Goal: Task Accomplishment & Management: Complete application form

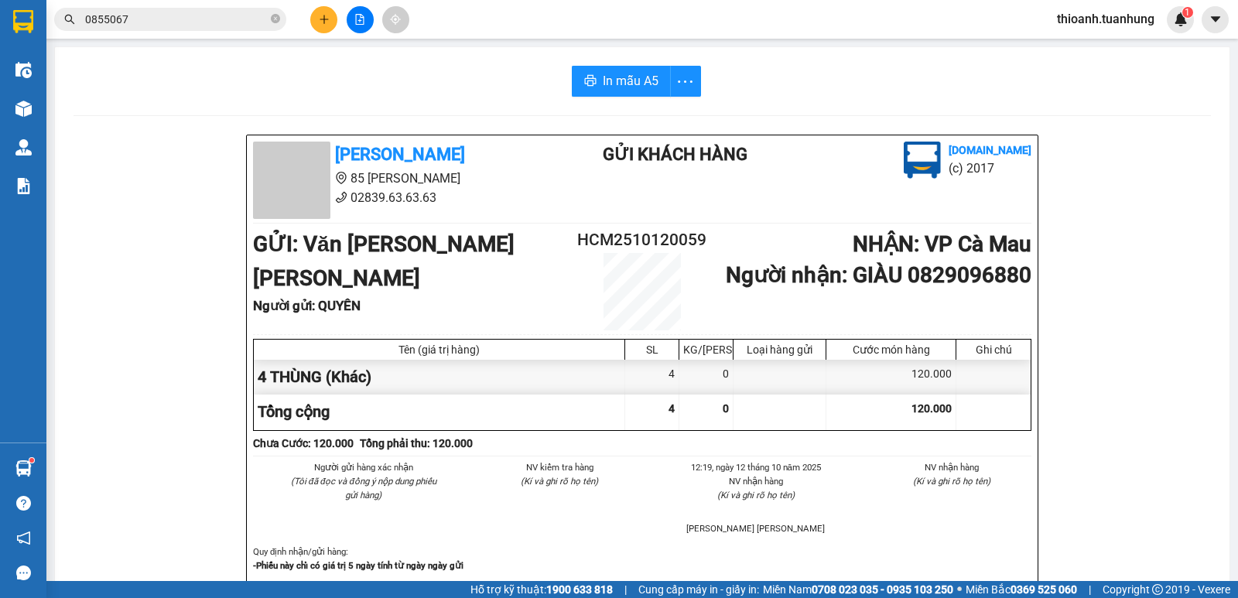
scroll to position [91, 0]
click at [321, 22] on icon "plus" at bounding box center [324, 19] width 11 height 11
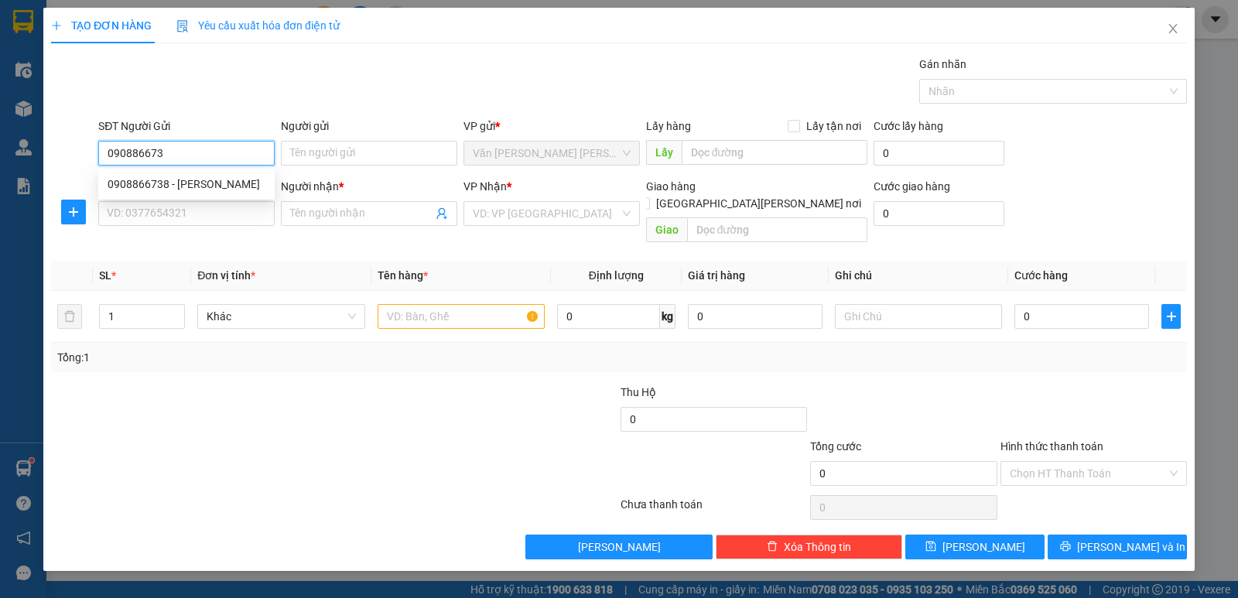
type input "0908866738"
click at [210, 182] on div "0908866738 - [PERSON_NAME]" at bounding box center [187, 184] width 158 height 17
type input "[PERSON_NAME]"
type input "0908866738"
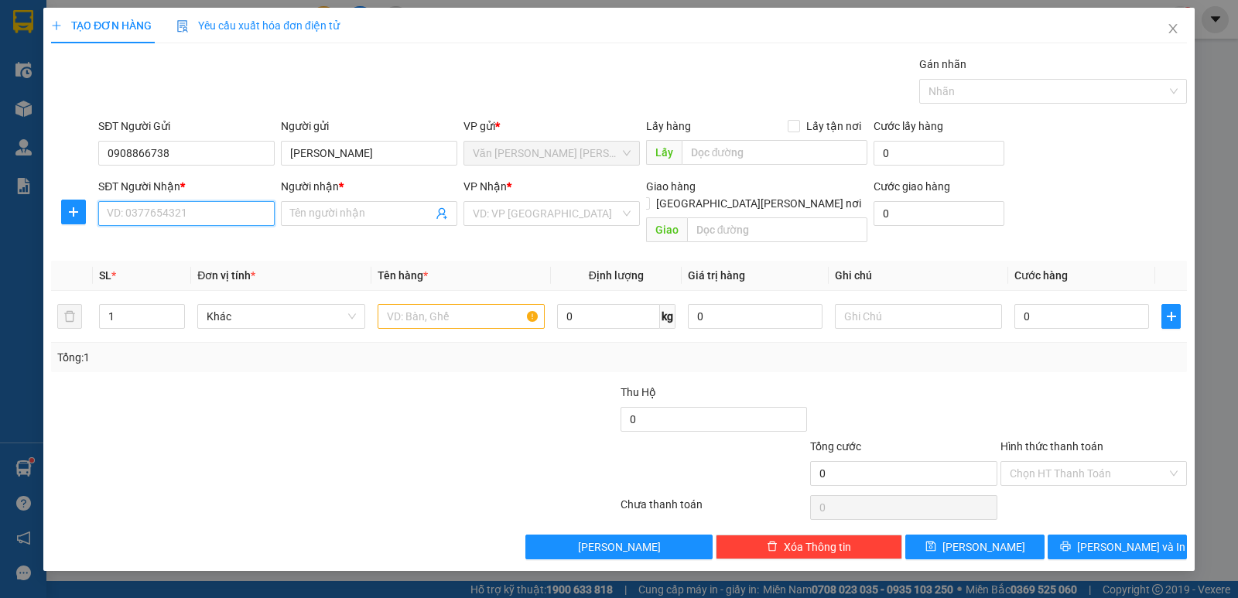
click at [210, 211] on input "SĐT Người Nhận *" at bounding box center [186, 213] width 176 height 25
type input "0913103351"
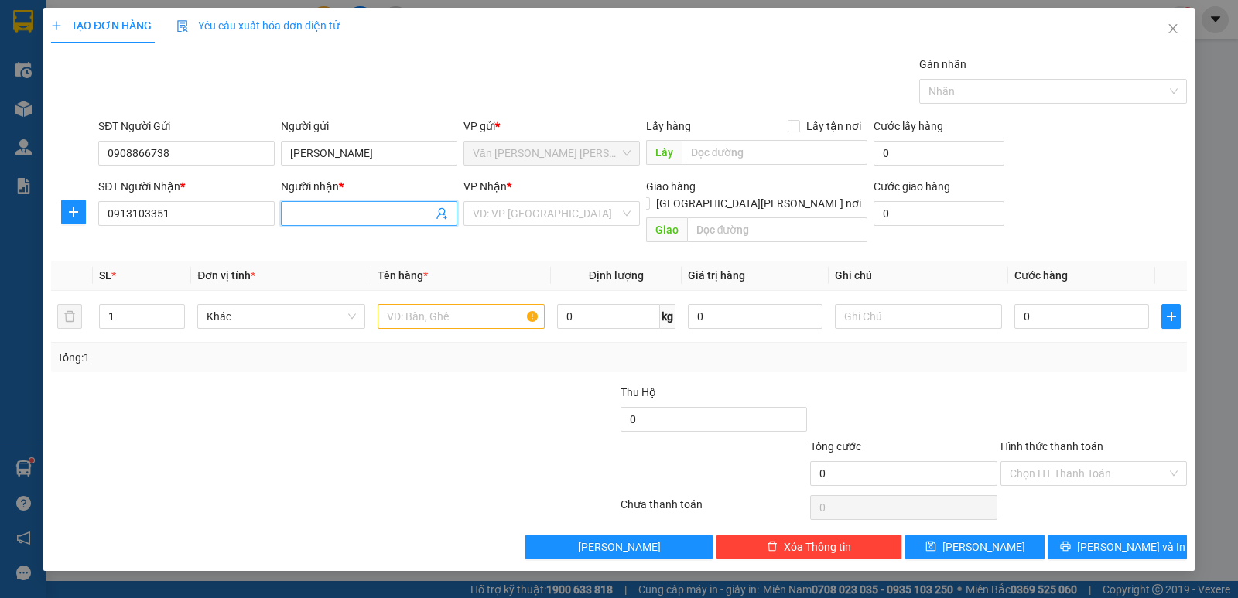
click at [399, 210] on input "Người nhận *" at bounding box center [361, 213] width 142 height 17
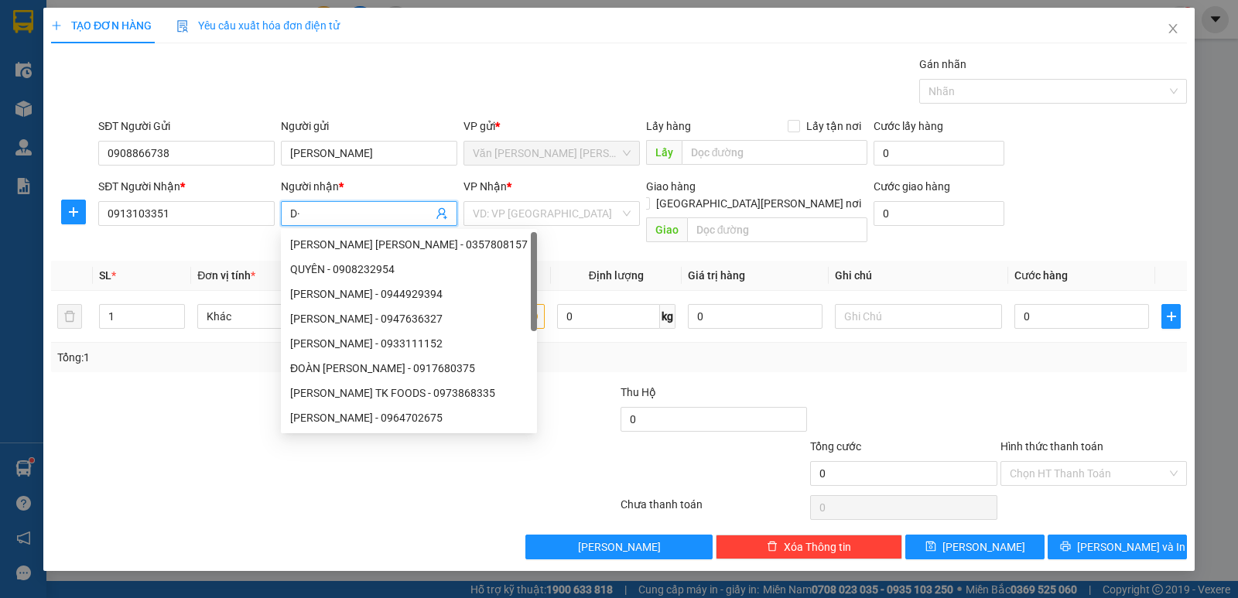
type input "D"
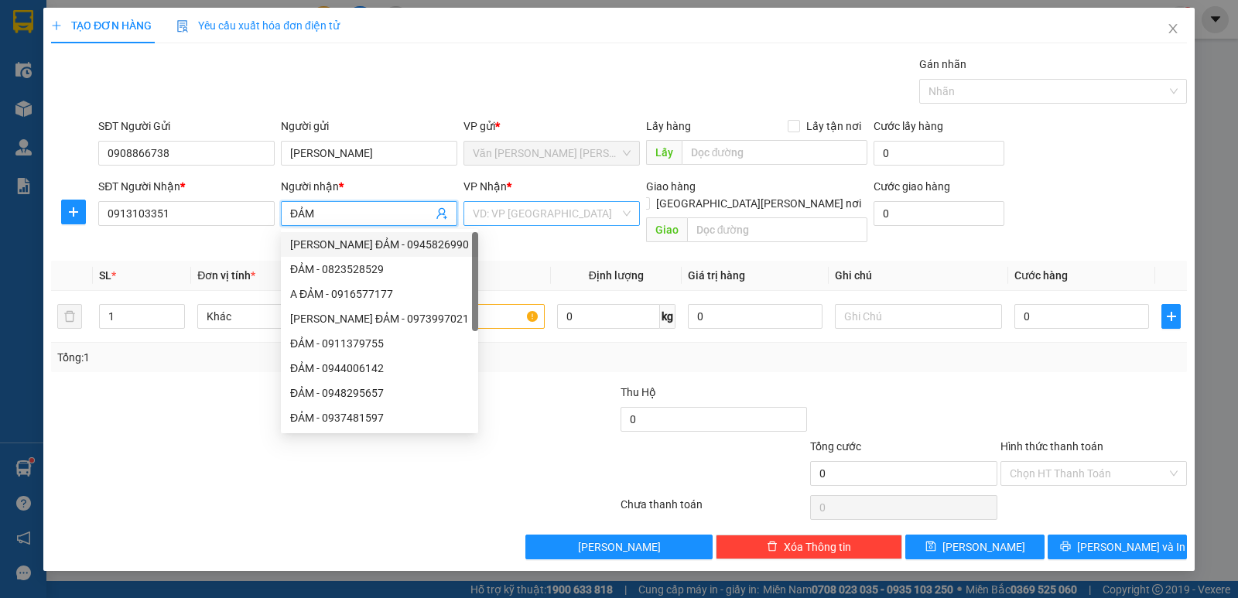
type input "ĐẢM"
click at [561, 215] on input "search" at bounding box center [546, 213] width 147 height 23
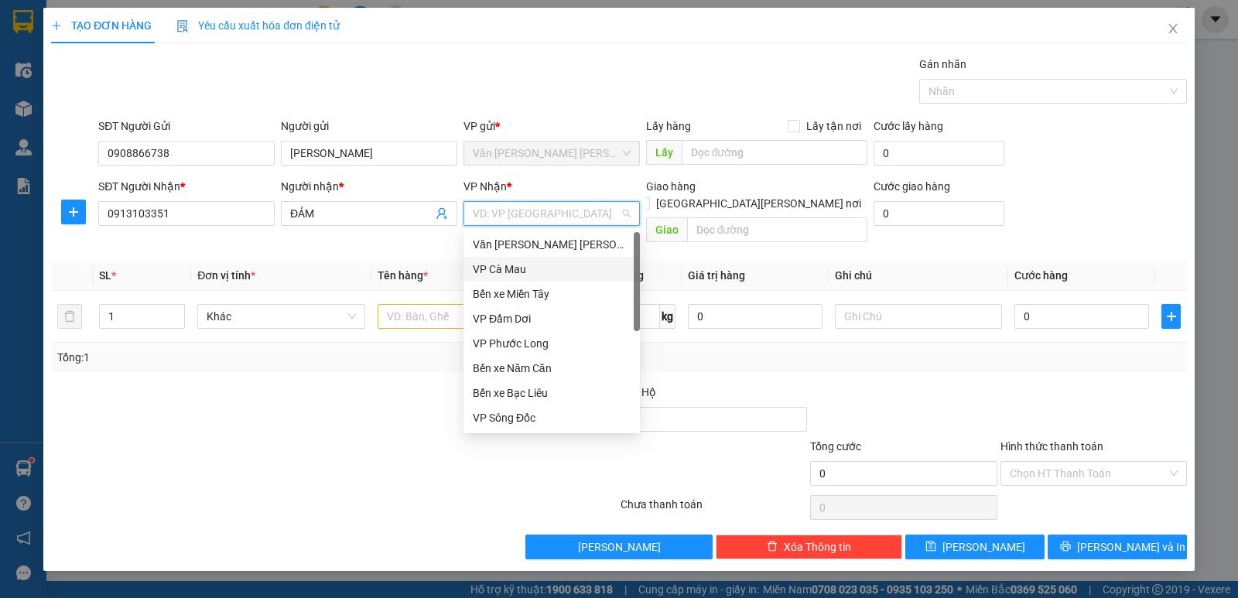
click at [530, 270] on div "VP Cà Mau" at bounding box center [552, 269] width 158 height 17
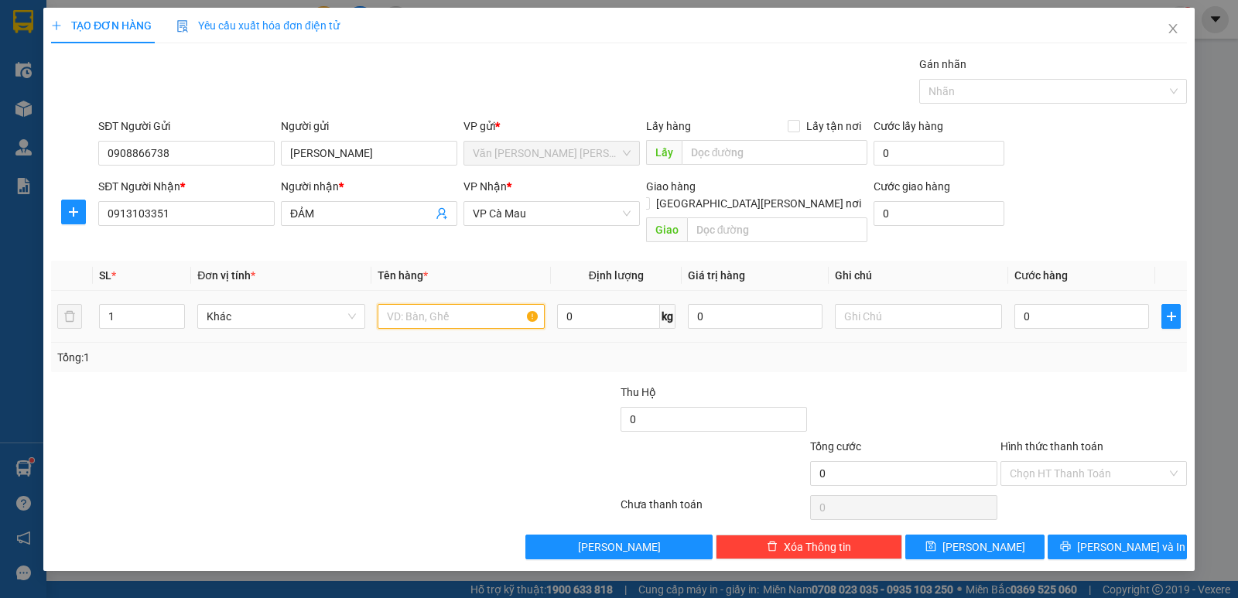
click at [501, 304] on input "text" at bounding box center [461, 316] width 167 height 25
type input "1 BAO"
click at [1070, 304] on input "0" at bounding box center [1081, 316] width 135 height 25
type input "3"
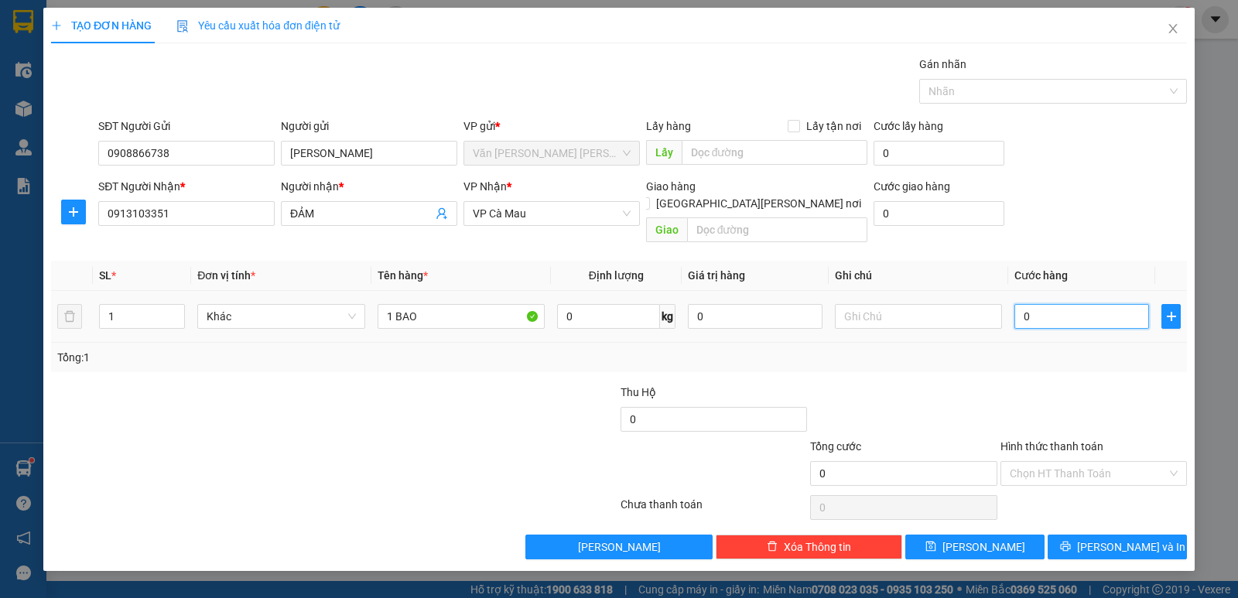
type input "3"
type input "30"
type input "30.000"
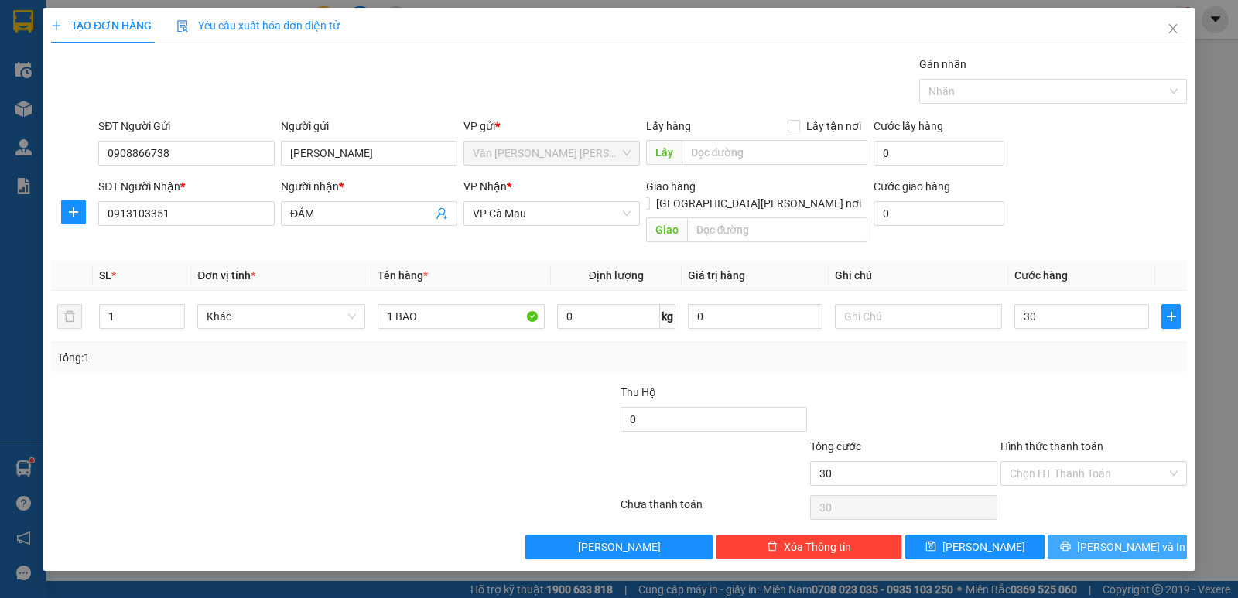
type input "30.000"
click at [1133, 538] on span "[PERSON_NAME] và In" at bounding box center [1131, 546] width 108 height 17
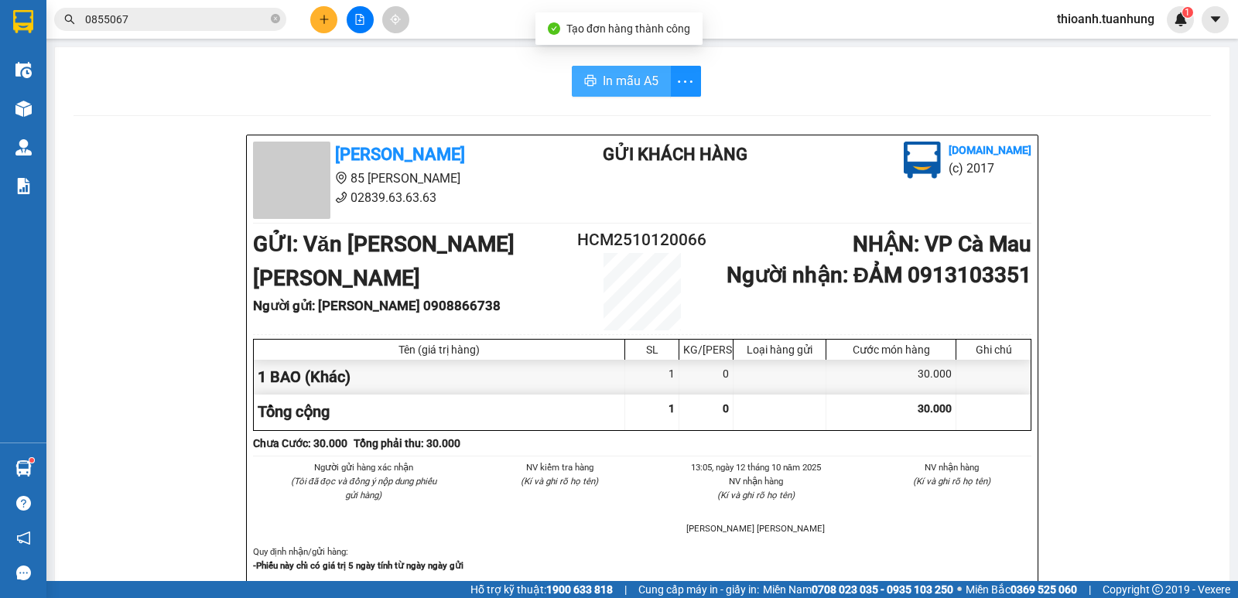
drag, startPoint x: 623, startPoint y: 77, endPoint x: 781, endPoint y: 205, distance: 203.5
click at [624, 79] on span "In mẫu A5" at bounding box center [631, 80] width 56 height 19
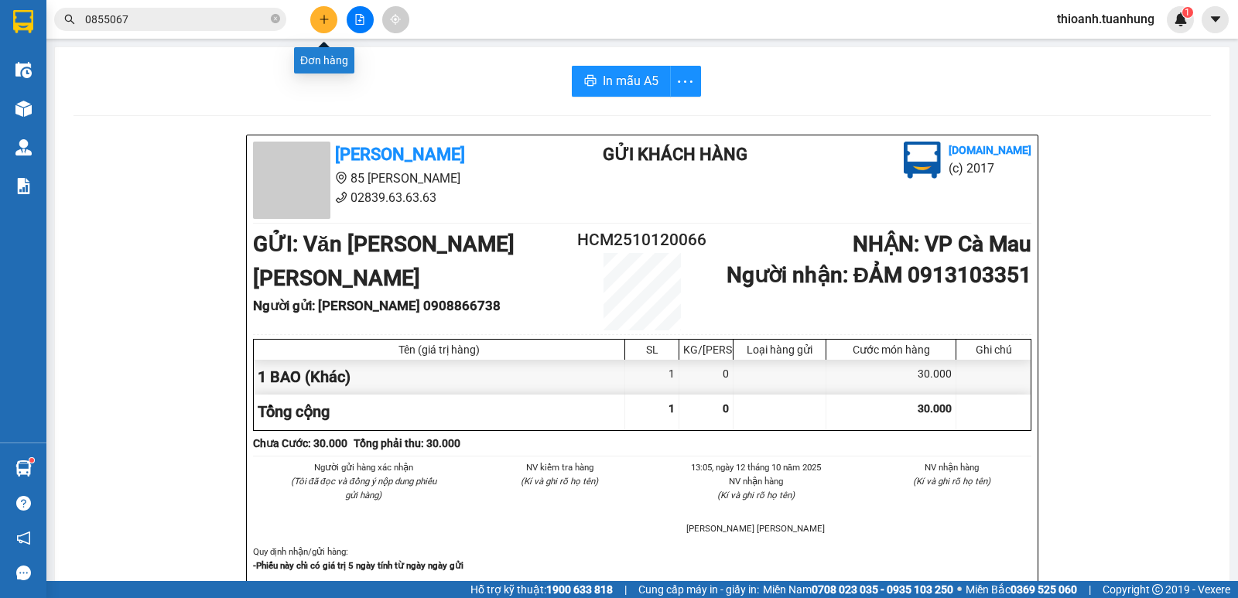
click at [322, 25] on button at bounding box center [323, 19] width 27 height 27
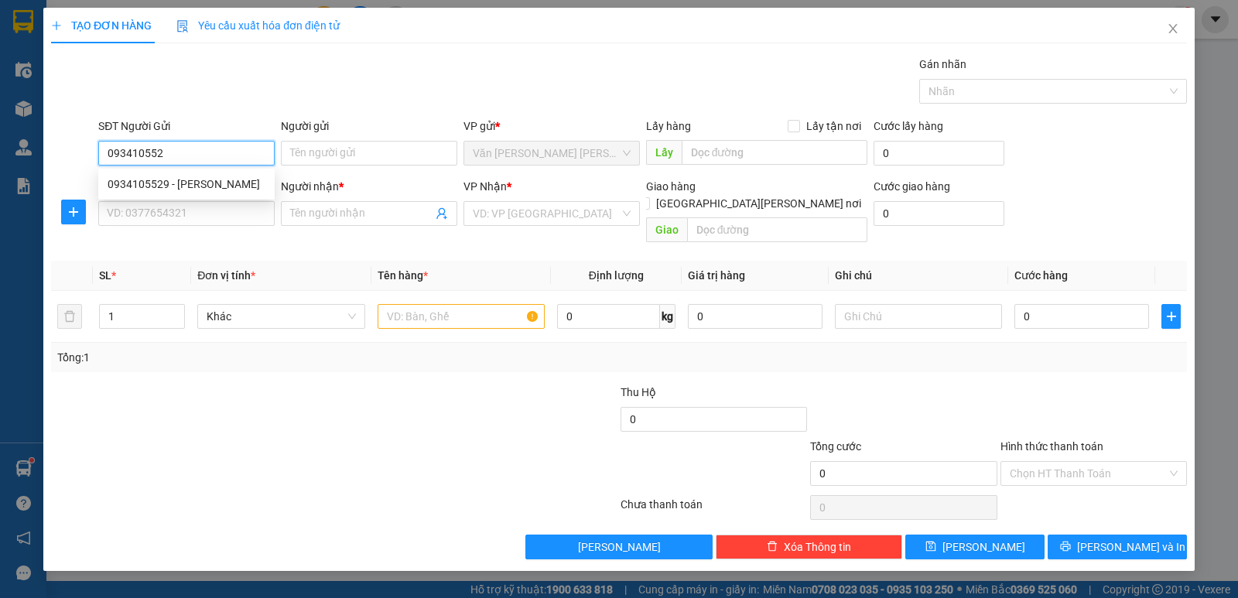
type input "0934105529"
drag, startPoint x: 185, startPoint y: 182, endPoint x: 184, endPoint y: 204, distance: 22.4
click at [185, 186] on div "0934105529 - [PERSON_NAME]" at bounding box center [187, 184] width 158 height 17
type input "[PERSON_NAME]"
type input "0934105529"
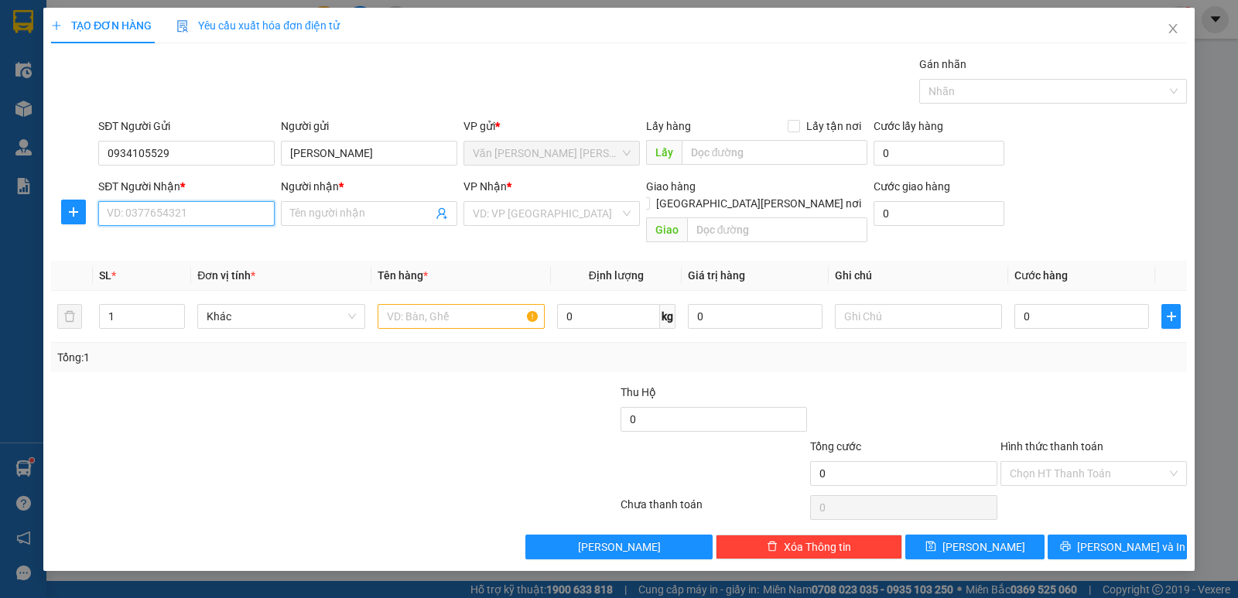
click at [183, 217] on input "SĐT Người Nhận *" at bounding box center [186, 213] width 176 height 25
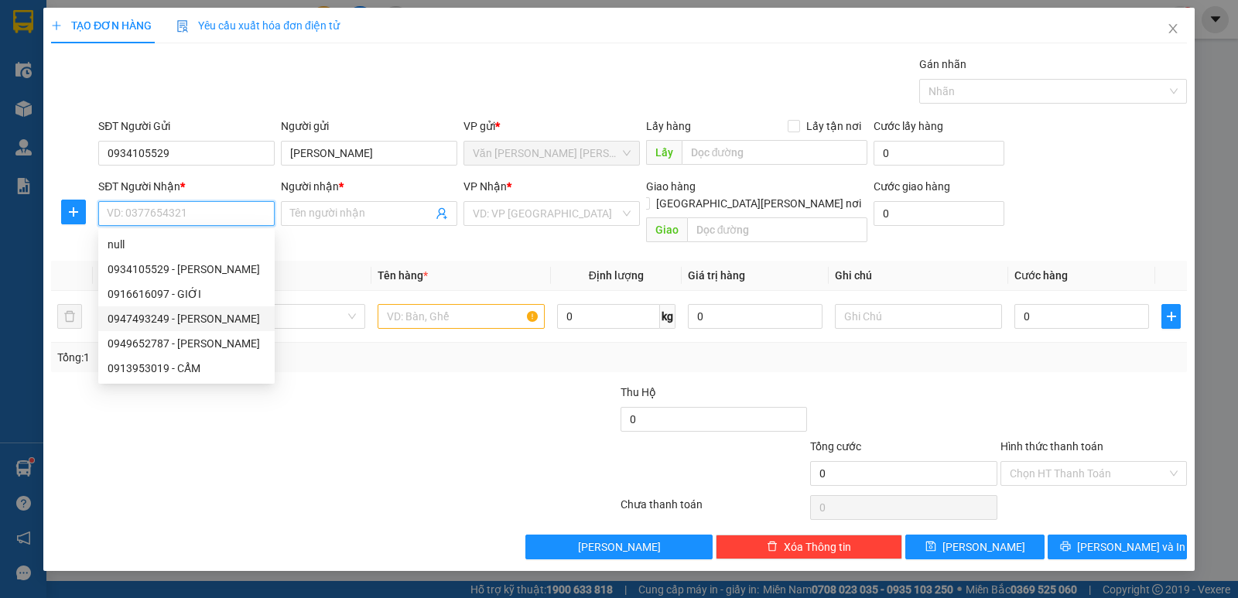
click at [195, 319] on div "0947493249 - [PERSON_NAME]" at bounding box center [187, 318] width 158 height 17
type input "0947493249"
type input "[PERSON_NAME]"
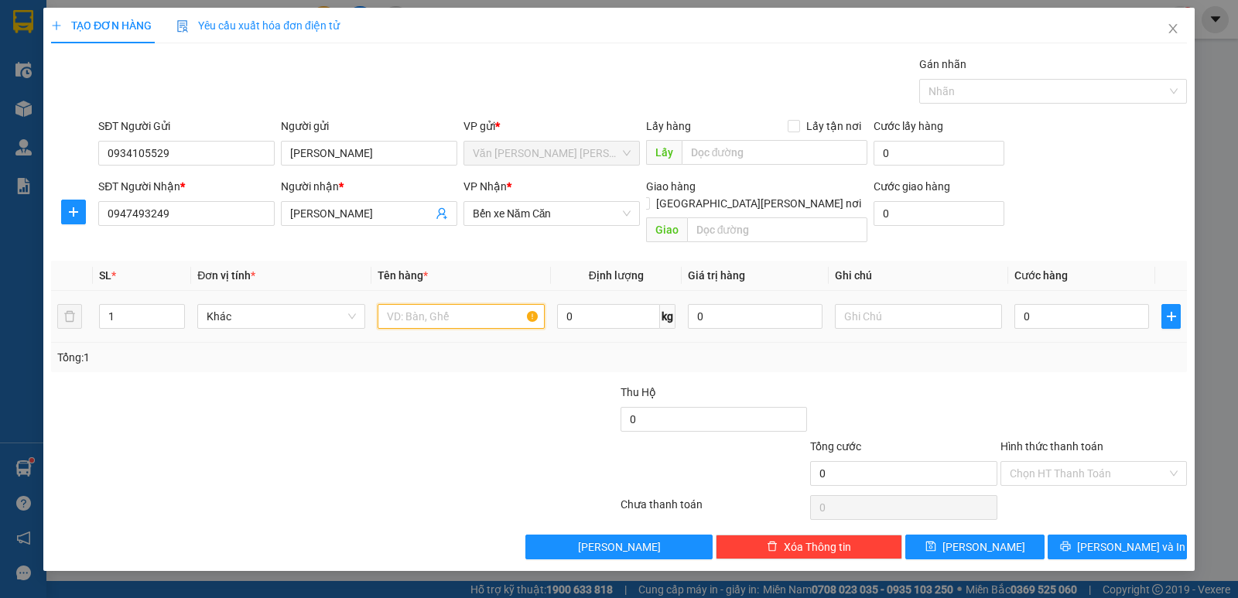
click at [416, 305] on input "text" at bounding box center [461, 316] width 167 height 25
type input "2 KIỆN"
click at [121, 305] on input "1" at bounding box center [142, 316] width 84 height 23
type input "2"
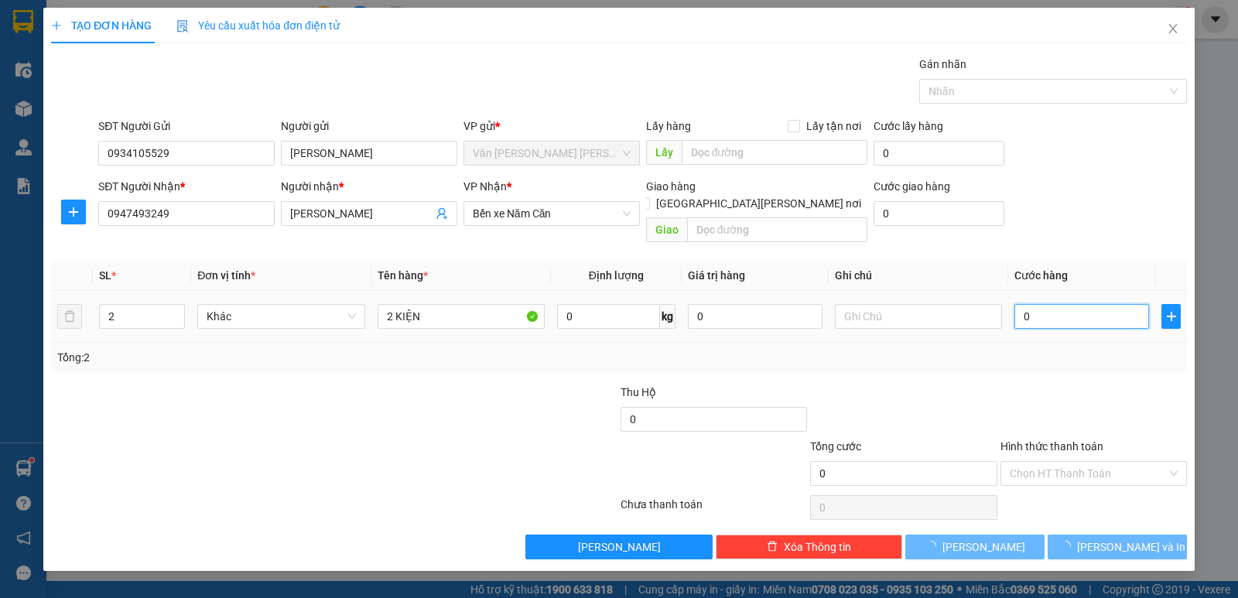
click at [1111, 311] on input "0" at bounding box center [1081, 316] width 135 height 25
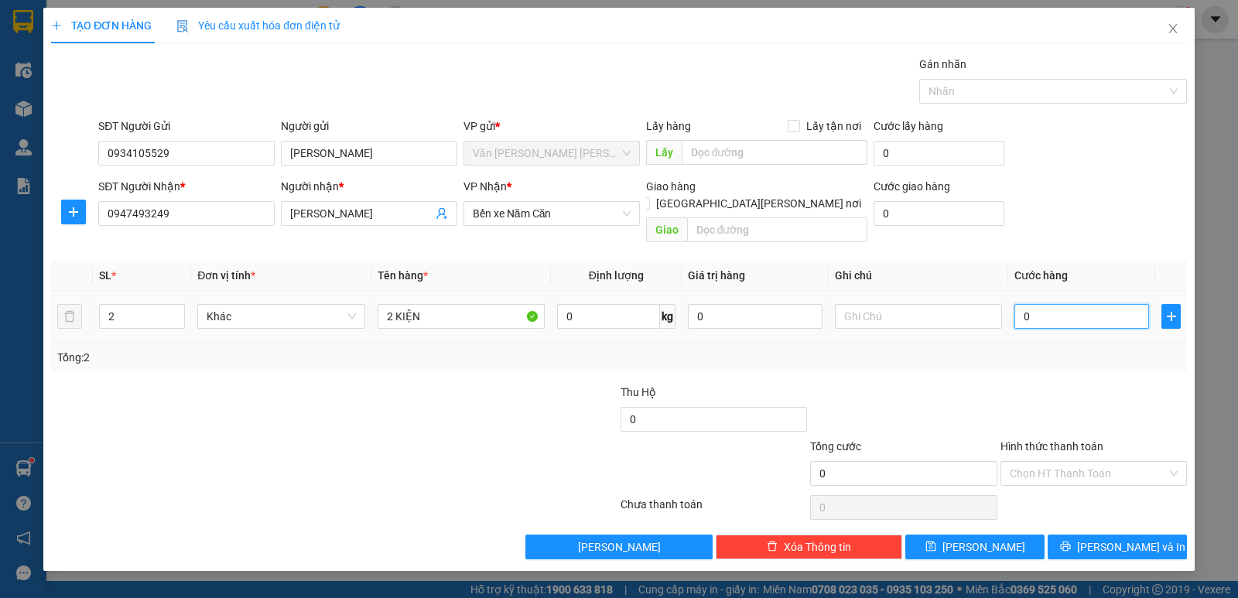
type input "1"
type input "13"
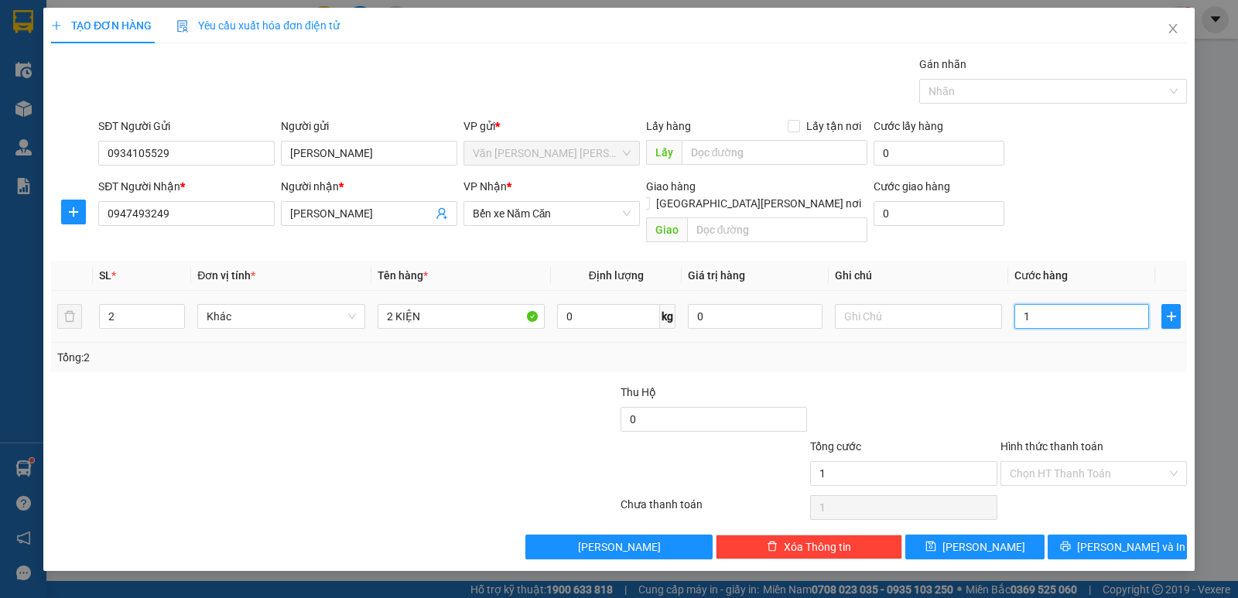
type input "13"
type input "130"
type input "130.000"
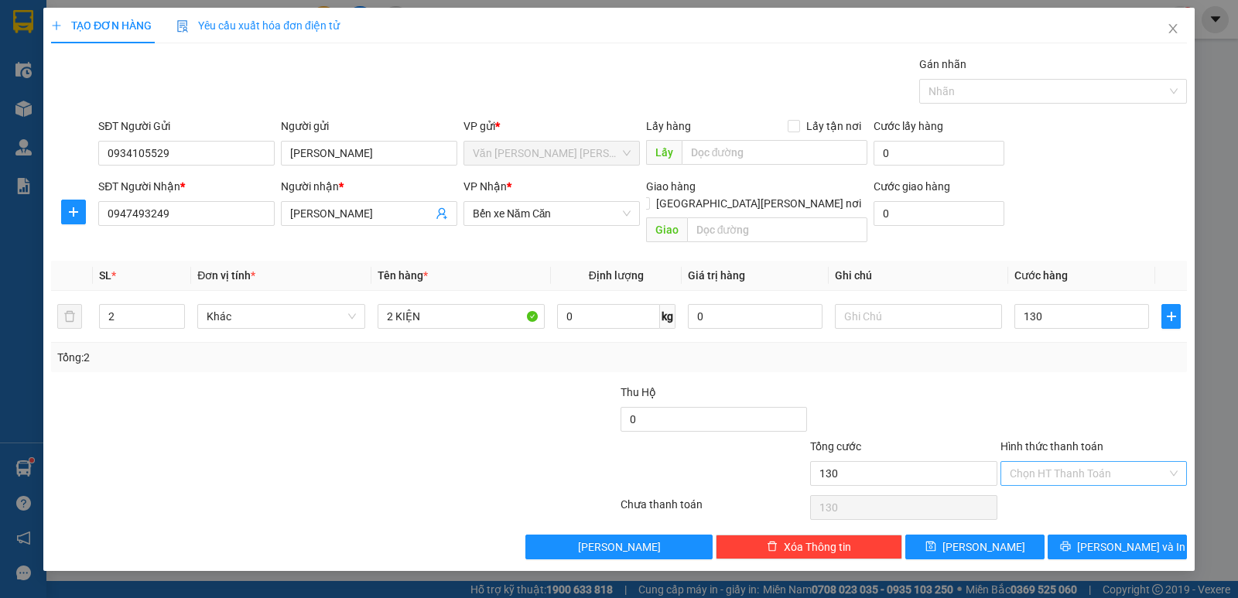
type input "130.000"
click at [1111, 462] on input "Hình thức thanh toán" at bounding box center [1088, 473] width 157 height 23
drag, startPoint x: 1071, startPoint y: 494, endPoint x: 1084, endPoint y: 497, distance: 13.5
click at [1071, 493] on div "Tại văn phòng" at bounding box center [1094, 487] width 168 height 17
type input "0"
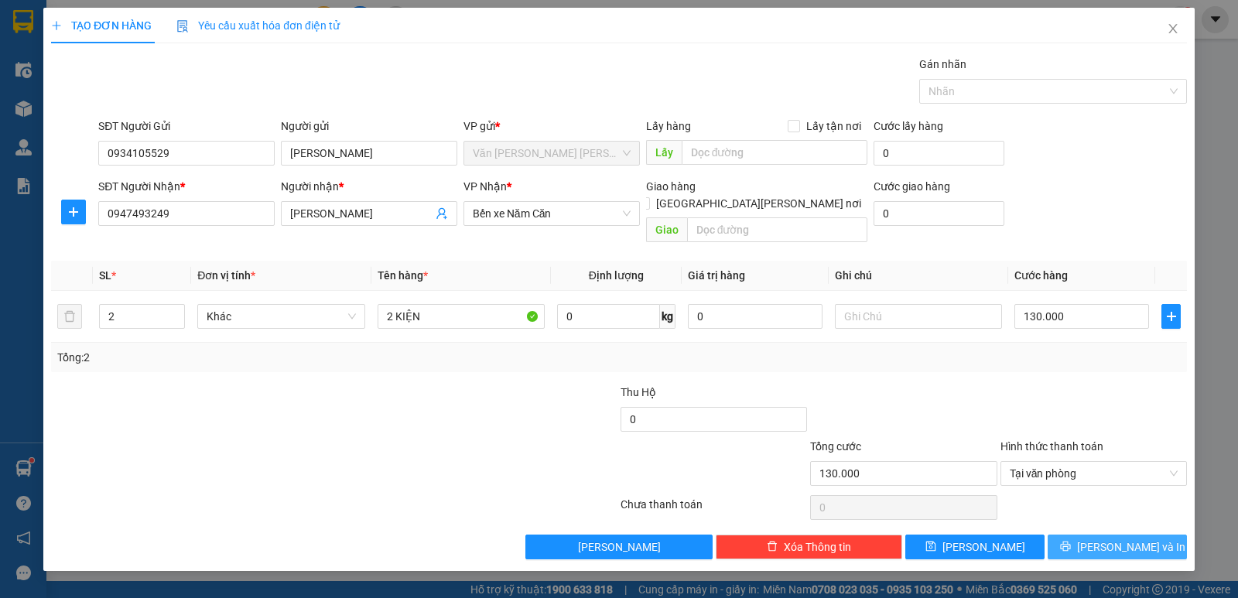
drag, startPoint x: 1111, startPoint y: 529, endPoint x: 945, endPoint y: 440, distance: 187.9
click at [1110, 538] on span "[PERSON_NAME] và In" at bounding box center [1131, 546] width 108 height 17
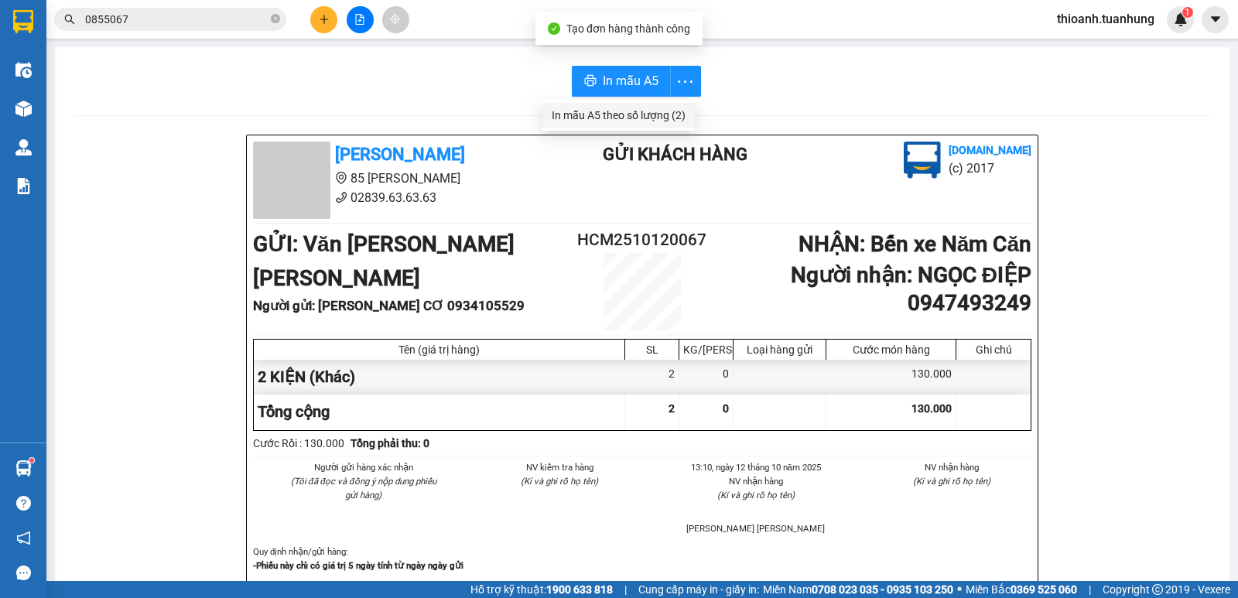
click at [651, 117] on div "In mẫu A5 theo số lượng (2)" at bounding box center [619, 115] width 134 height 17
click at [274, 12] on span at bounding box center [275, 19] width 9 height 15
click at [247, 16] on input "text" at bounding box center [176, 19] width 183 height 17
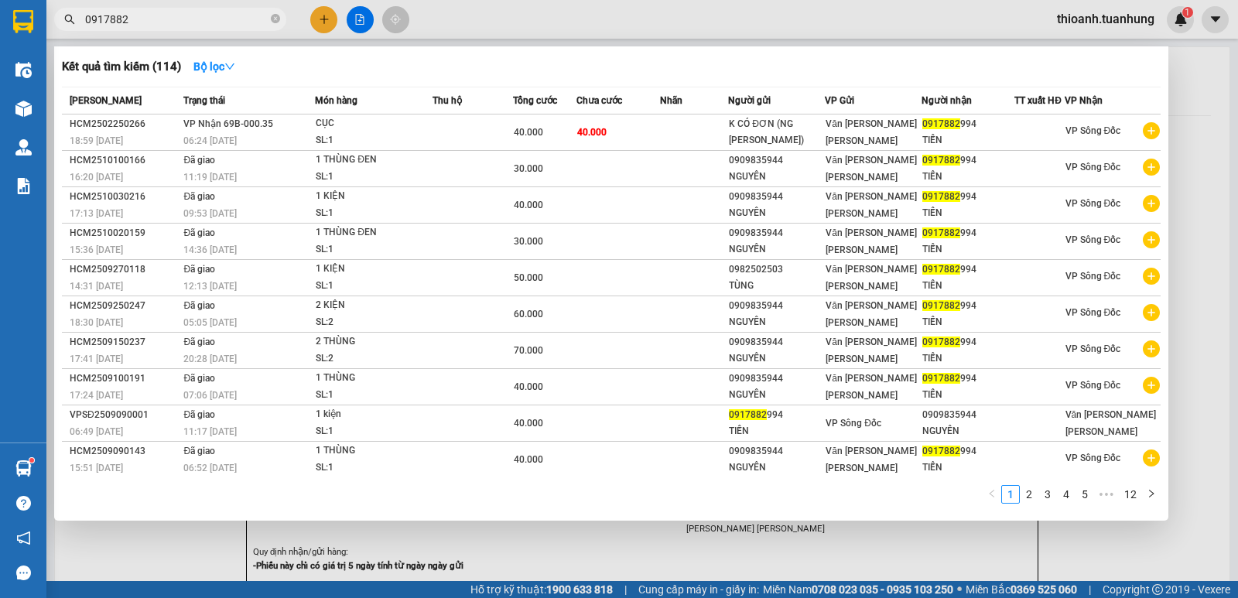
type input "0917882"
click at [324, 26] on div at bounding box center [619, 299] width 1238 height 598
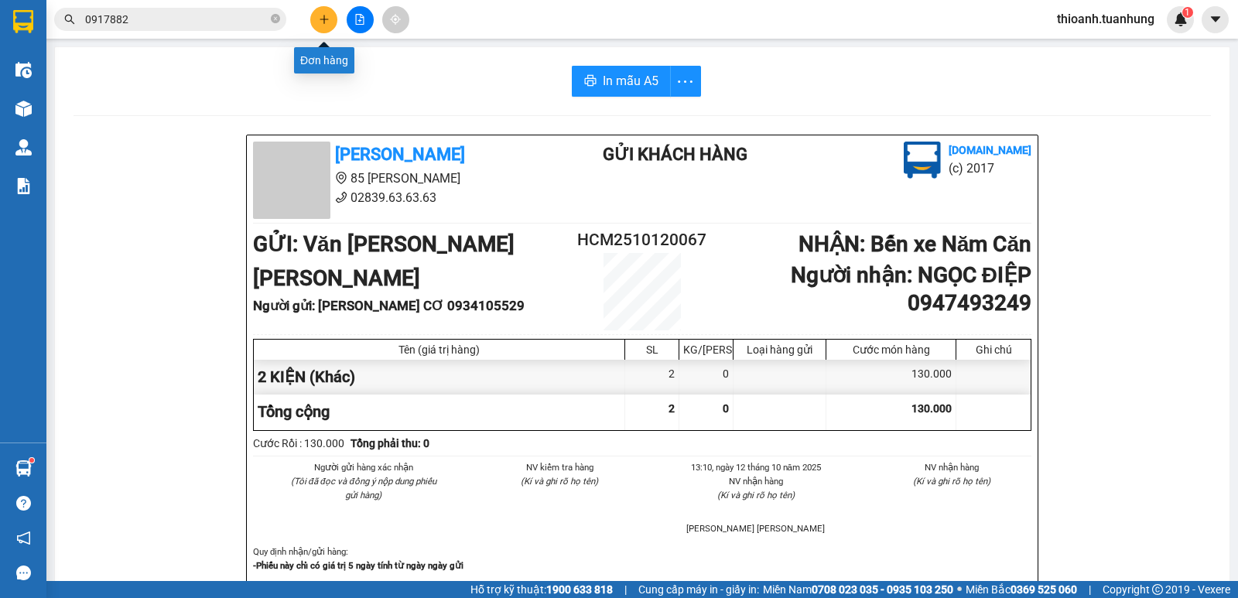
click at [322, 24] on icon "plus" at bounding box center [324, 19] width 11 height 11
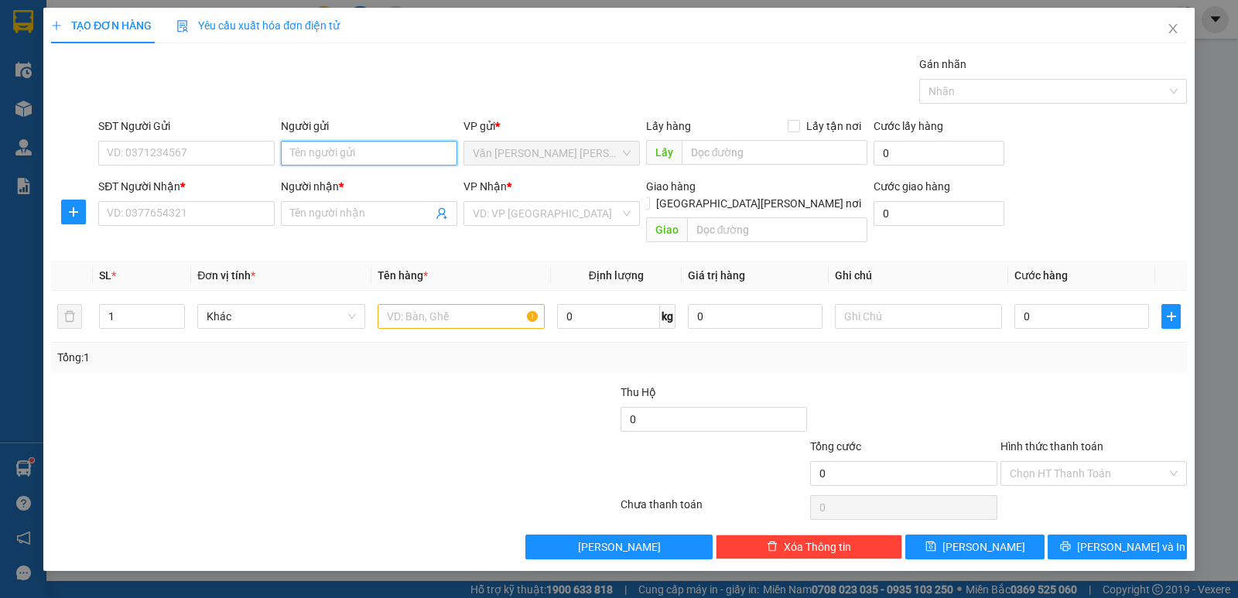
click at [338, 155] on input "Người gửi" at bounding box center [369, 153] width 176 height 25
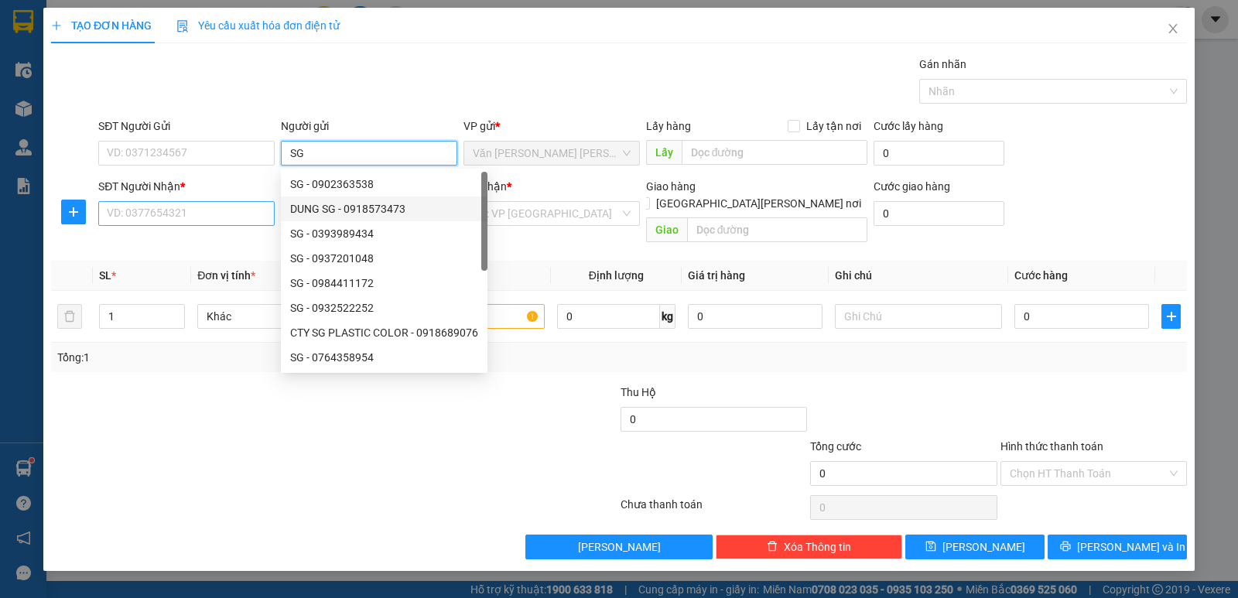
type input "SG"
click at [246, 215] on input "SĐT Người Nhận *" at bounding box center [186, 213] width 176 height 25
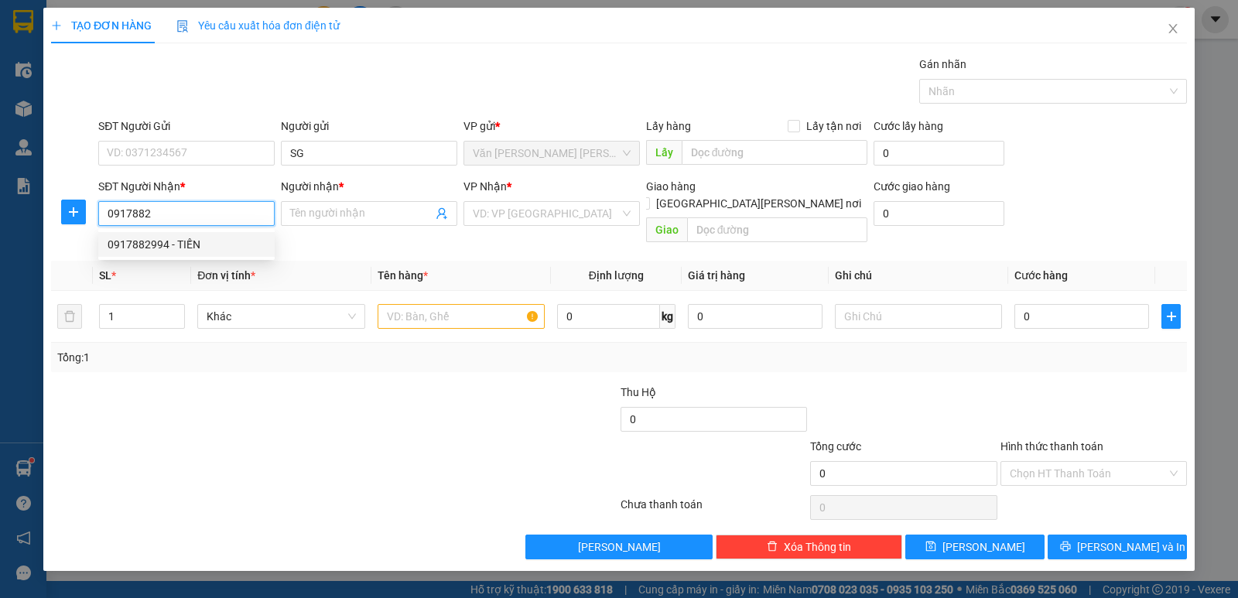
click at [176, 243] on div "0917882994 - TIẾN" at bounding box center [187, 244] width 158 height 17
type input "0917882994"
type input "TIẾN"
type input "0917882994"
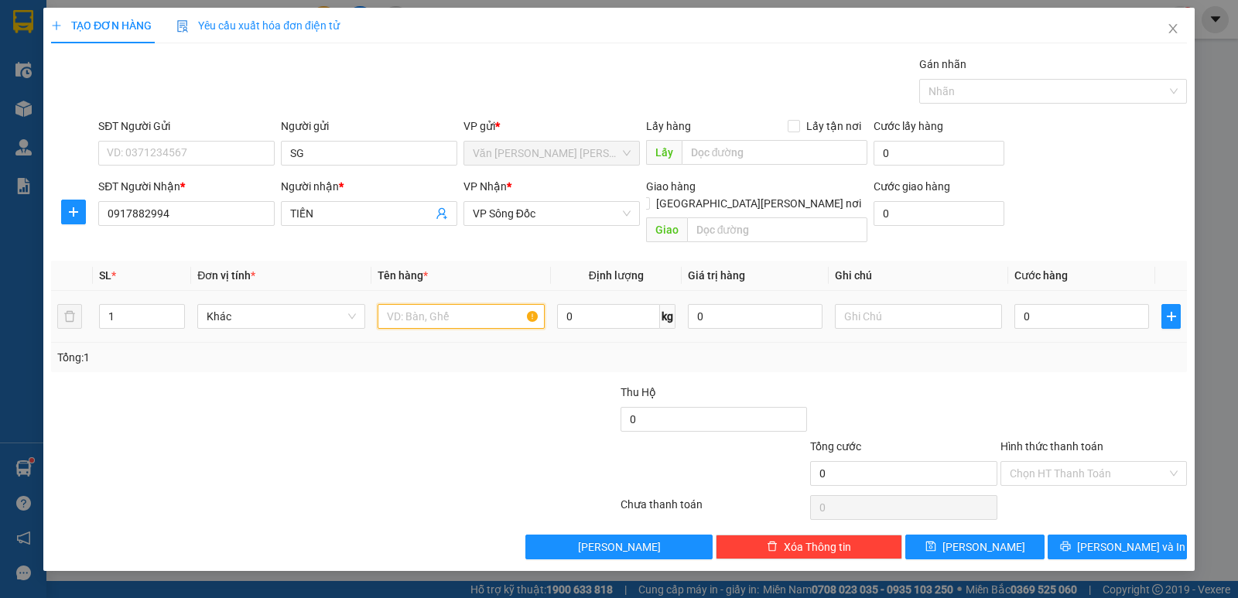
click at [432, 304] on input "text" at bounding box center [461, 316] width 167 height 25
type input "1 KIỆN"
click at [1064, 304] on input "0" at bounding box center [1081, 316] width 135 height 25
type input "3"
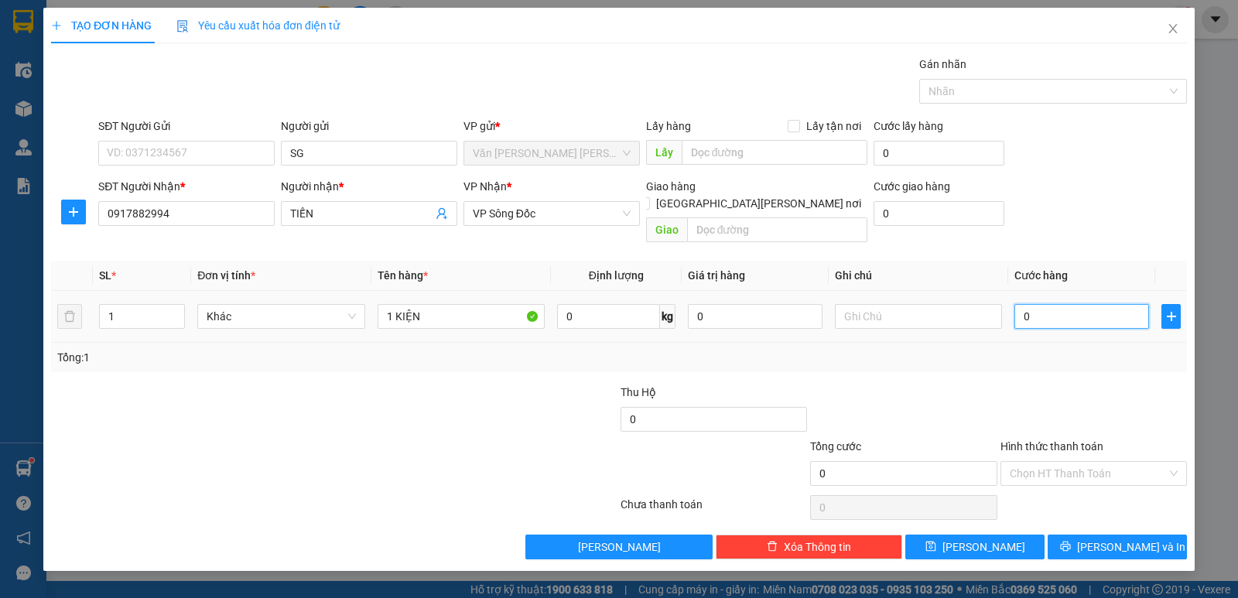
type input "3"
type input "30"
type input "3"
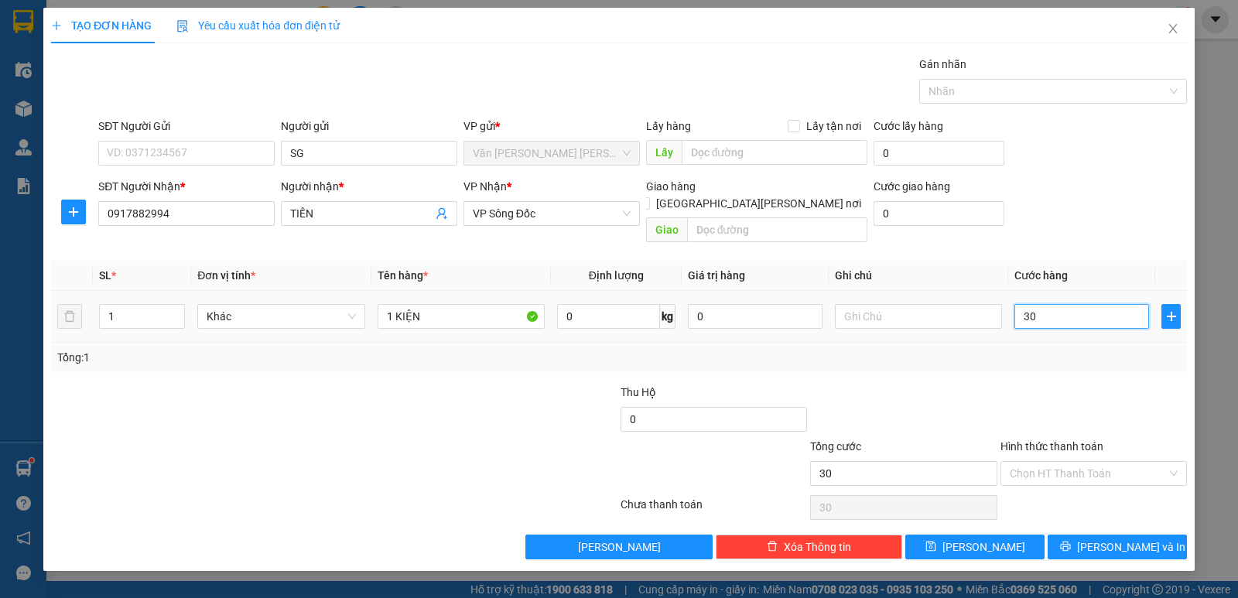
type input "3"
type input "0"
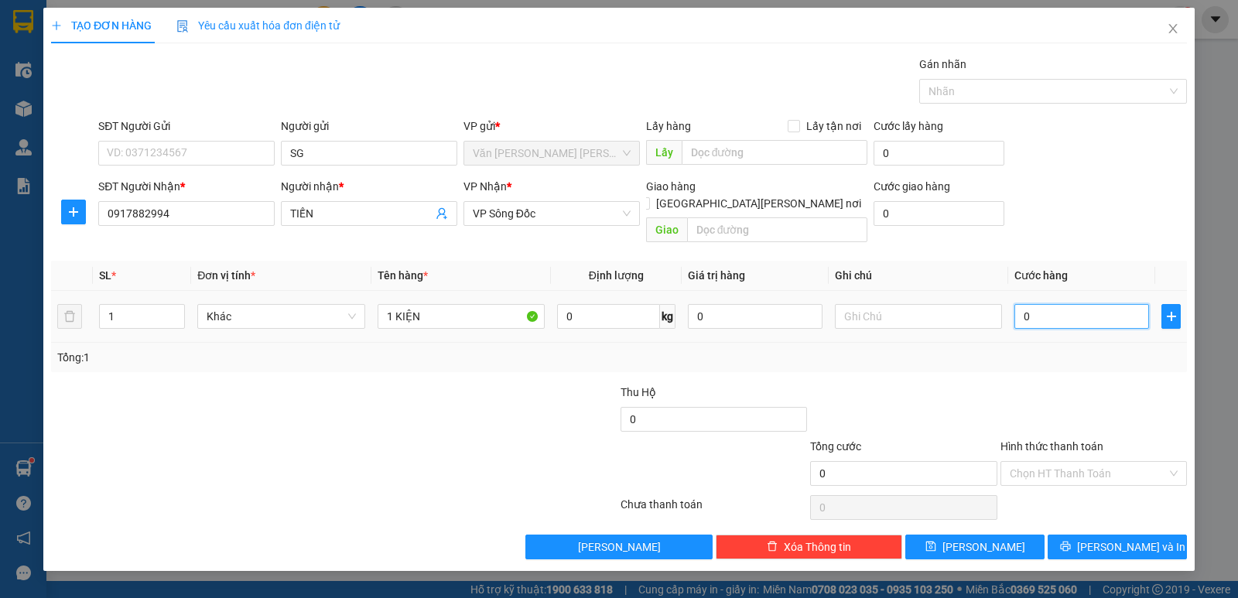
type input "04"
type input "4"
type input "040"
type input "40"
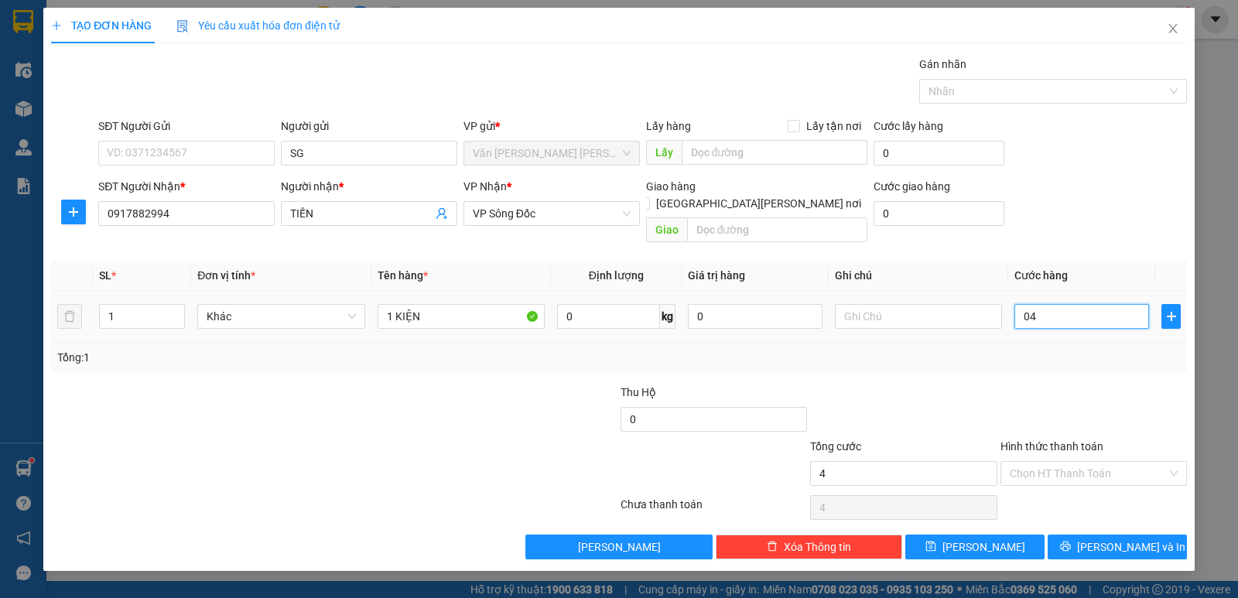
type input "40"
type input "40.000"
click at [1116, 538] on span "[PERSON_NAME] và In" at bounding box center [1131, 546] width 108 height 17
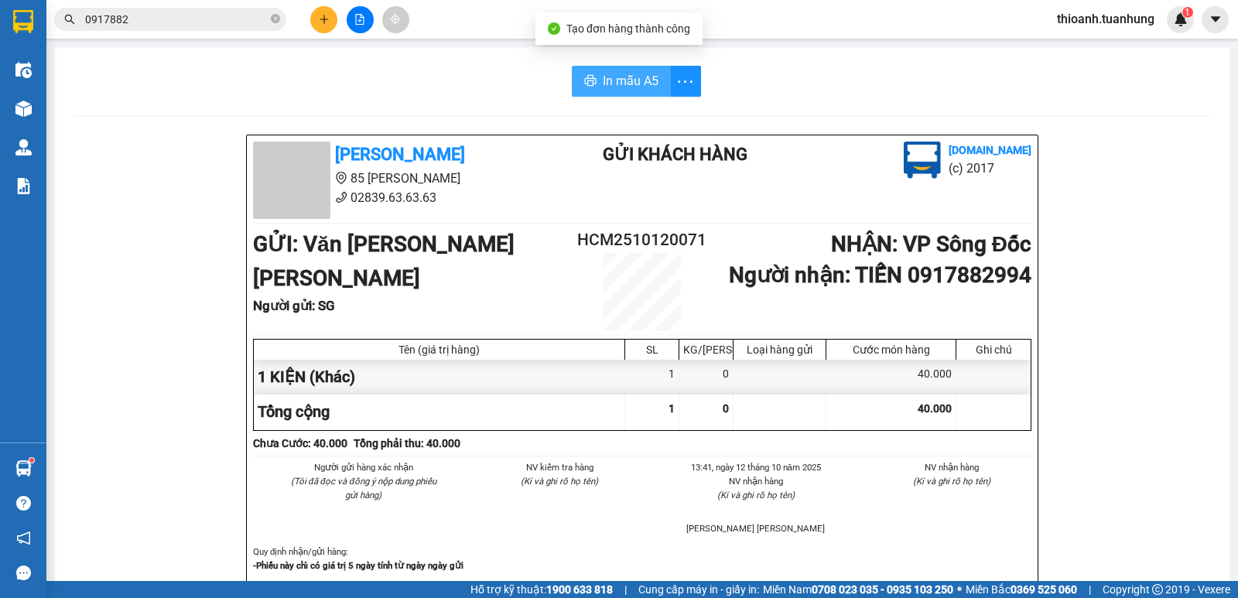
click at [620, 83] on span "In mẫu A5" at bounding box center [631, 80] width 56 height 19
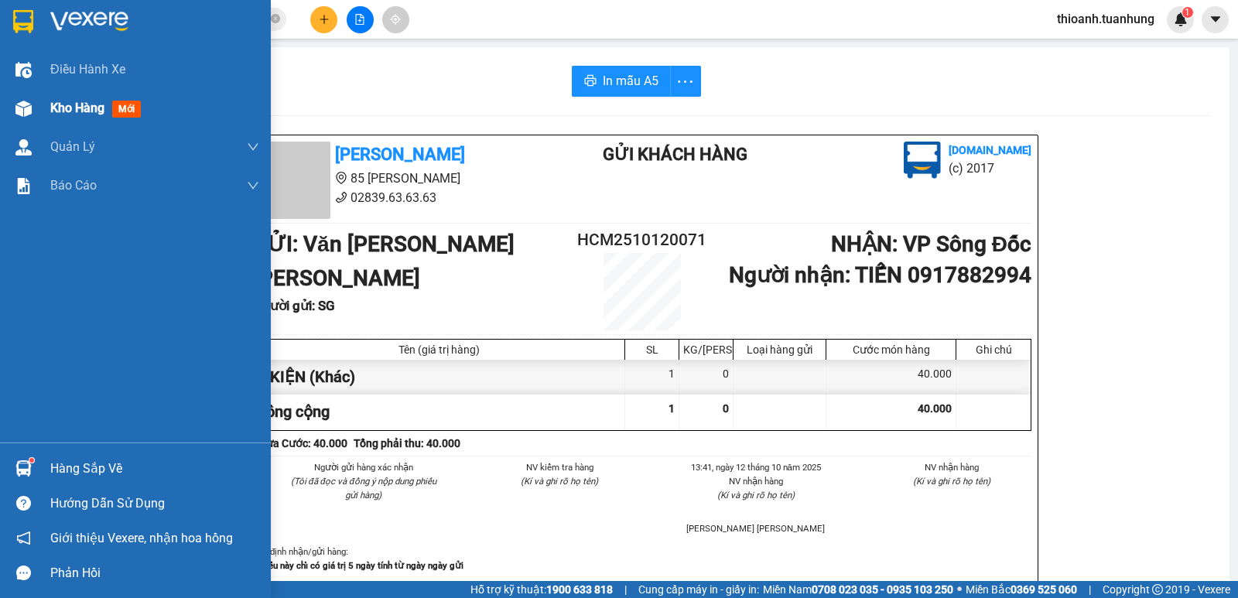
click at [80, 107] on span "Kho hàng" at bounding box center [77, 108] width 54 height 15
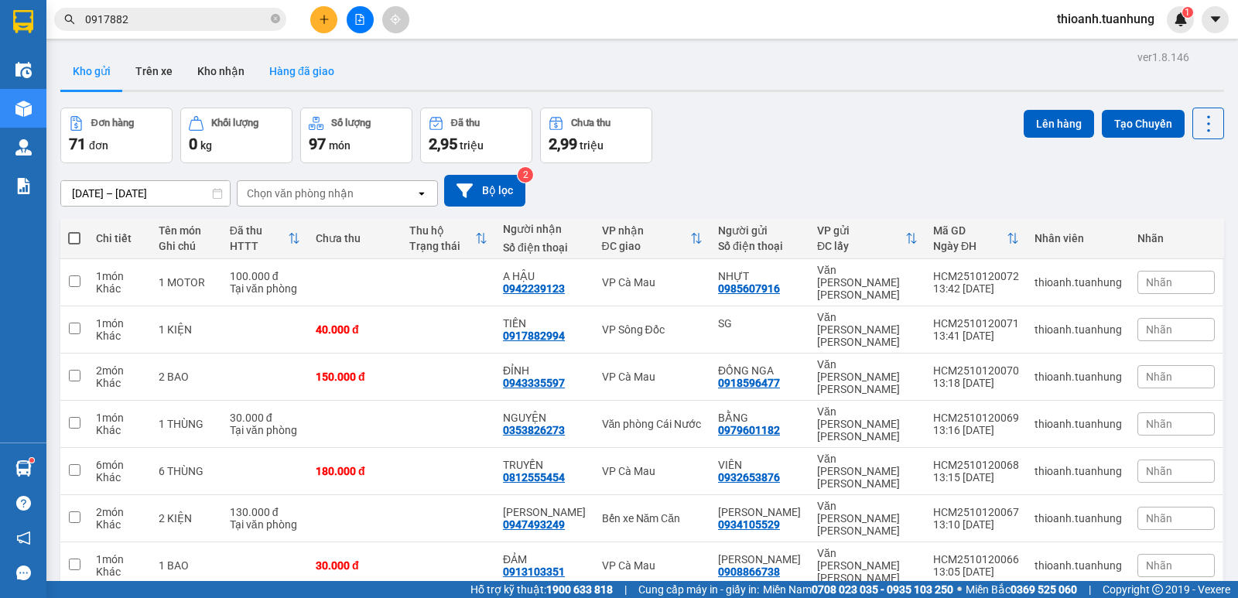
click at [303, 70] on button "Hàng đã giao" at bounding box center [302, 71] width 90 height 37
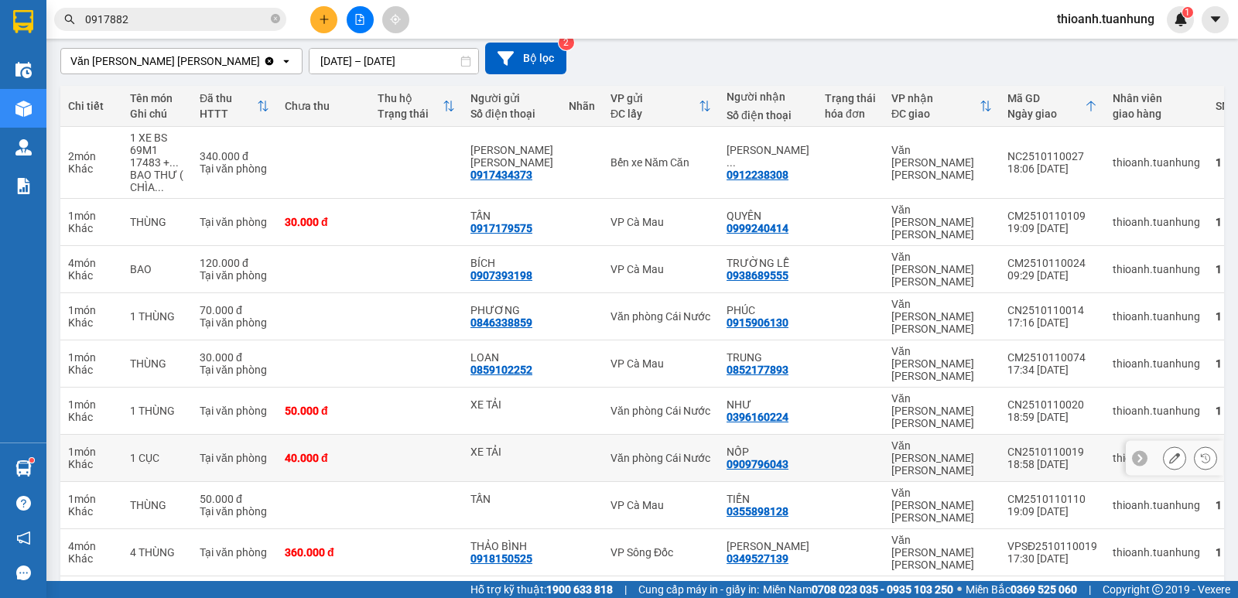
scroll to position [133, 0]
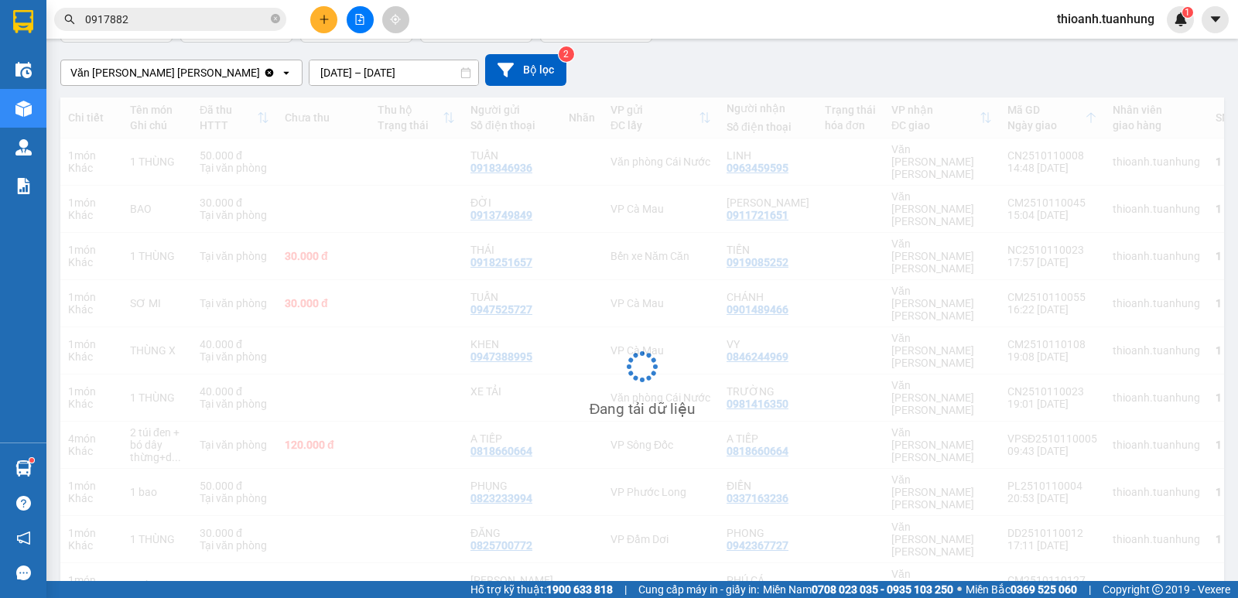
scroll to position [121, 0]
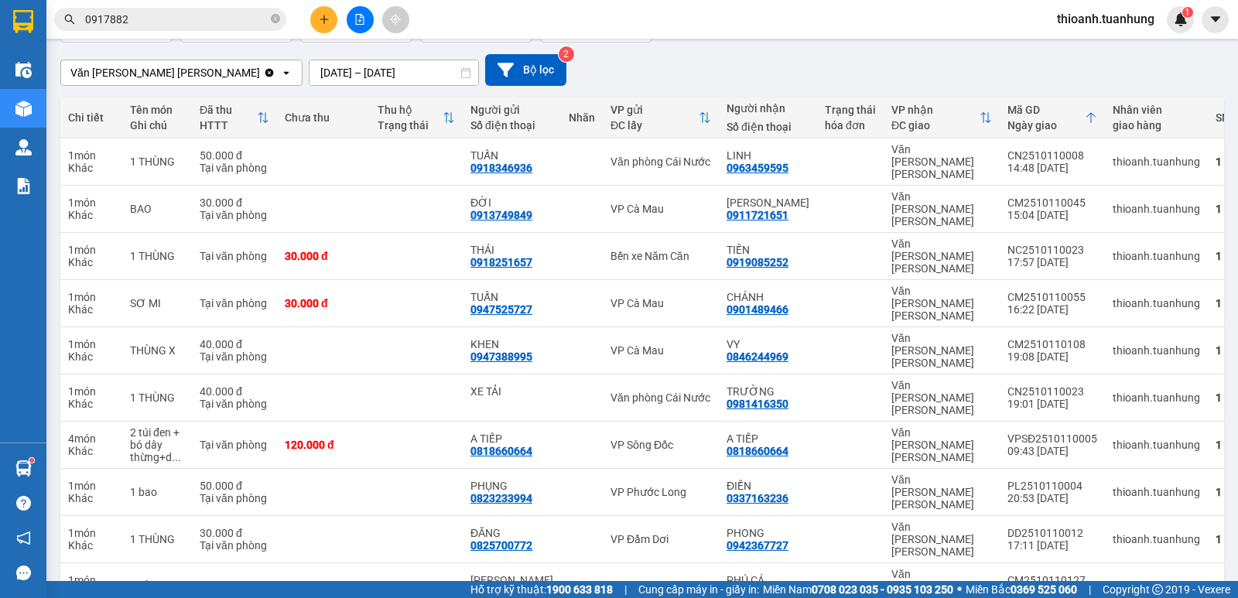
drag, startPoint x: 278, startPoint y: 16, endPoint x: 267, endPoint y: 20, distance: 12.2
click at [275, 19] on icon "close-circle" at bounding box center [275, 18] width 9 height 9
click at [255, 20] on input "text" at bounding box center [176, 19] width 183 height 17
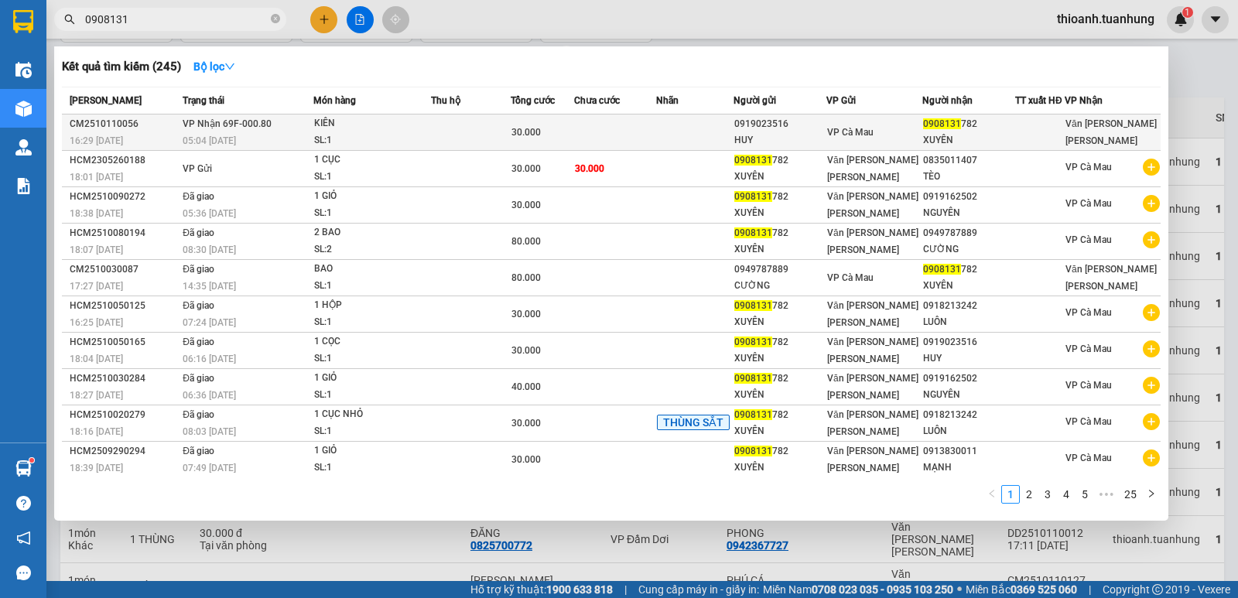
type input "0908131"
click at [692, 131] on td at bounding box center [694, 132] width 77 height 36
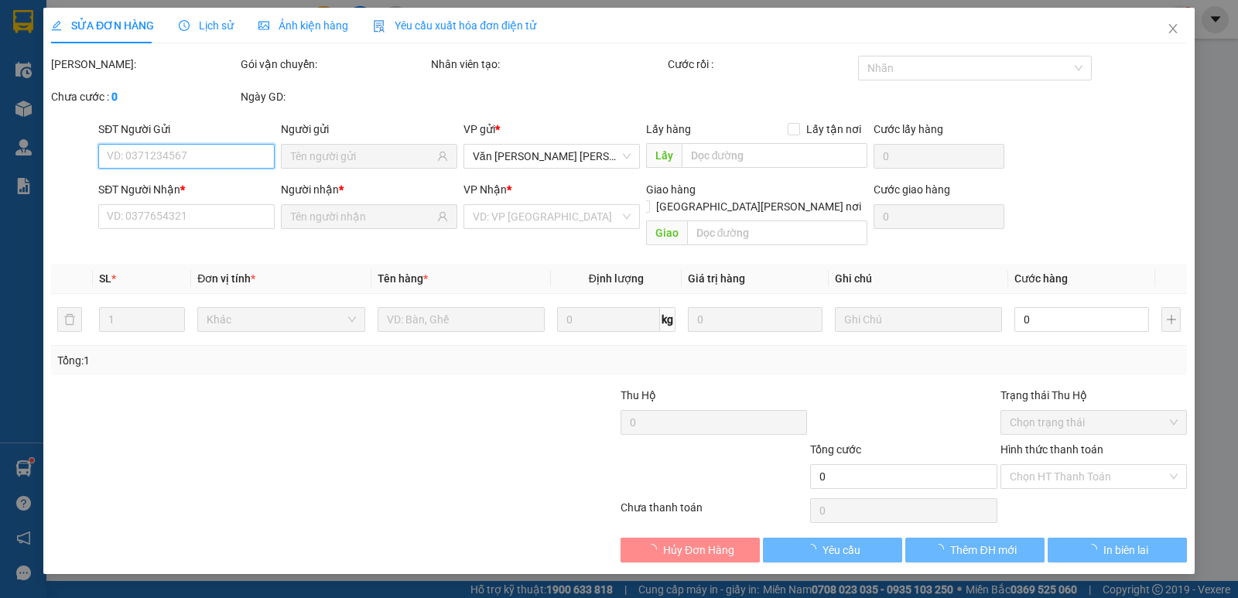
type input "0919023516"
type input "HUY"
type input "0908131782"
type input "XUYÊN"
type input "30.000"
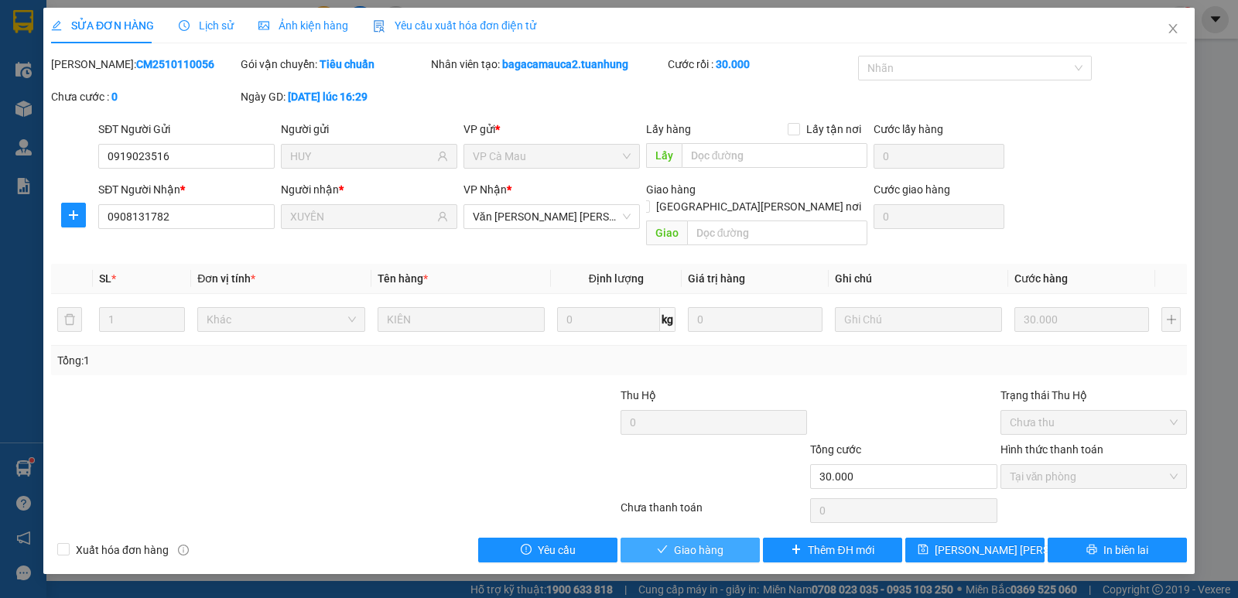
click at [699, 542] on span "Giao hàng" at bounding box center [699, 550] width 50 height 17
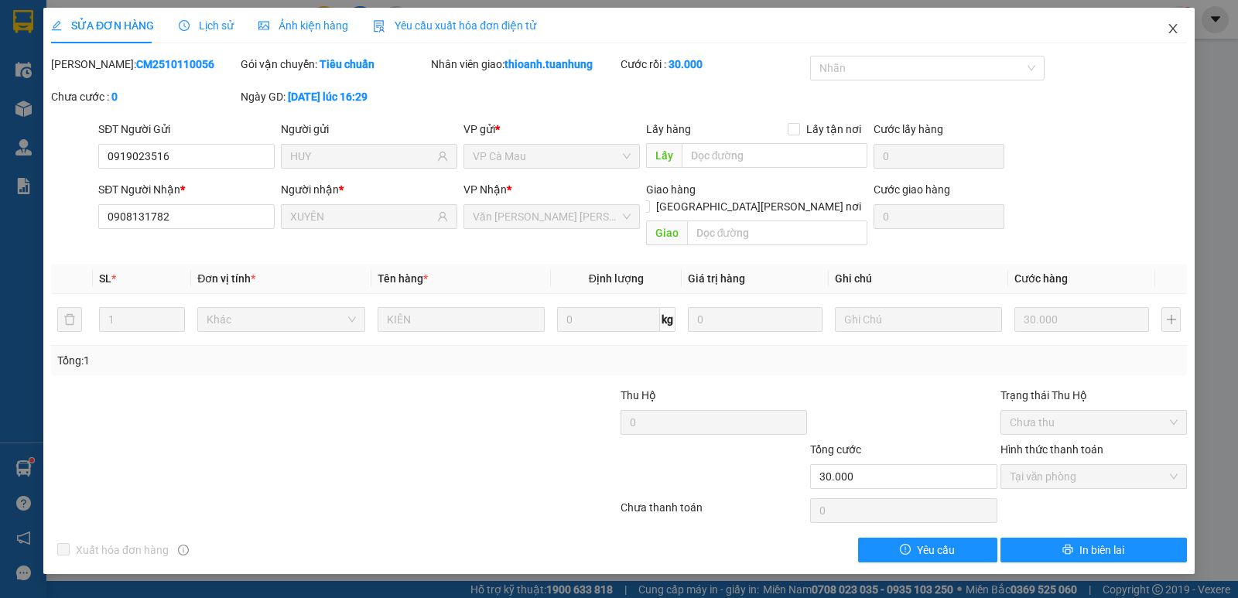
click at [1169, 26] on icon "close" at bounding box center [1172, 28] width 9 height 9
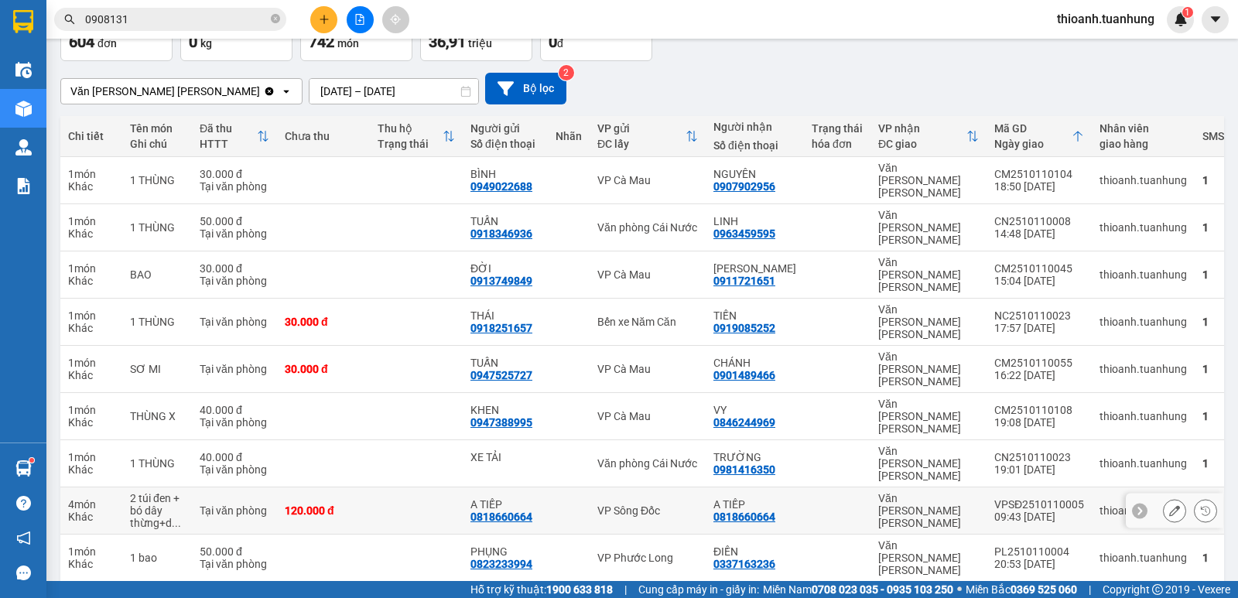
scroll to position [108, 0]
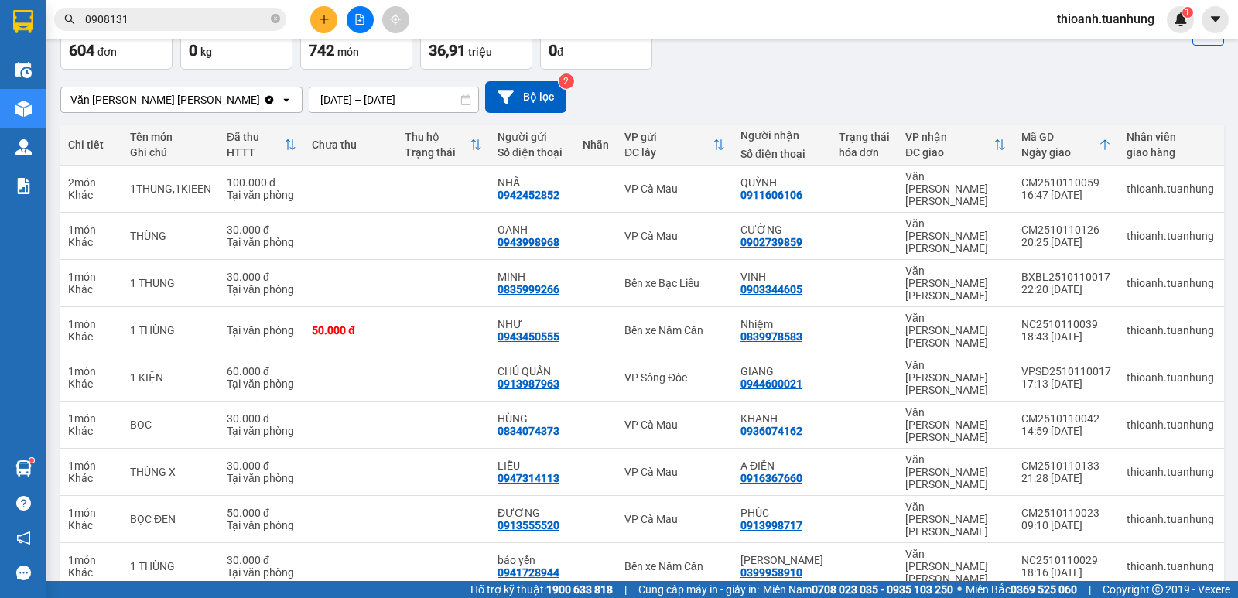
scroll to position [96, 0]
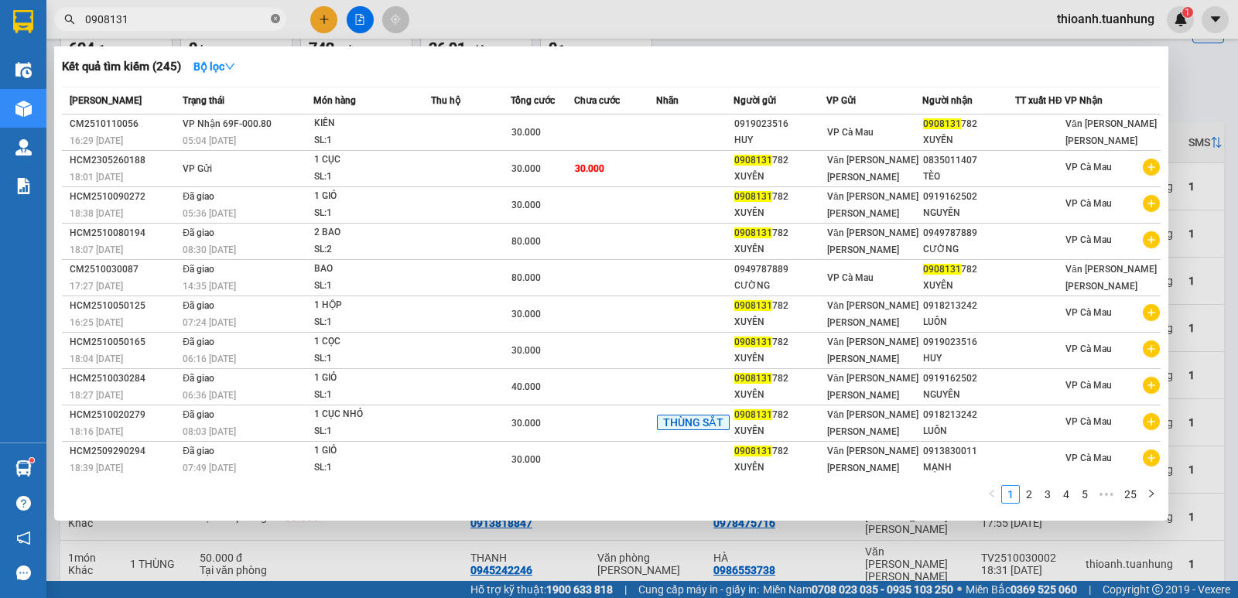
click at [276, 17] on icon "close-circle" at bounding box center [275, 18] width 9 height 9
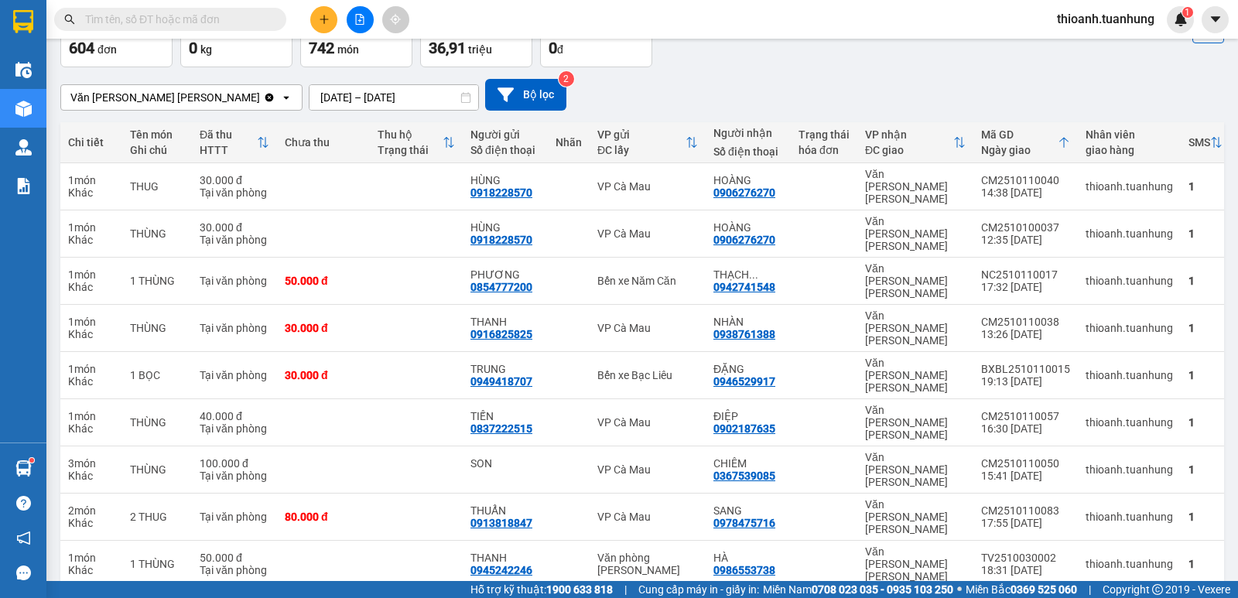
click at [249, 26] on input "text" at bounding box center [176, 19] width 183 height 17
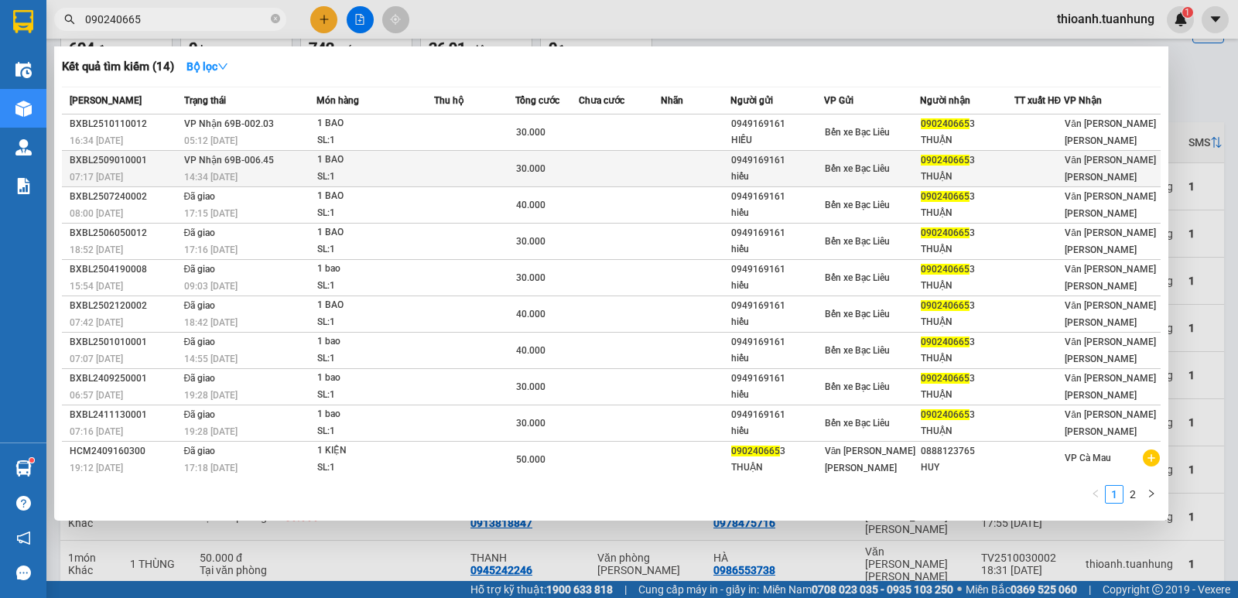
type input "090240665"
click at [951, 176] on div "THUẬN" at bounding box center [967, 177] width 92 height 16
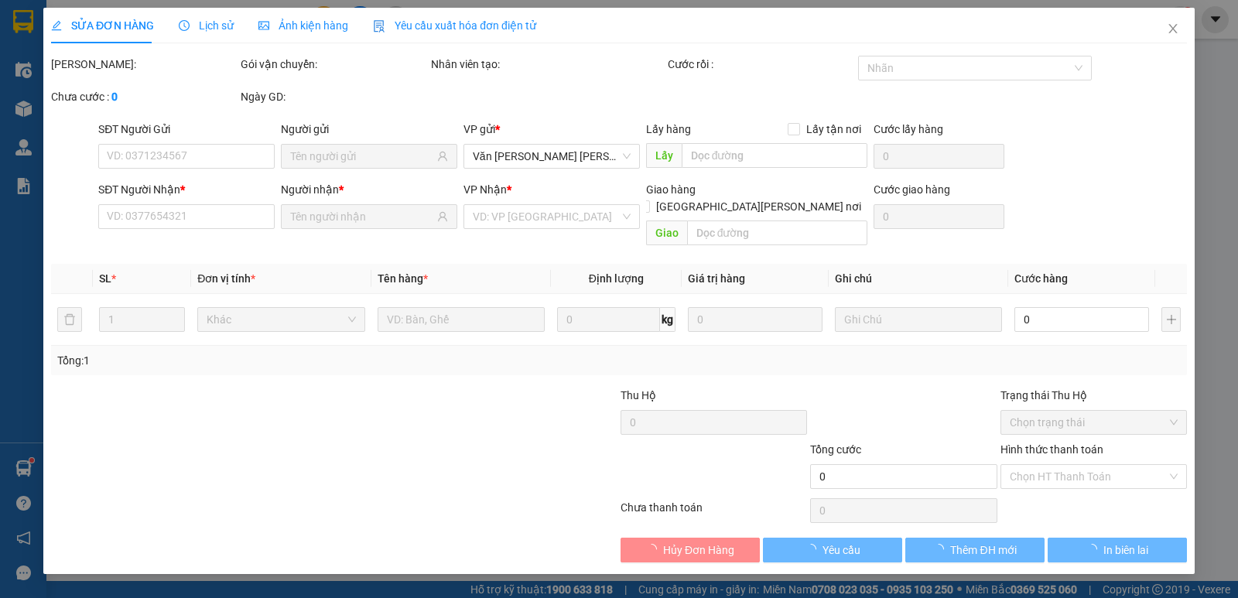
type input "0949169161"
type input "hiếu"
type input "0902406653"
type input "THUẬN"
type input "30.000"
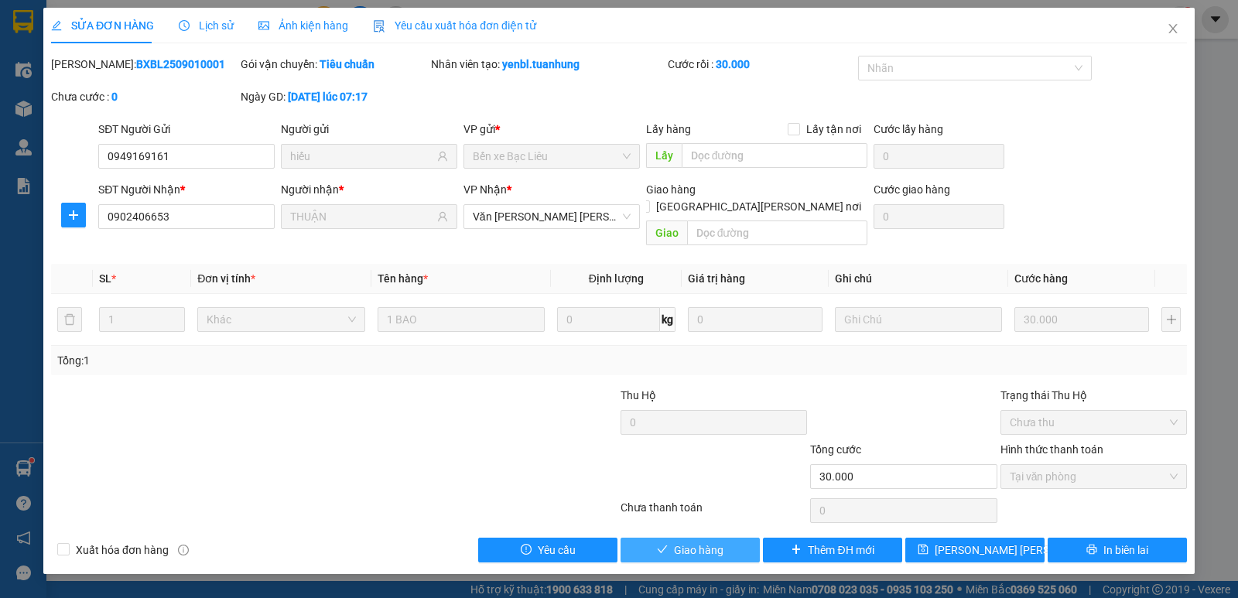
click at [716, 542] on span "Giao hàng" at bounding box center [699, 550] width 50 height 17
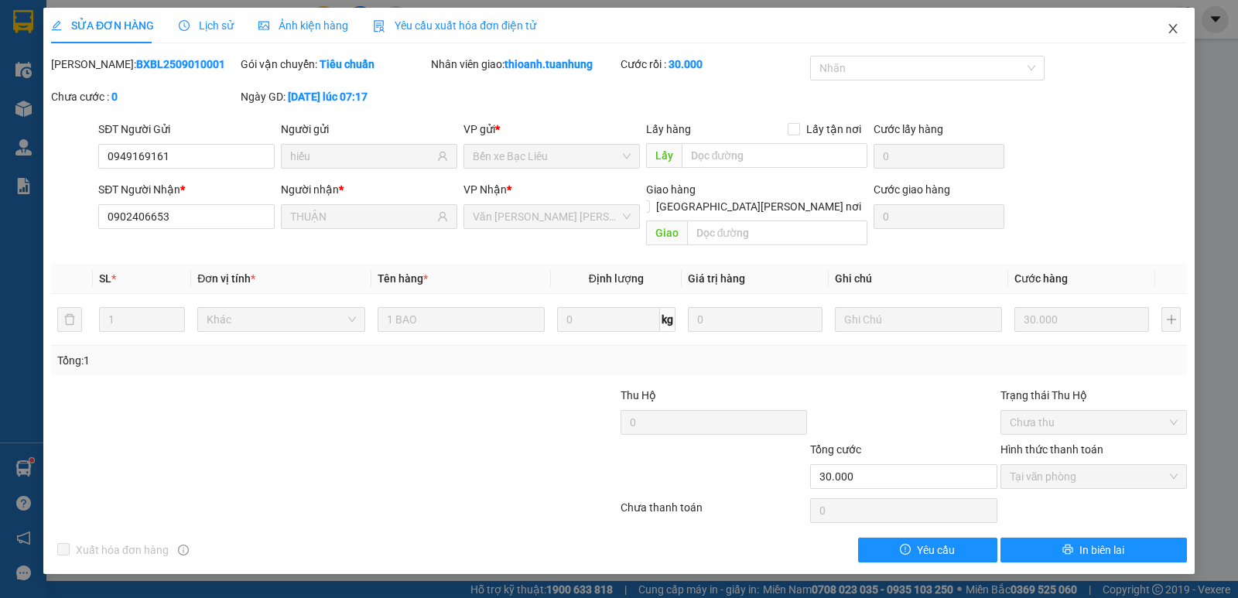
click at [1173, 29] on icon "close" at bounding box center [1172, 28] width 9 height 9
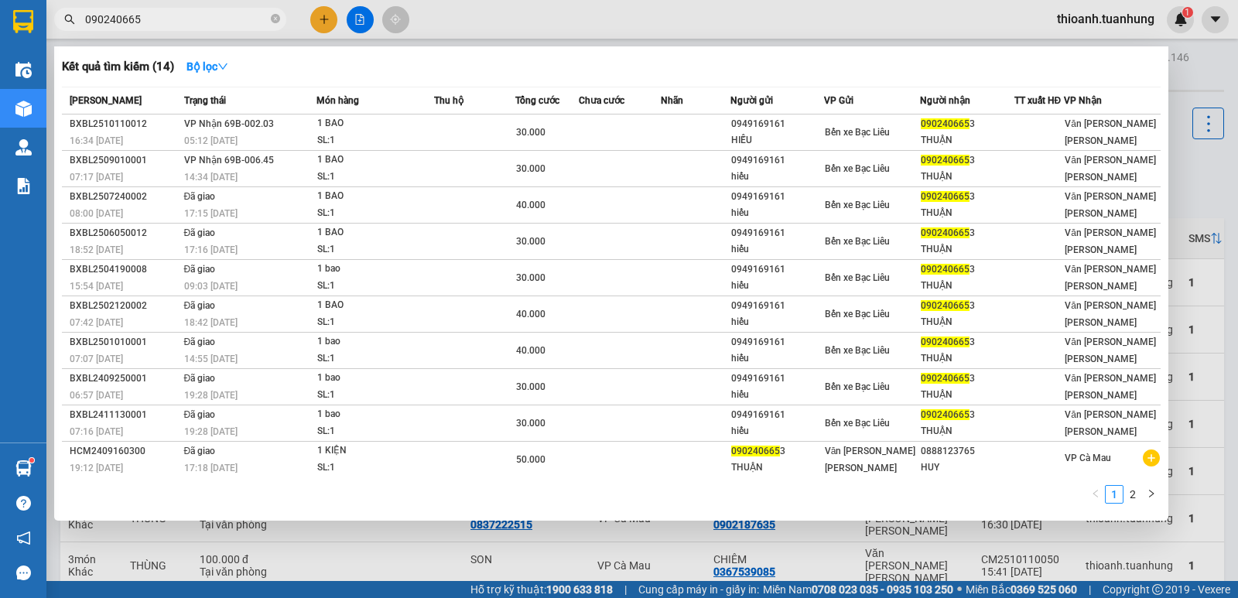
click at [125, 23] on input "090240665" at bounding box center [176, 19] width 183 height 17
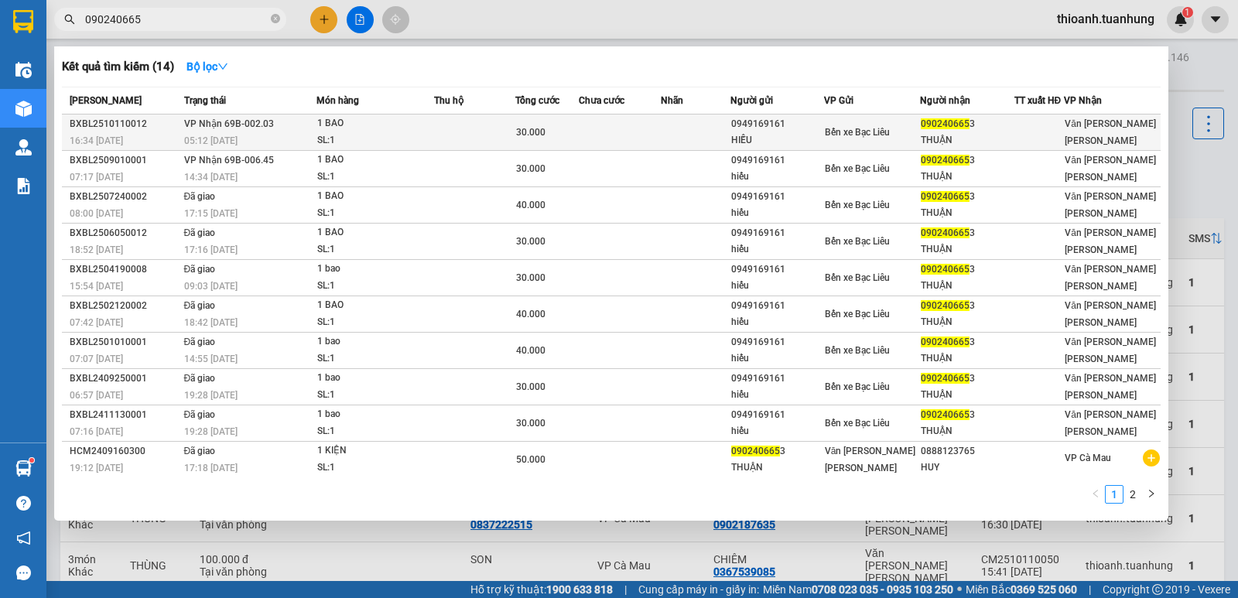
click at [897, 131] on div "Bến xe Bạc Liêu" at bounding box center [872, 132] width 95 height 17
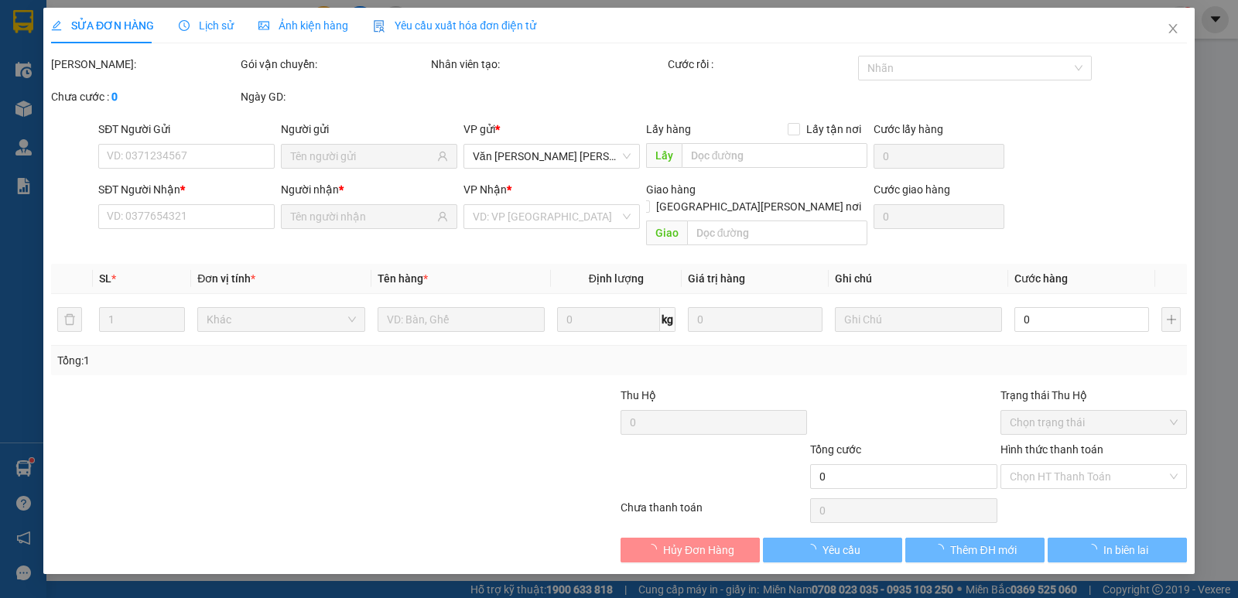
type input "0949169161"
type input "HIẾU"
type input "0902406653"
type input "THUẬN"
type input "30.000"
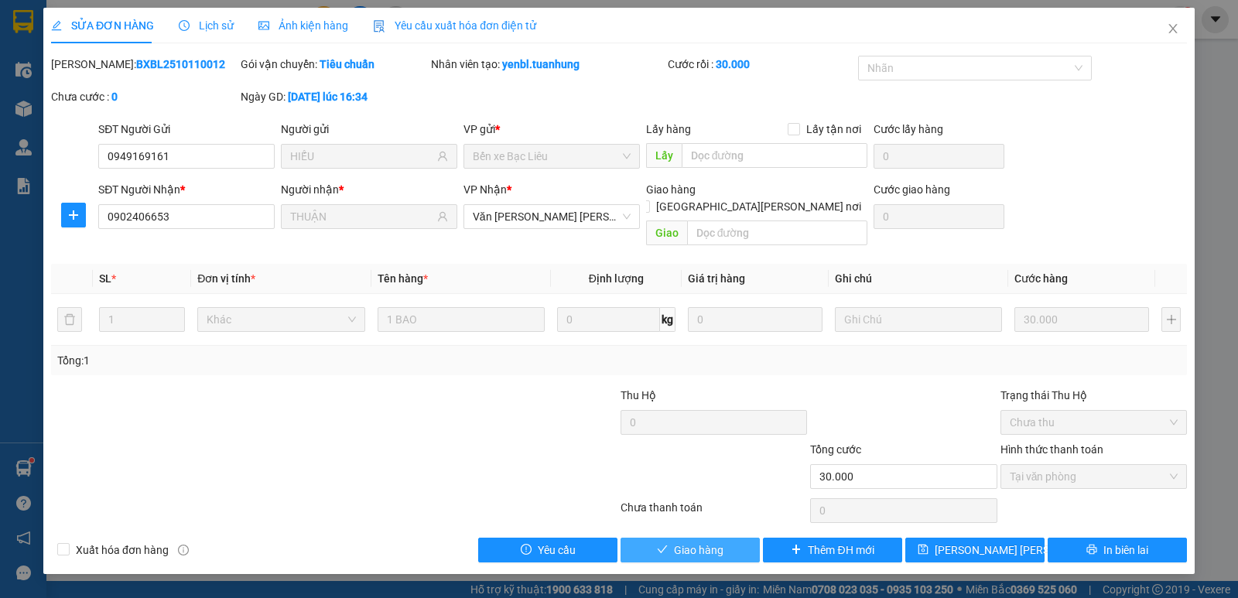
drag, startPoint x: 727, startPoint y: 531, endPoint x: 750, endPoint y: 512, distance: 30.2
click at [730, 538] on button "Giao hàng" at bounding box center [689, 550] width 139 height 25
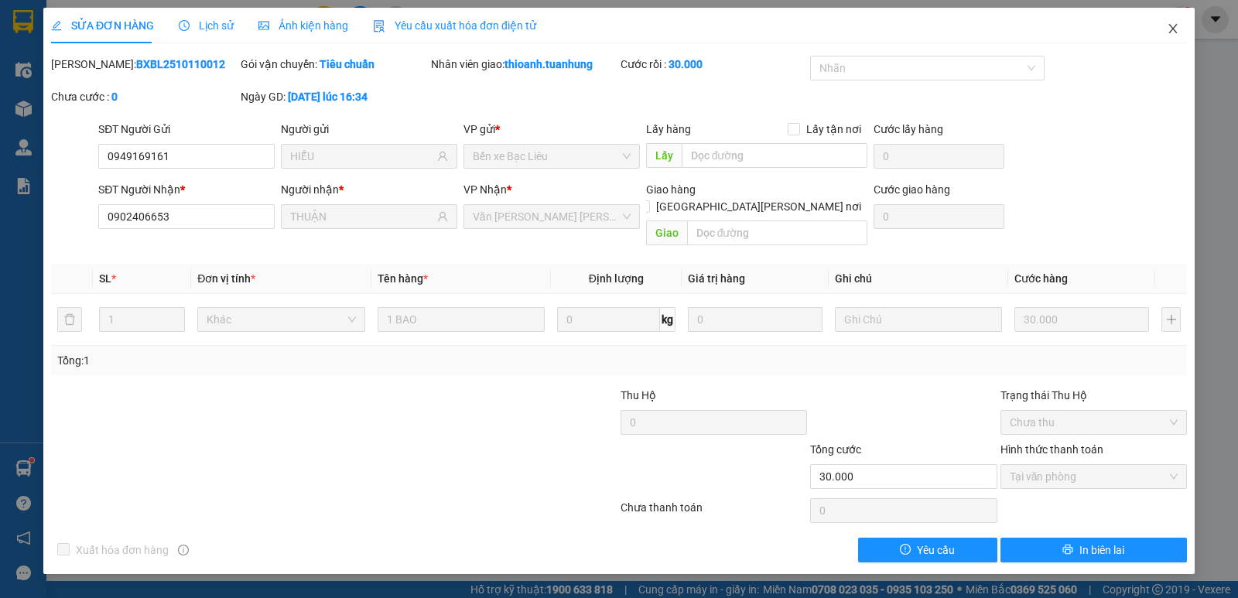
drag, startPoint x: 1170, startPoint y: 29, endPoint x: 723, endPoint y: 2, distance: 448.7
click at [1164, 30] on span "Close" at bounding box center [1172, 29] width 43 height 43
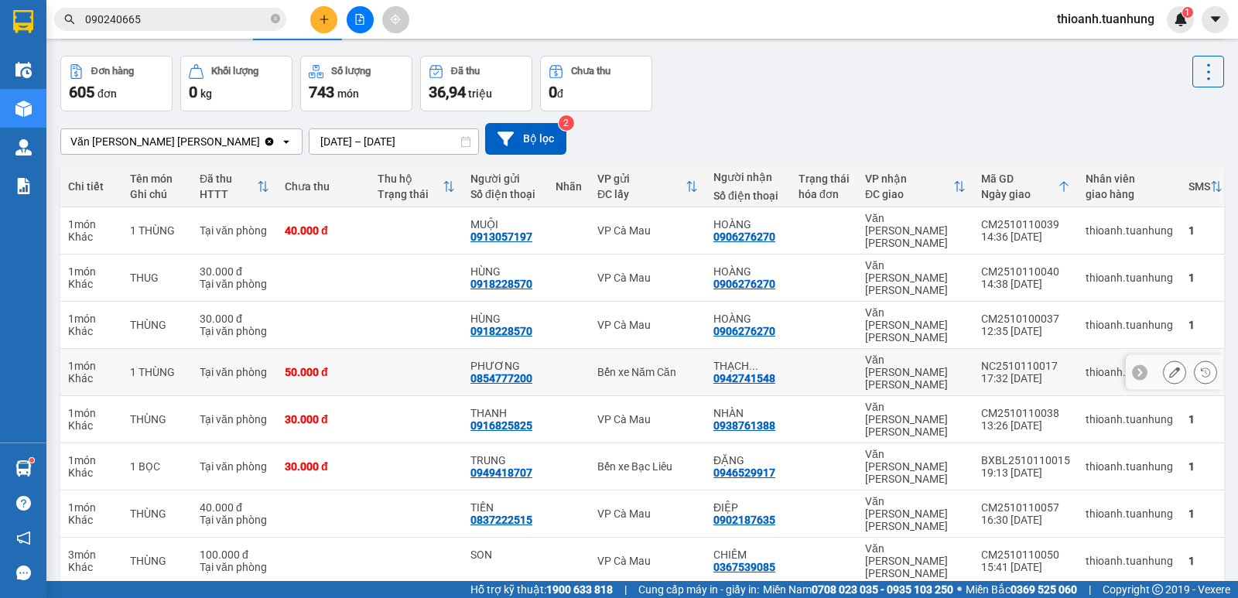
scroll to position [77, 0]
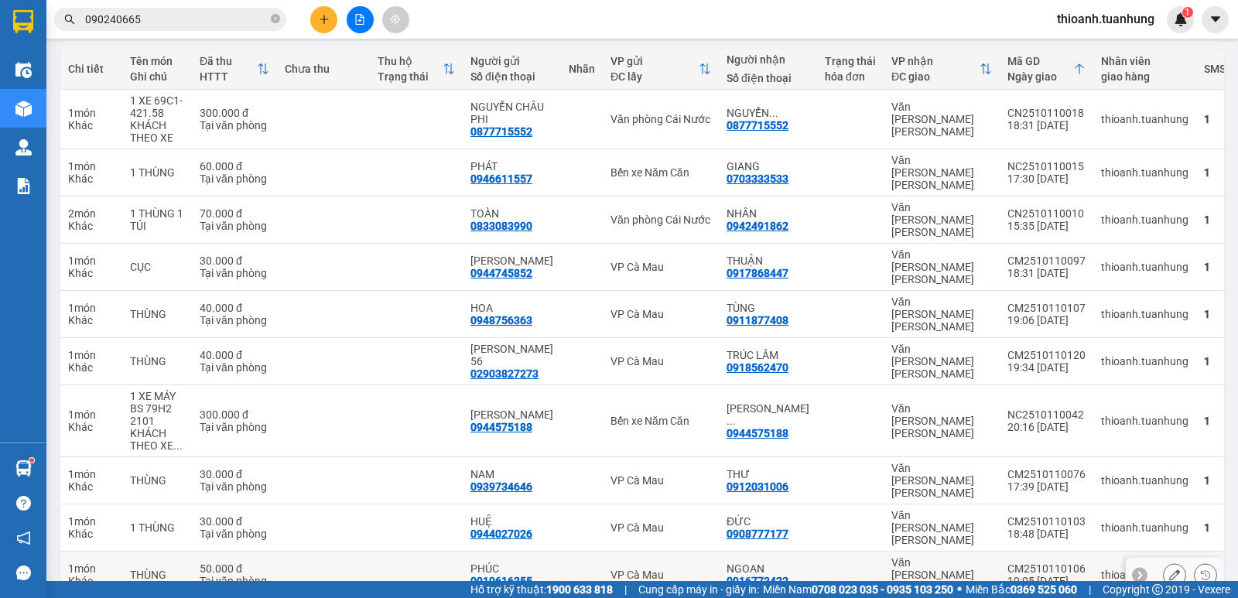
scroll to position [170, 0]
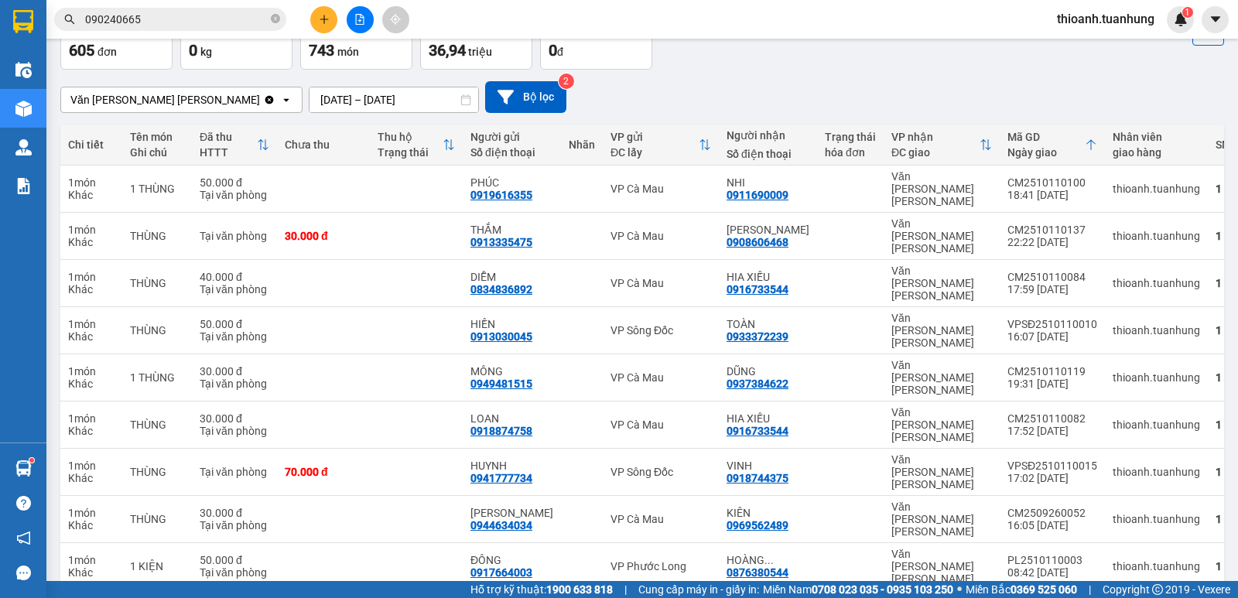
scroll to position [96, 0]
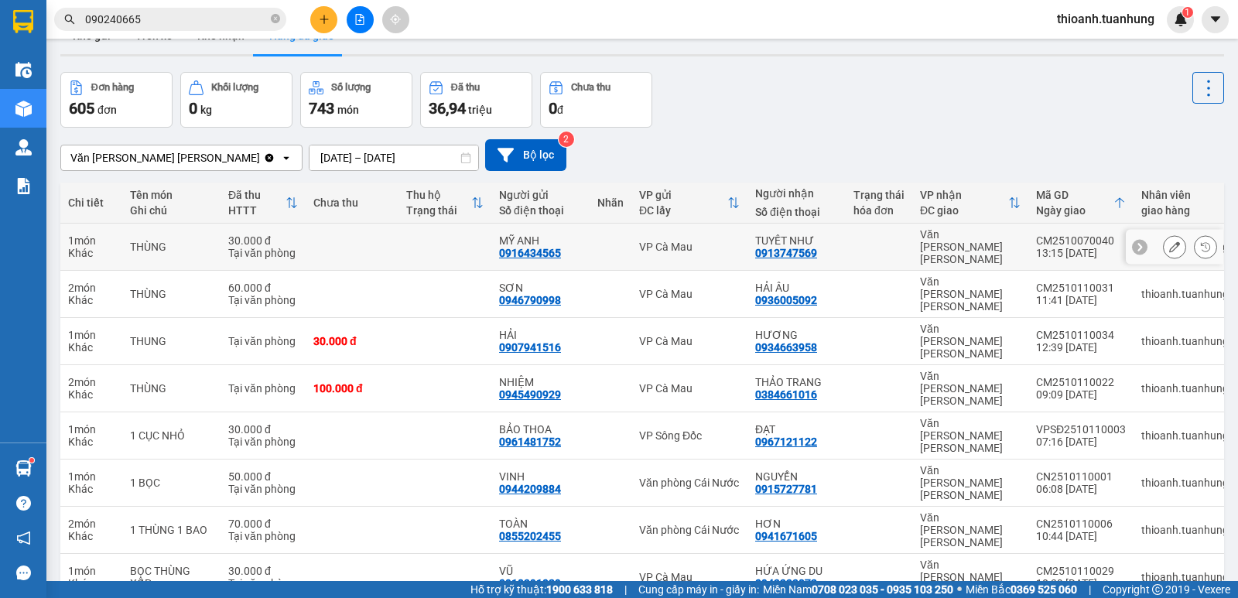
scroll to position [30, 0]
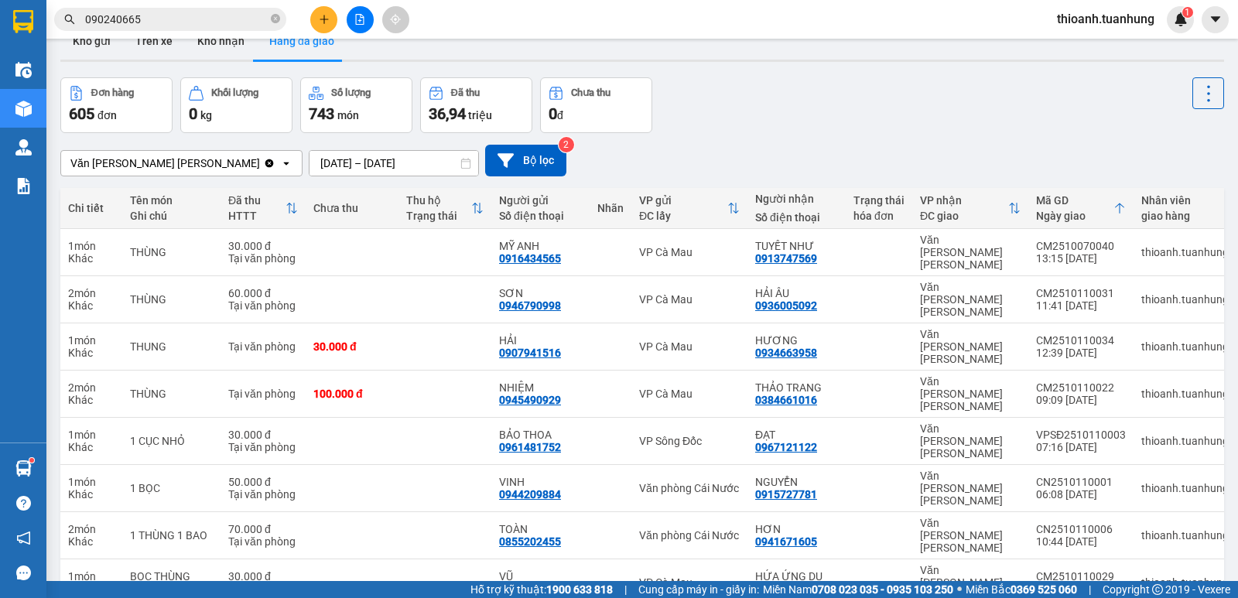
click at [366, 164] on input "[DATE] – [DATE]" at bounding box center [393, 163] width 169 height 25
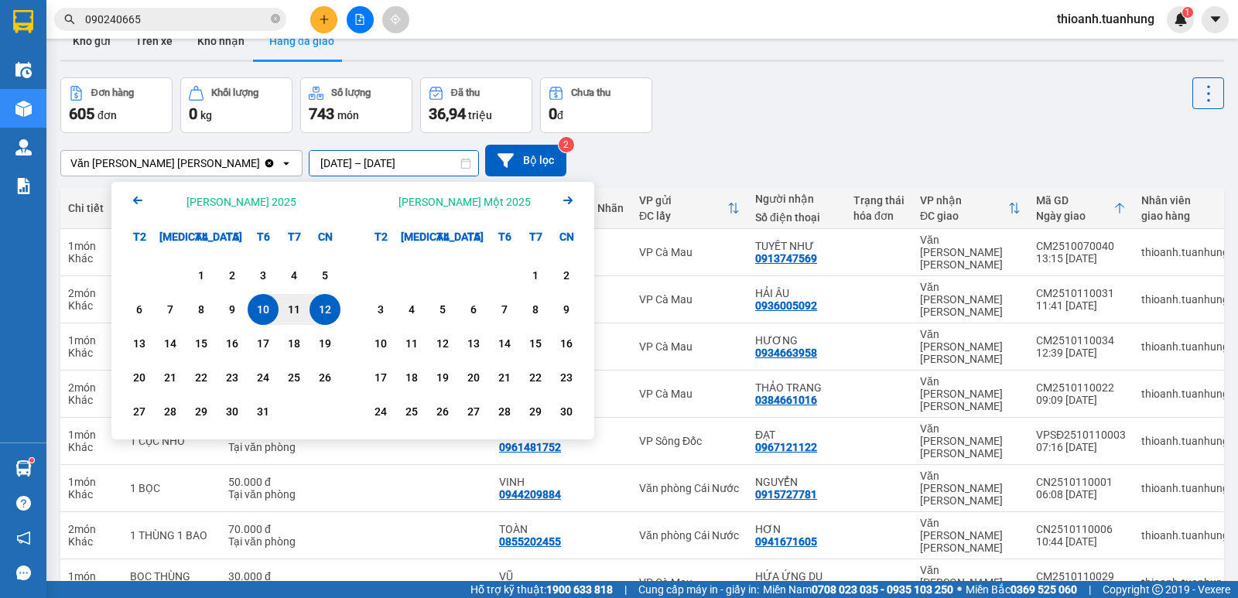
click at [327, 308] on div "12" at bounding box center [325, 309] width 22 height 19
click at [326, 307] on div "12" at bounding box center [325, 309] width 22 height 19
type input "[DATE] – [DATE]"
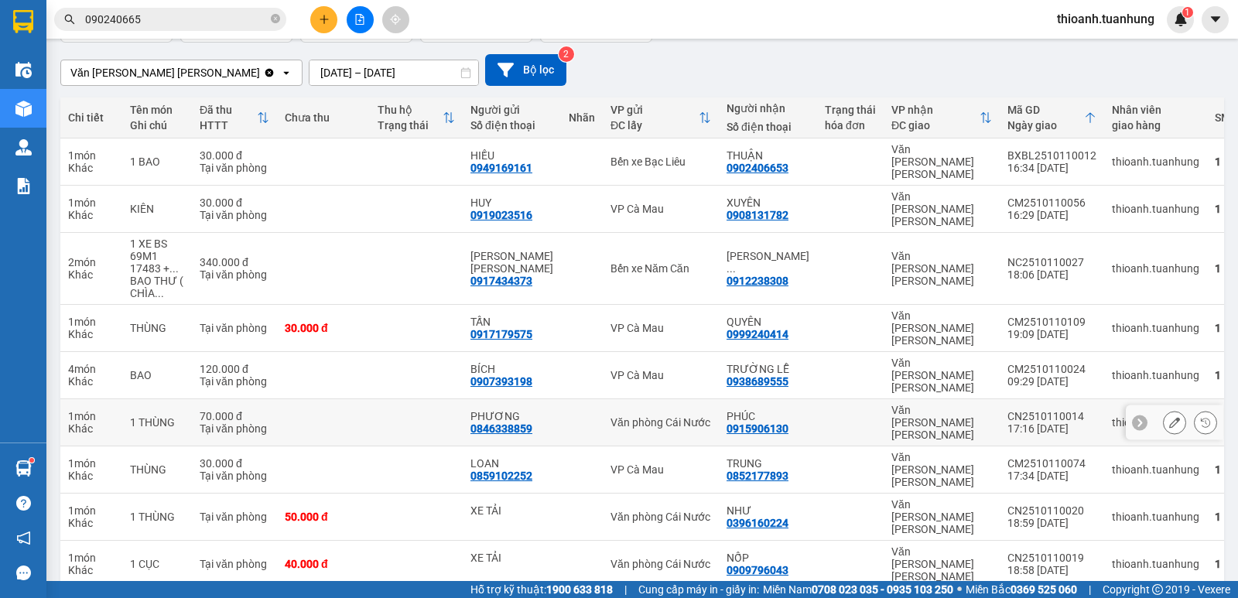
scroll to position [133, 0]
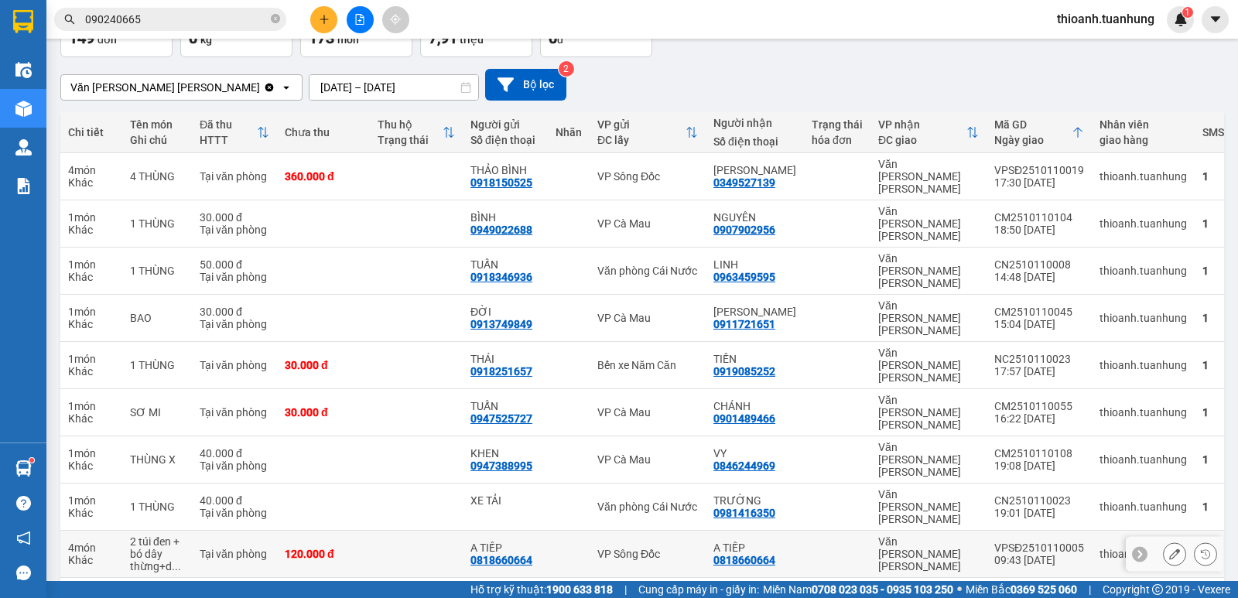
scroll to position [108, 0]
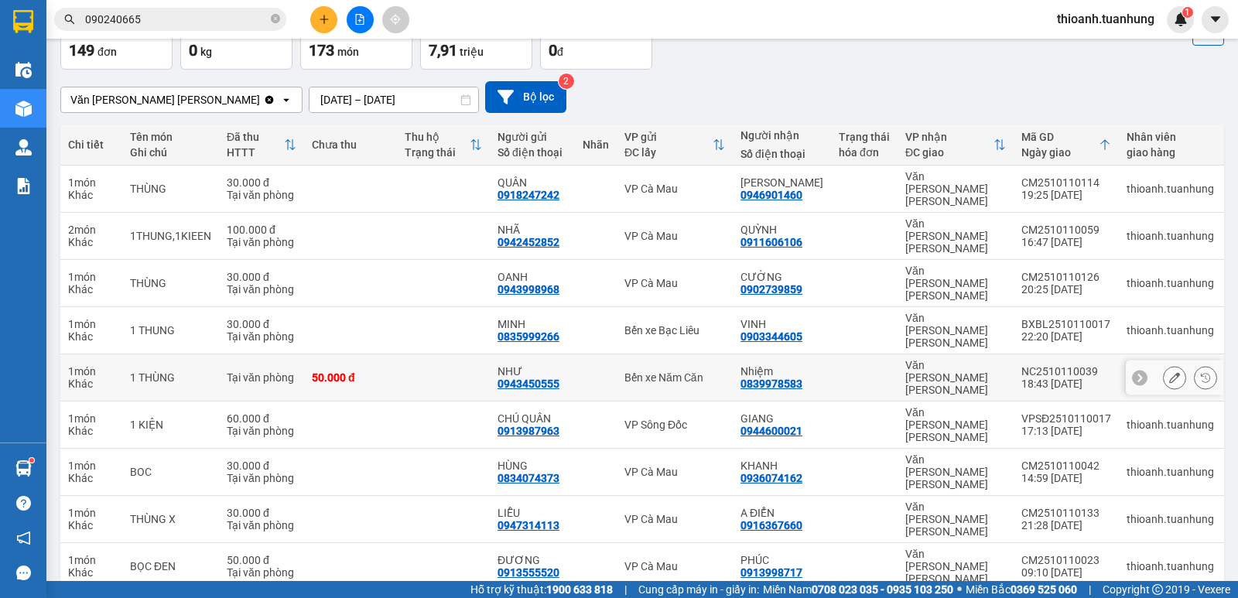
scroll to position [96, 0]
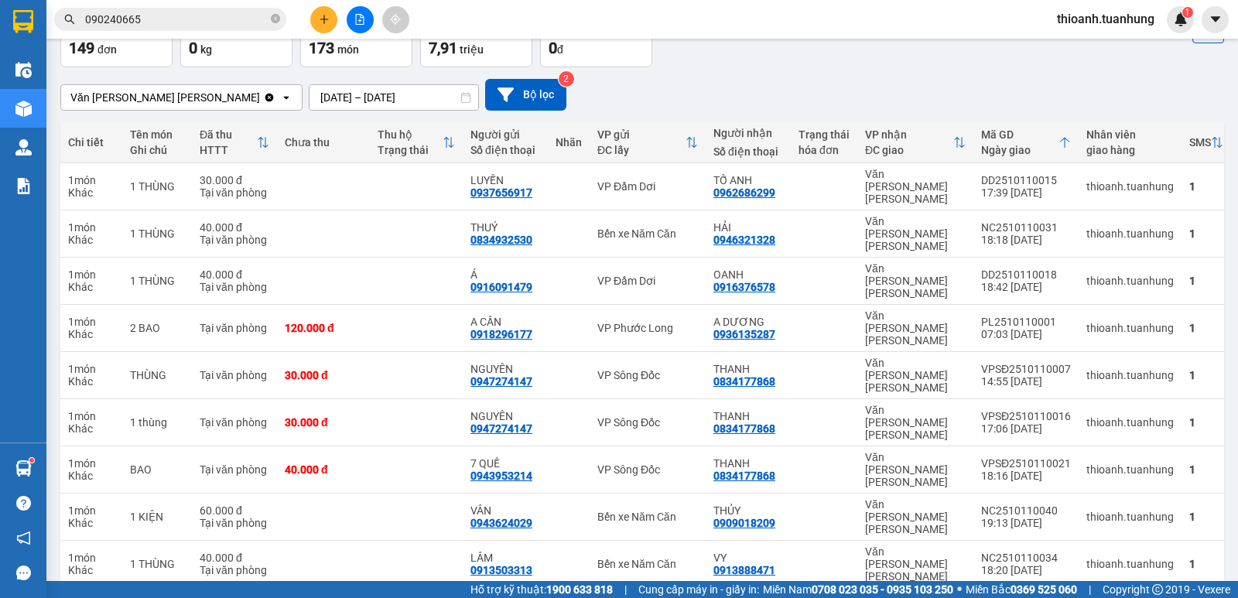
drag, startPoint x: 1065, startPoint y: 538, endPoint x: 989, endPoint y: 498, distance: 86.5
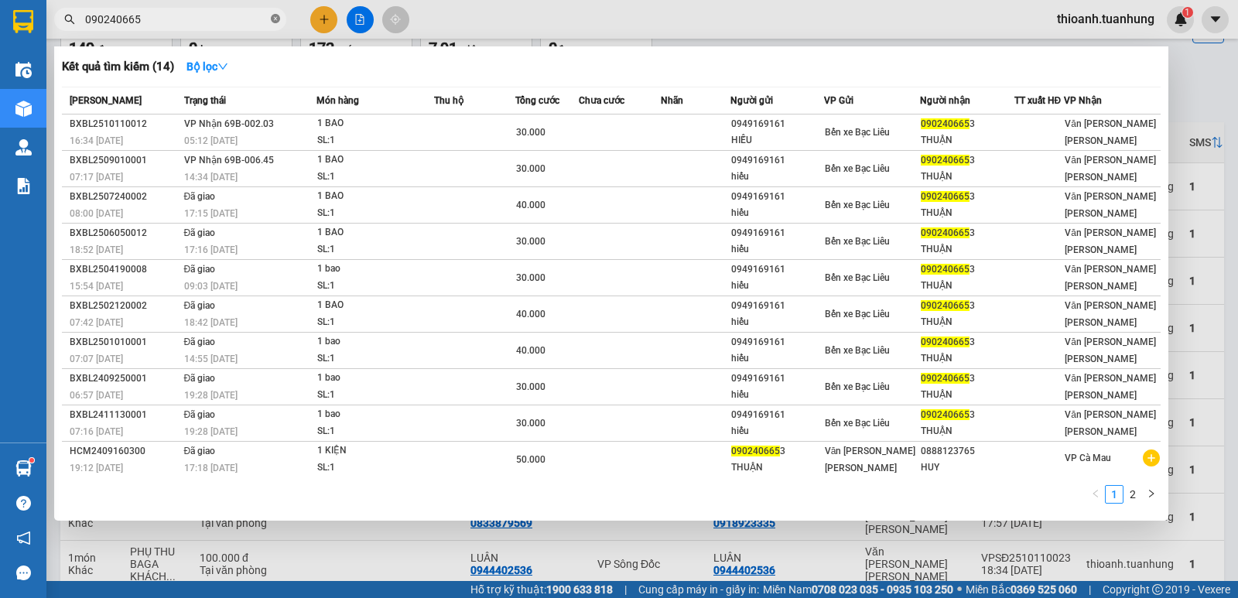
click at [276, 19] on icon "close-circle" at bounding box center [275, 18] width 9 height 9
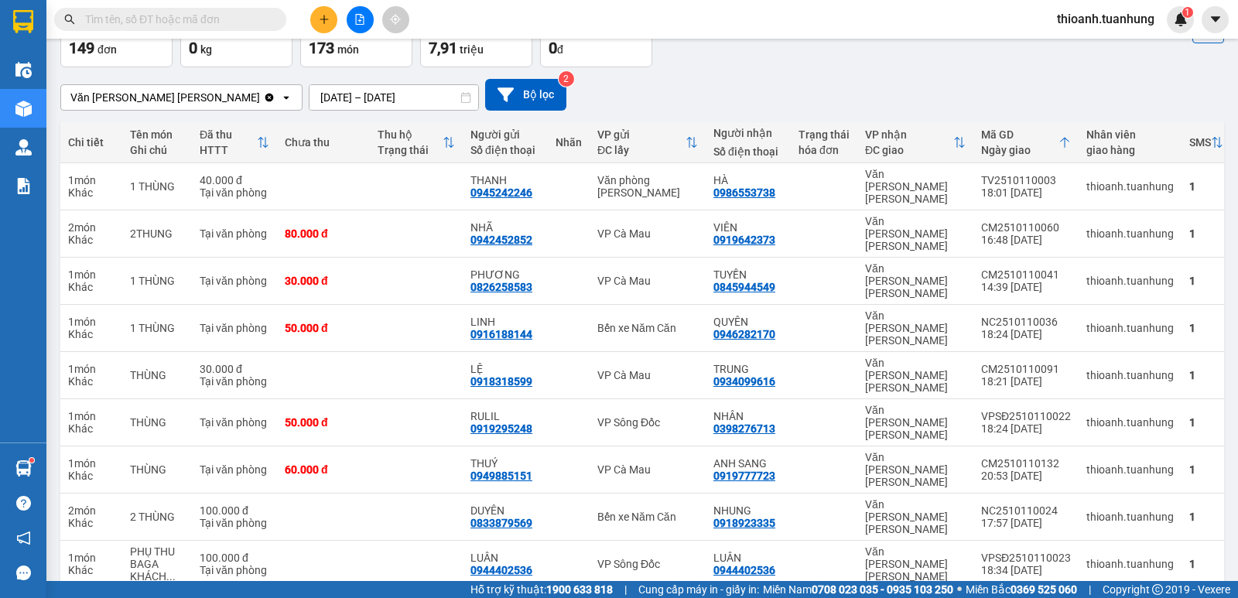
click at [241, 19] on input "text" at bounding box center [176, 19] width 183 height 17
click at [245, 19] on input "text" at bounding box center [176, 19] width 183 height 17
click at [204, 19] on input "text" at bounding box center [176, 19] width 183 height 17
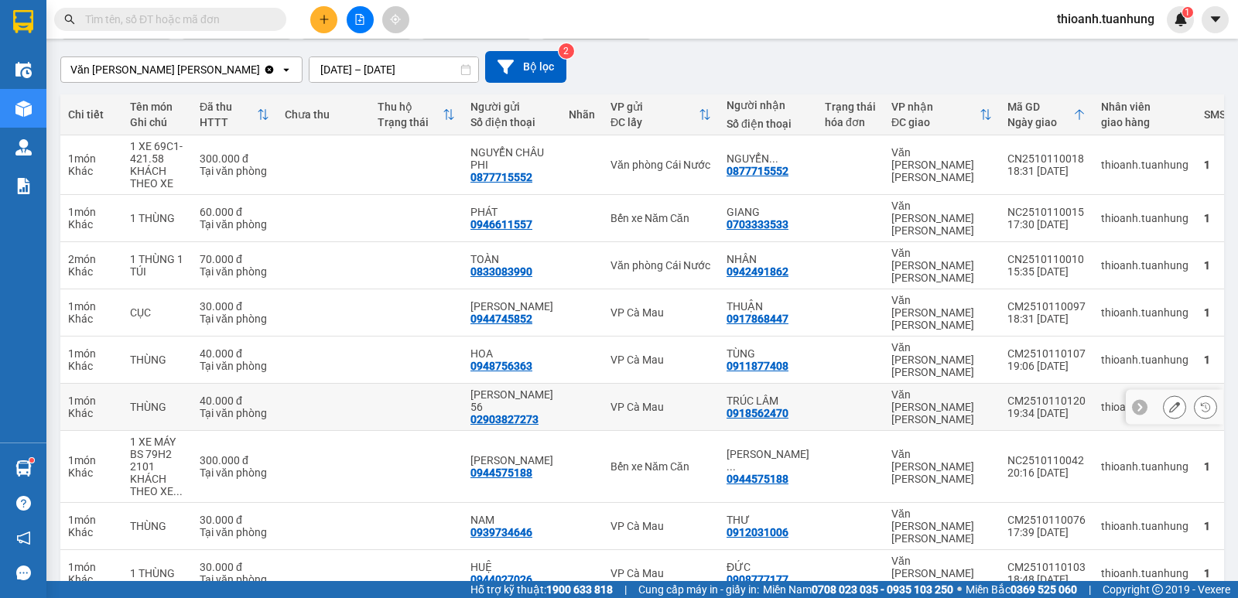
scroll to position [170, 0]
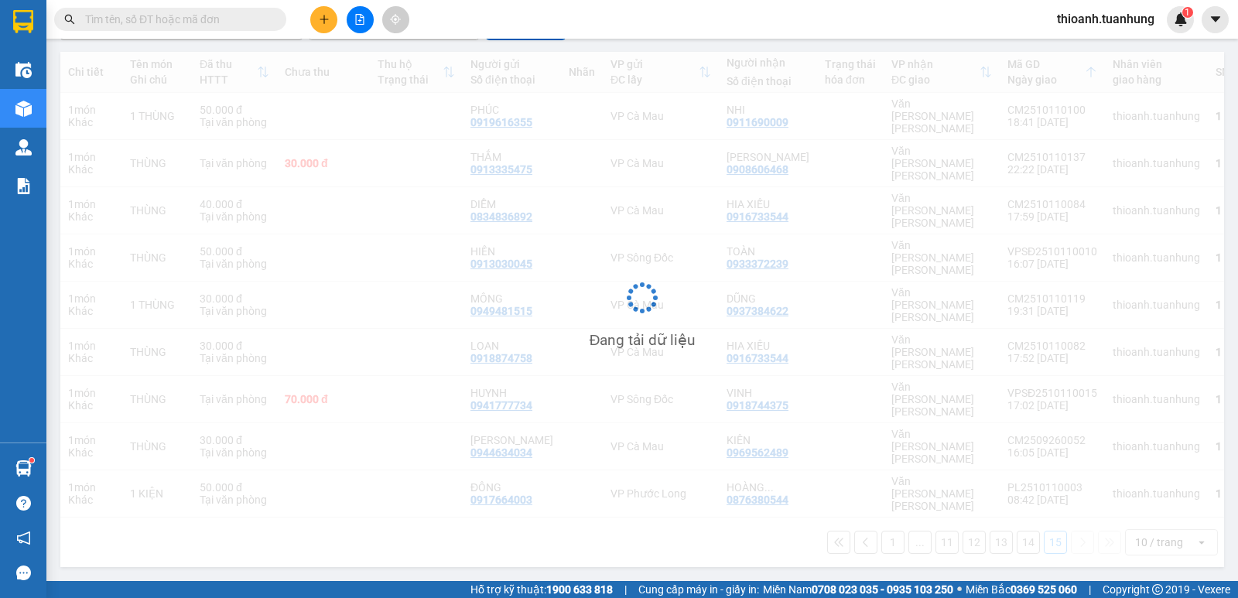
scroll to position [71, 0]
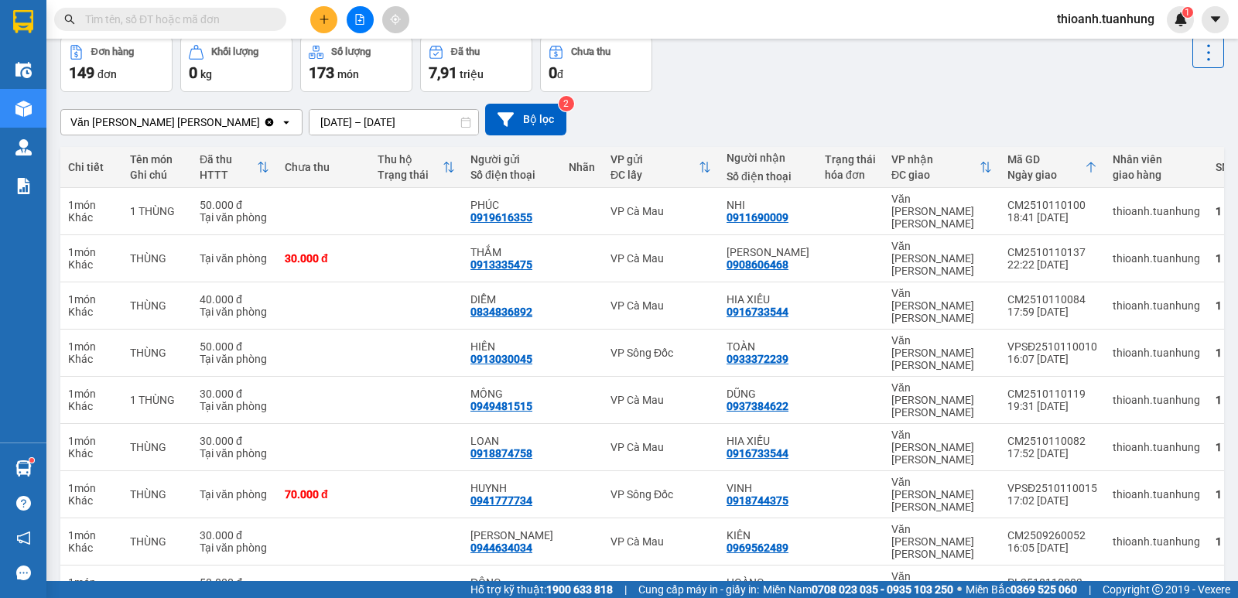
click at [217, 13] on input "text" at bounding box center [176, 19] width 183 height 17
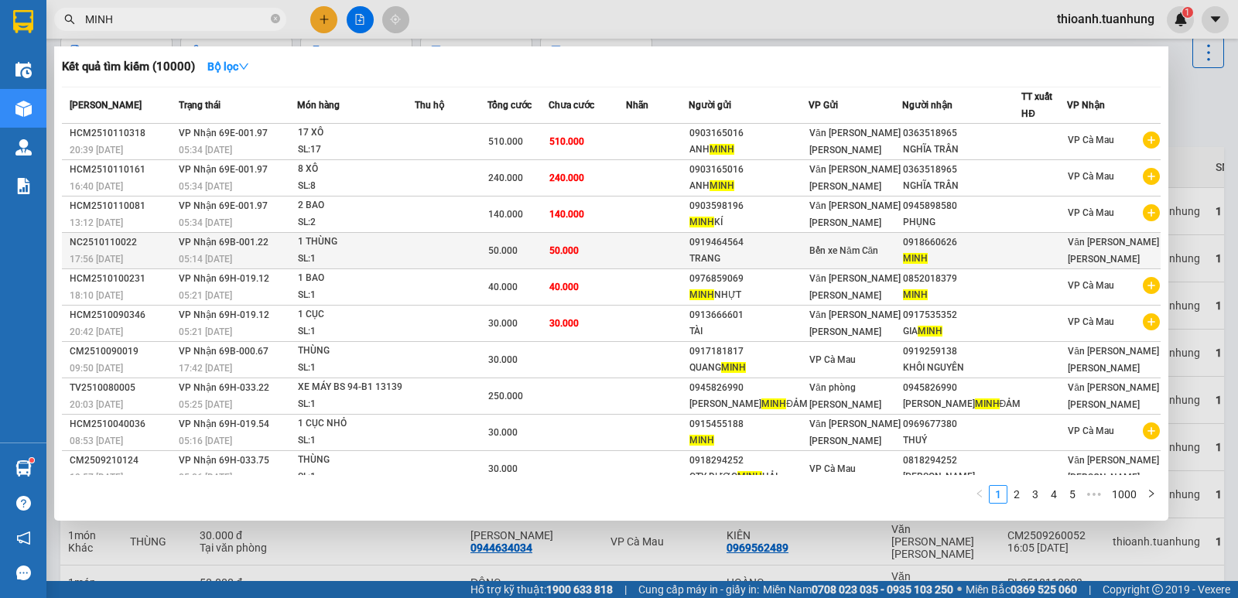
type input "MINH"
click at [859, 248] on div "Bến xe Năm Căn" at bounding box center [855, 250] width 92 height 17
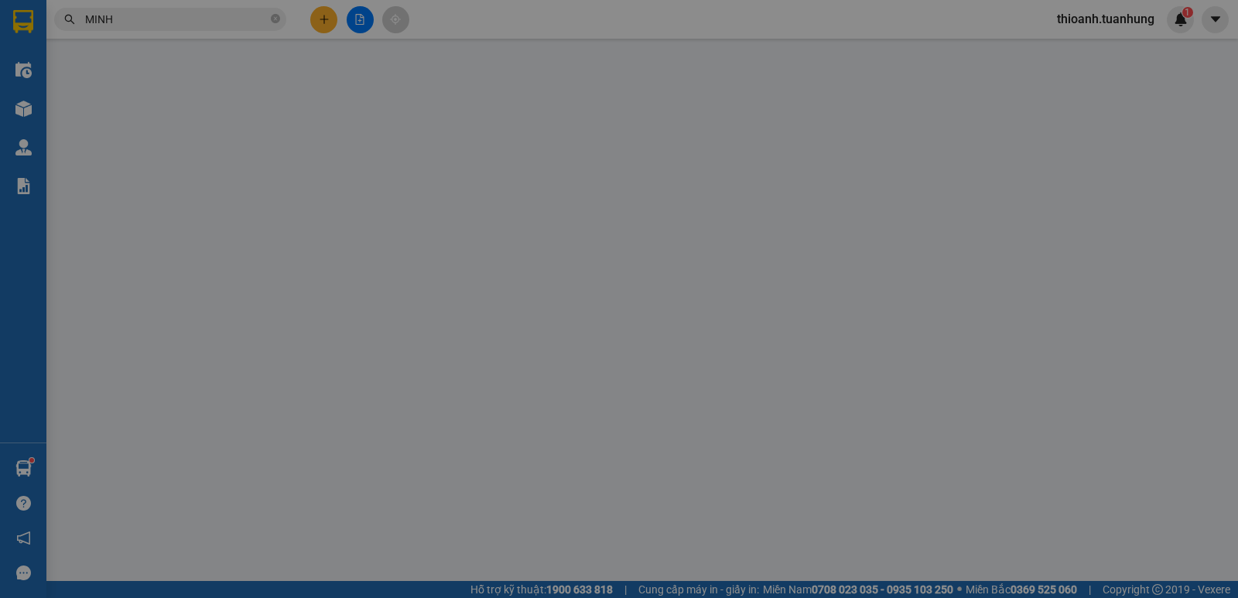
type input "0919464564"
type input "TRANG"
type input "0918660626"
type input "MINH"
type input "50.000"
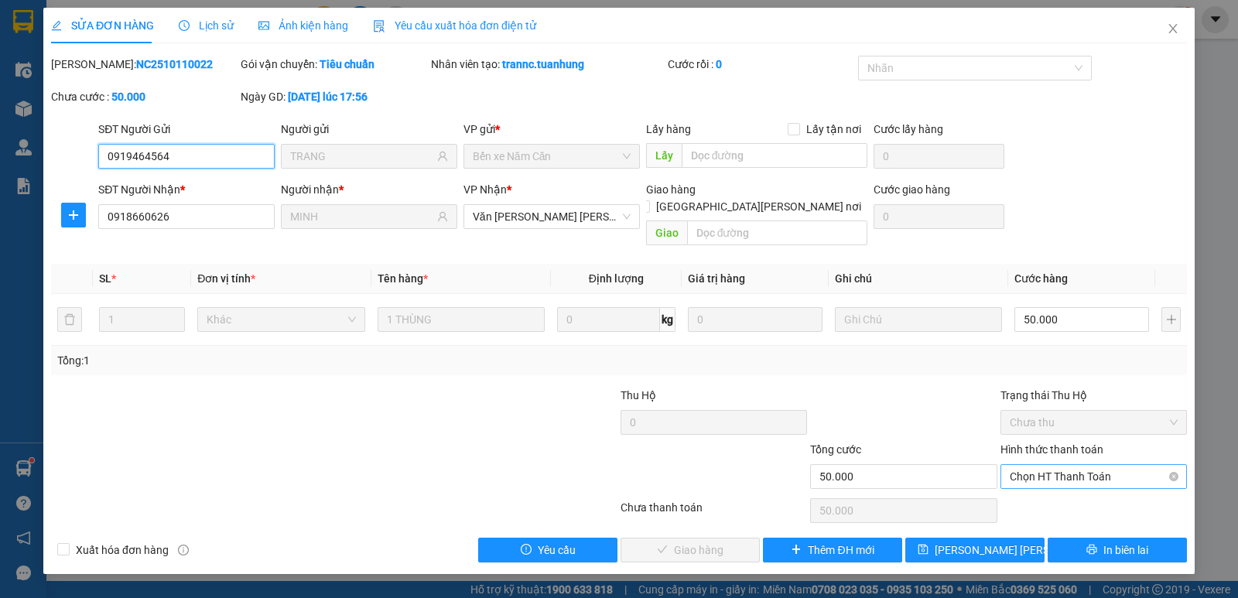
click at [1050, 465] on span "Chọn HT Thanh Toán" at bounding box center [1094, 476] width 168 height 23
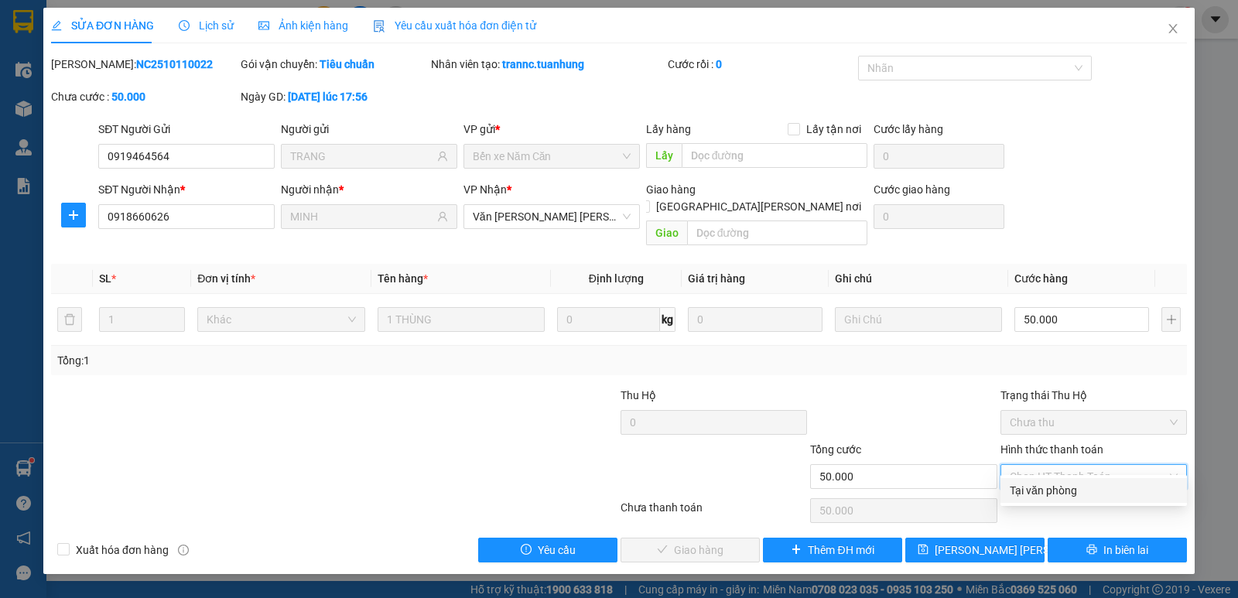
drag, startPoint x: 1044, startPoint y: 480, endPoint x: 1038, endPoint y: 486, distance: 8.8
click at [1044, 480] on div "Tại văn phòng" at bounding box center [1093, 490] width 186 height 25
type input "0"
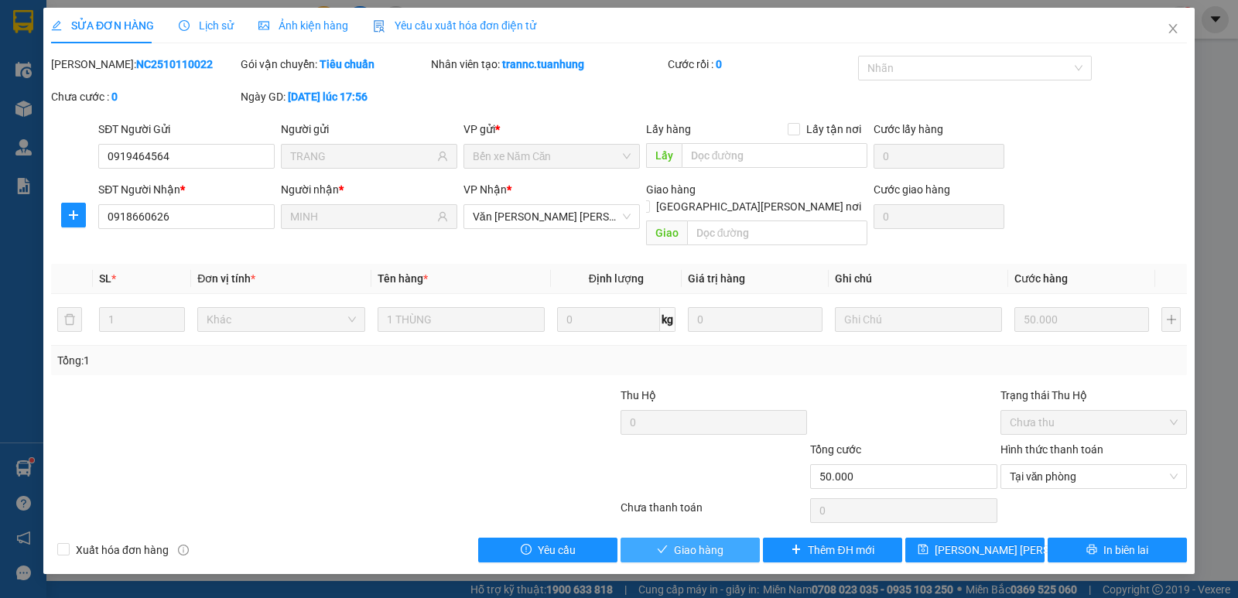
drag, startPoint x: 721, startPoint y: 533, endPoint x: 721, endPoint y: 524, distance: 8.5
click at [721, 542] on span "Giao hàng" at bounding box center [699, 550] width 50 height 17
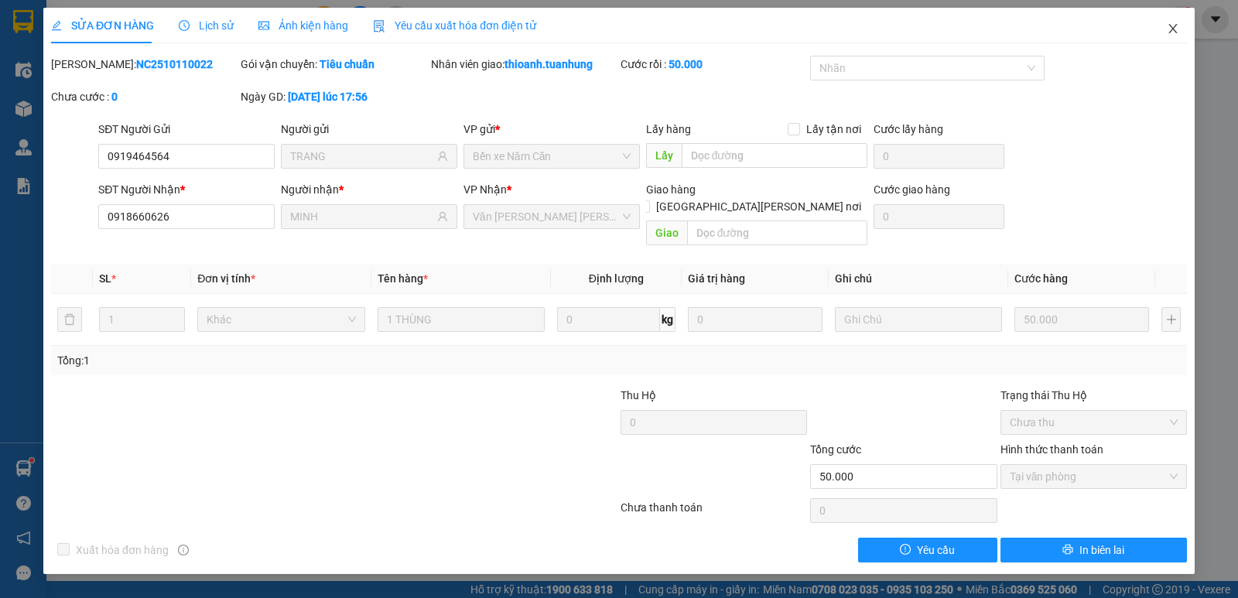
click at [1173, 25] on icon "close" at bounding box center [1173, 28] width 12 height 12
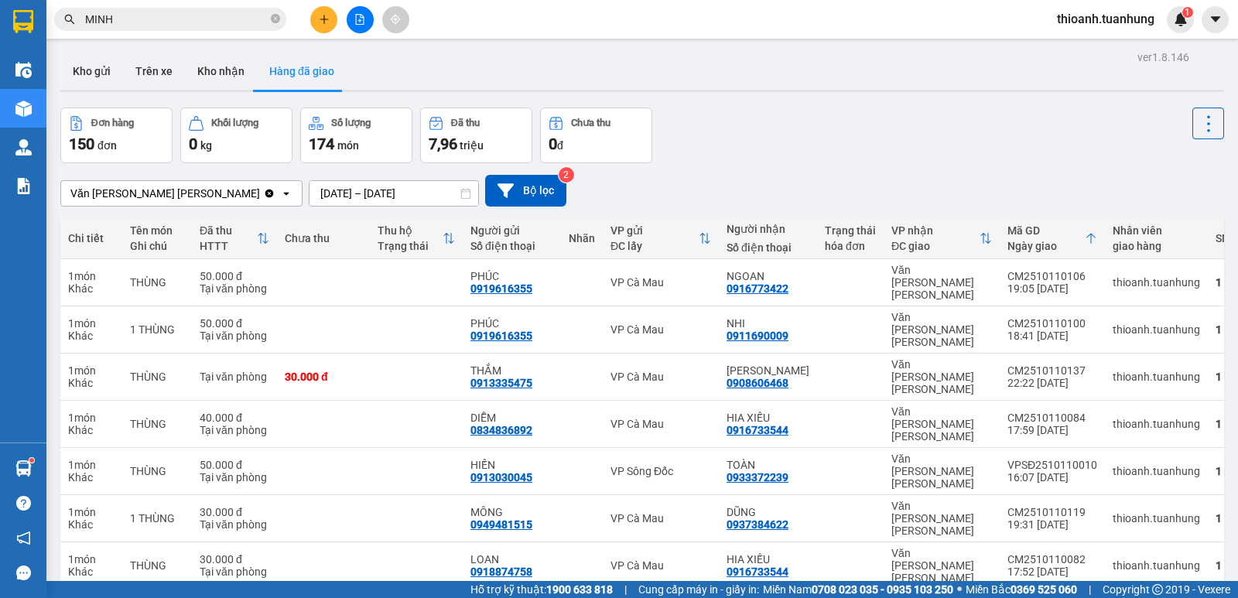
click at [94, 21] on input "MINH" at bounding box center [176, 19] width 183 height 17
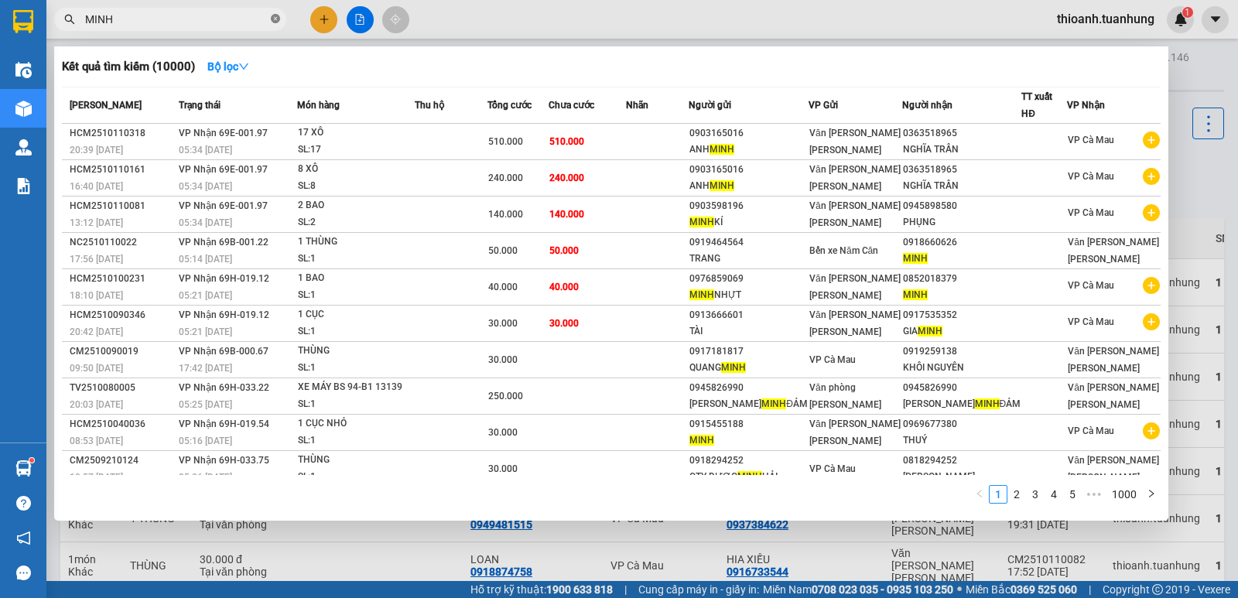
click at [273, 19] on icon "close-circle" at bounding box center [275, 18] width 9 height 9
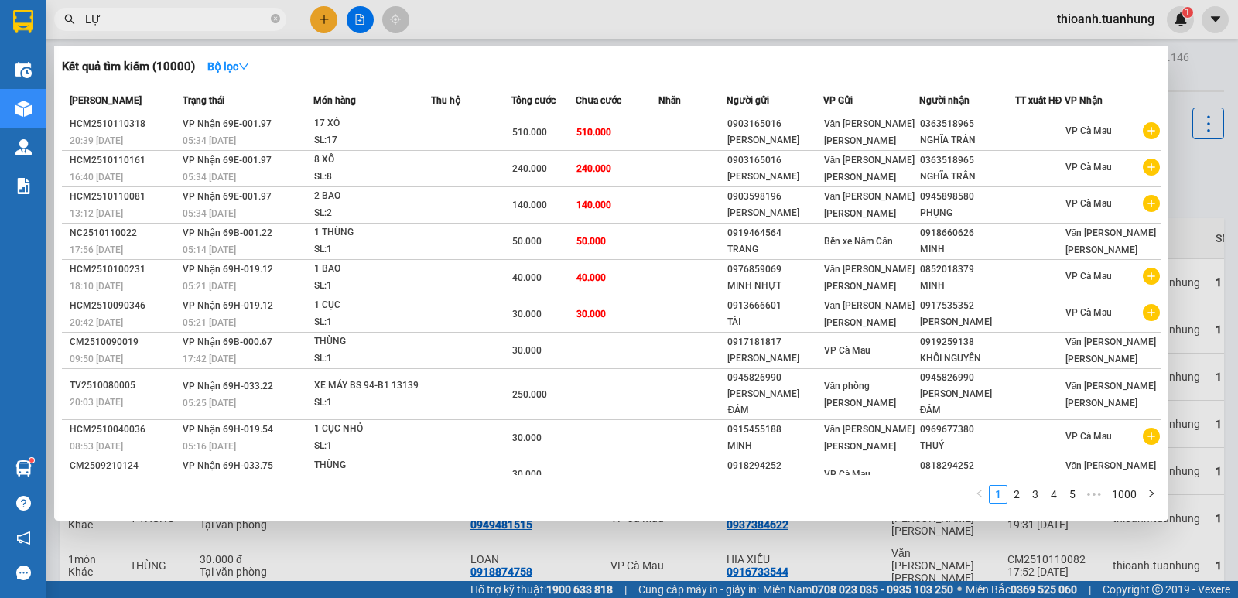
type input "LỰC"
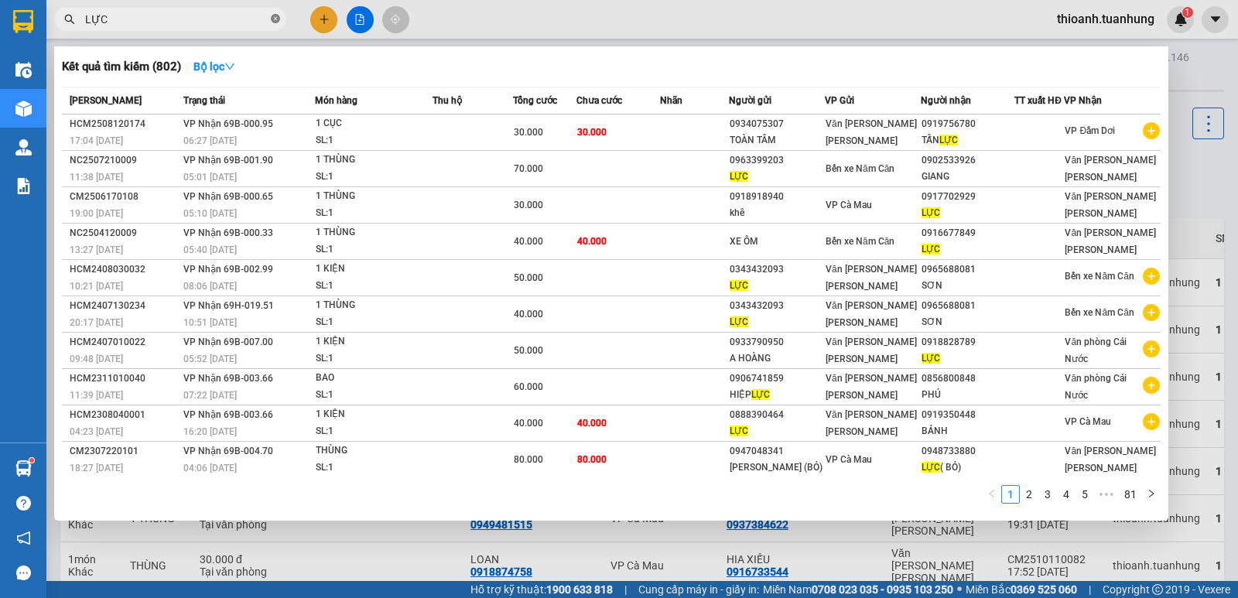
click at [274, 19] on icon "close-circle" at bounding box center [275, 18] width 9 height 9
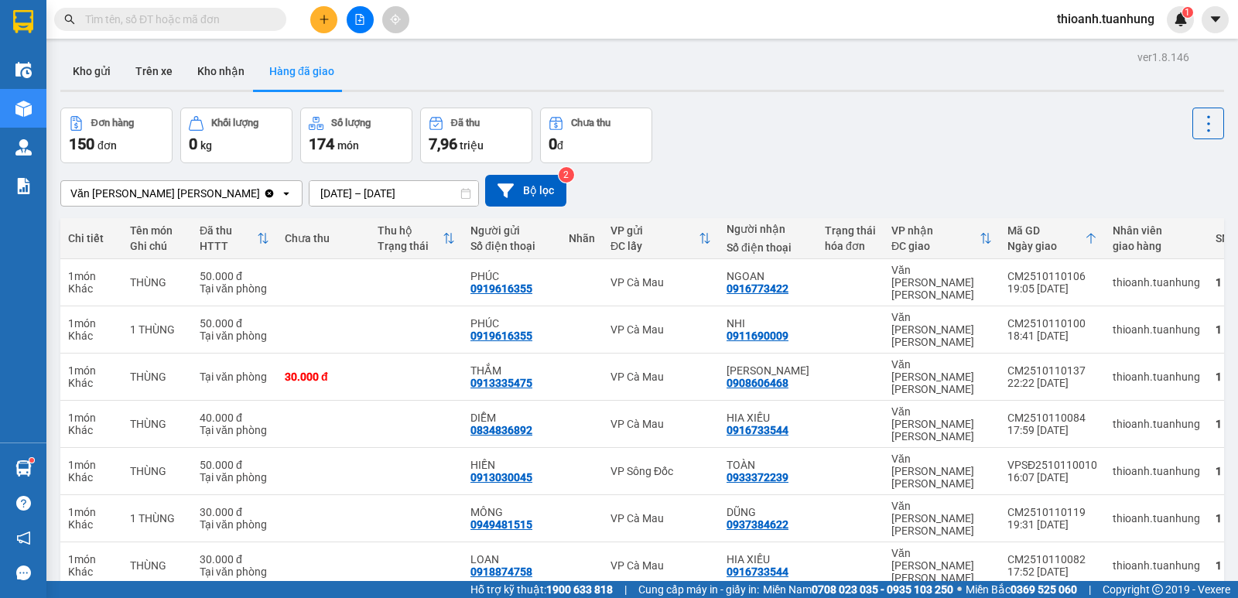
click at [240, 21] on input "text" at bounding box center [176, 19] width 183 height 17
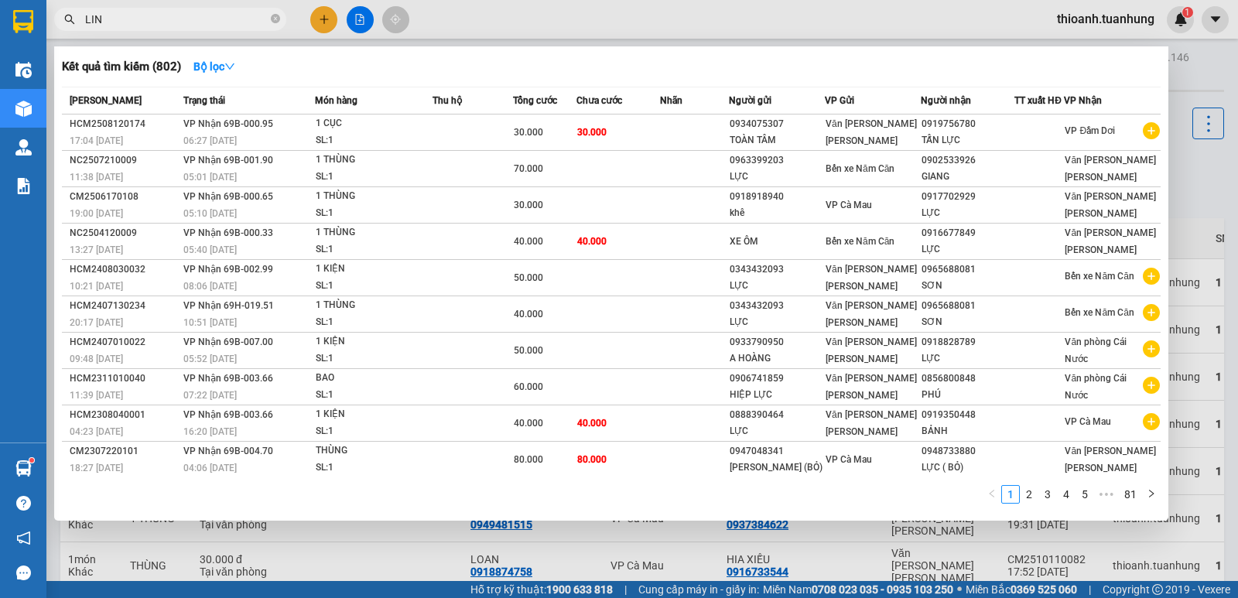
type input "LINH"
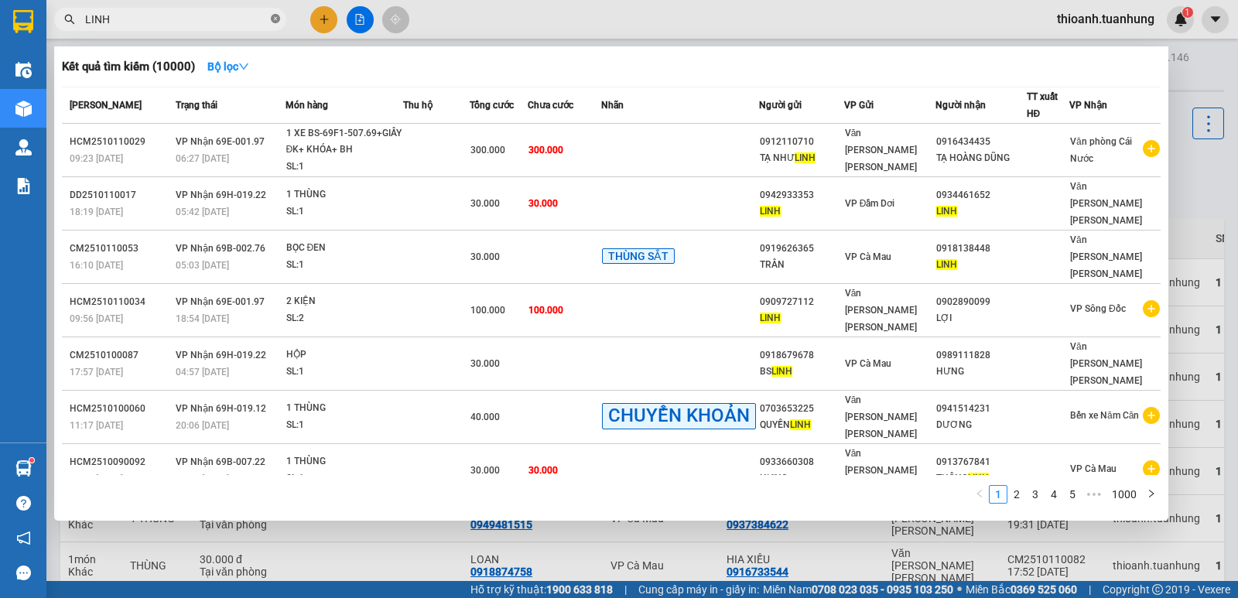
click at [275, 17] on icon "close-circle" at bounding box center [275, 18] width 9 height 9
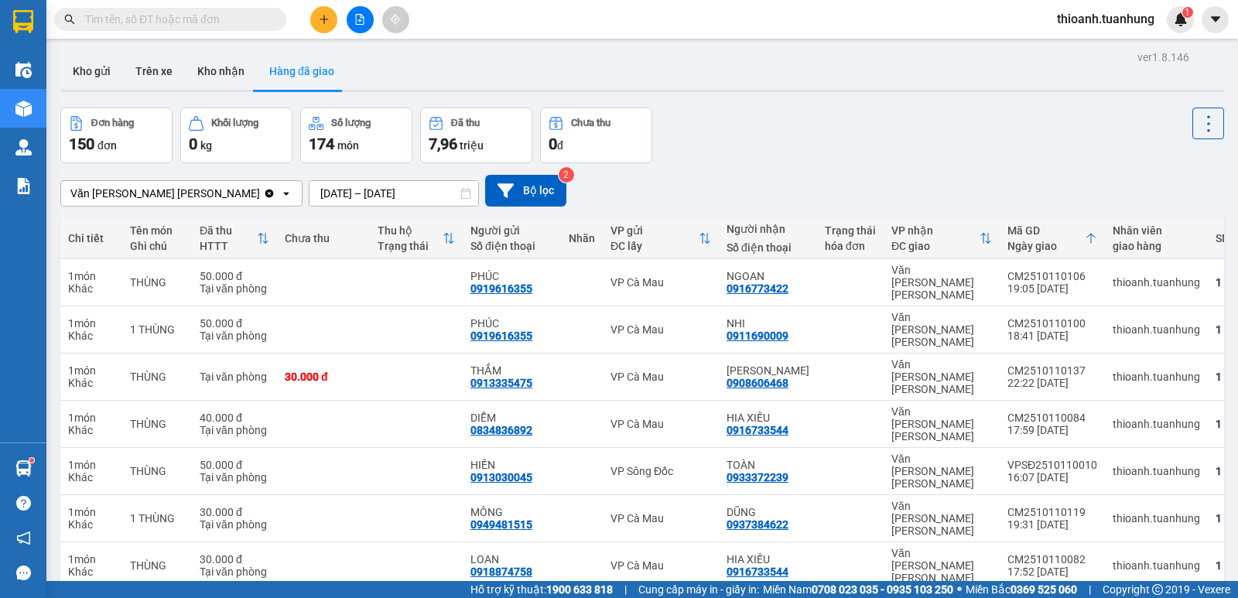
click at [251, 20] on input "text" at bounding box center [176, 19] width 183 height 17
click at [248, 19] on input "text" at bounding box center [176, 19] width 183 height 17
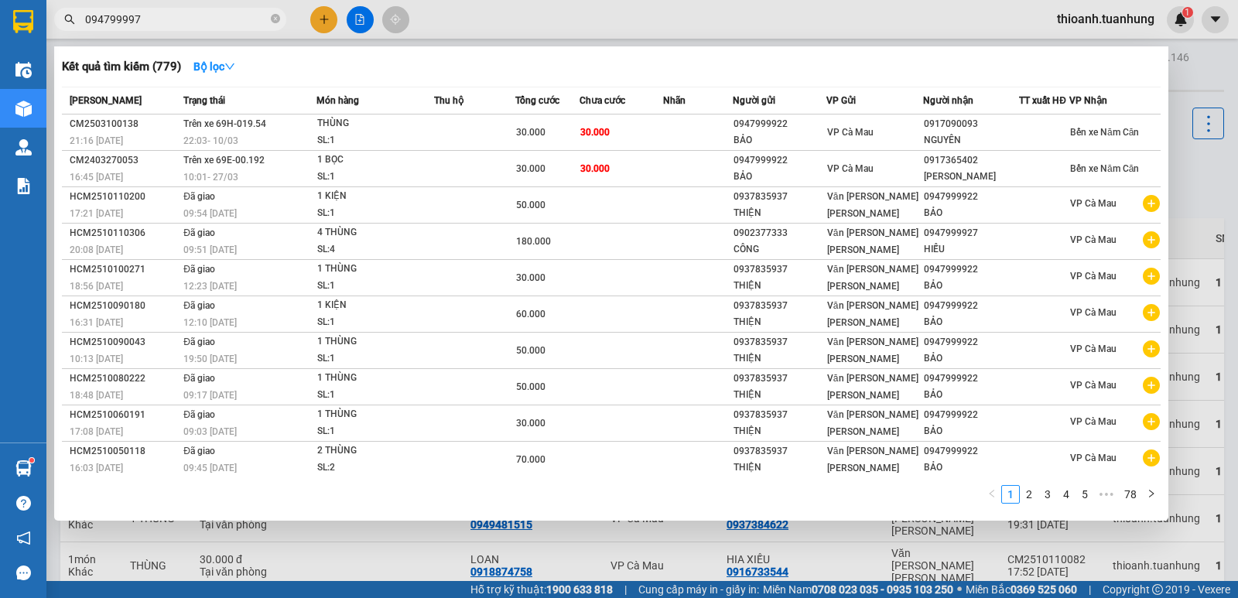
type input "0947999977"
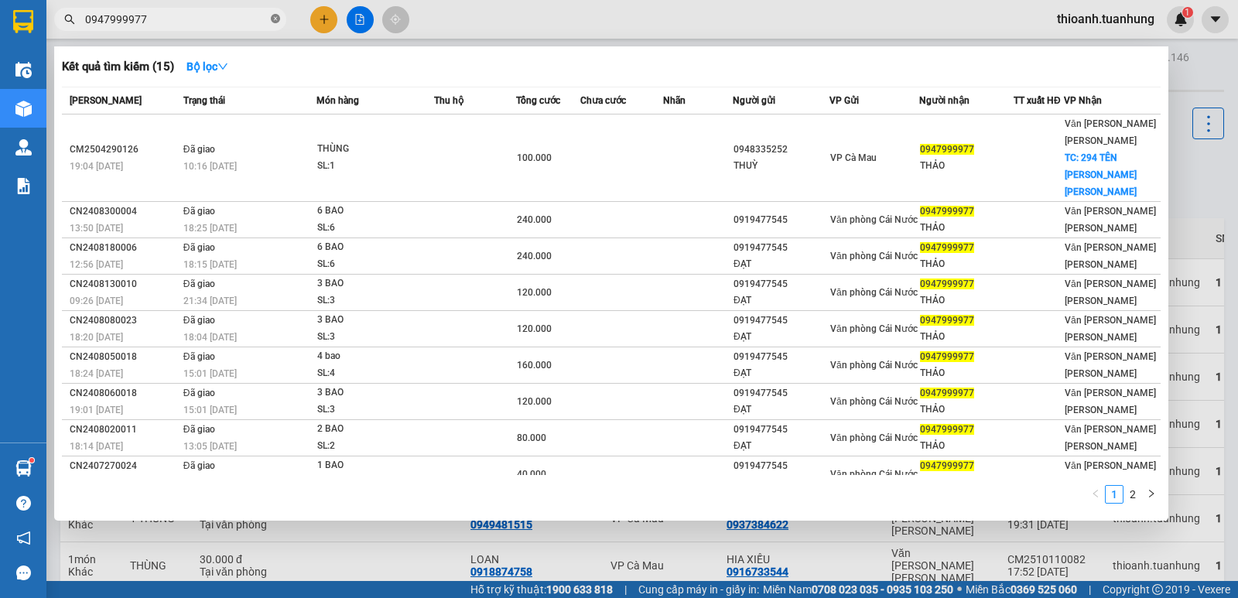
click at [275, 17] on icon "close-circle" at bounding box center [275, 18] width 9 height 9
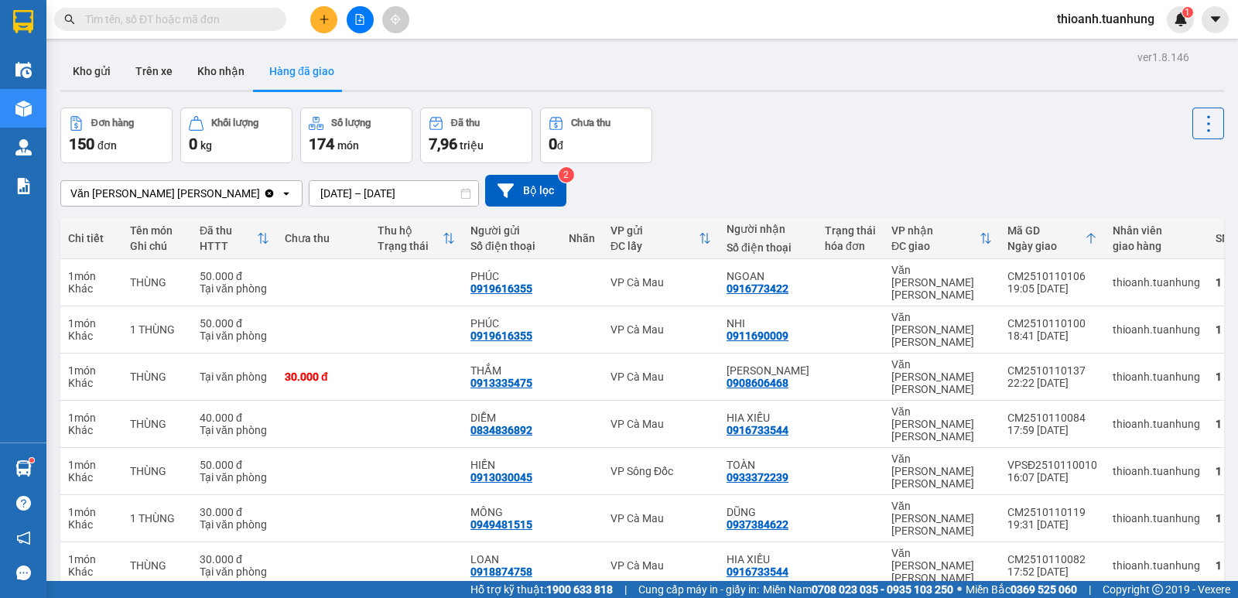
click at [263, 17] on input "text" at bounding box center [176, 19] width 183 height 17
click at [241, 15] on input "text" at bounding box center [176, 19] width 183 height 17
type input "0"
click at [273, 17] on icon "close-circle" at bounding box center [275, 18] width 9 height 9
click at [254, 20] on input "text" at bounding box center [176, 19] width 183 height 17
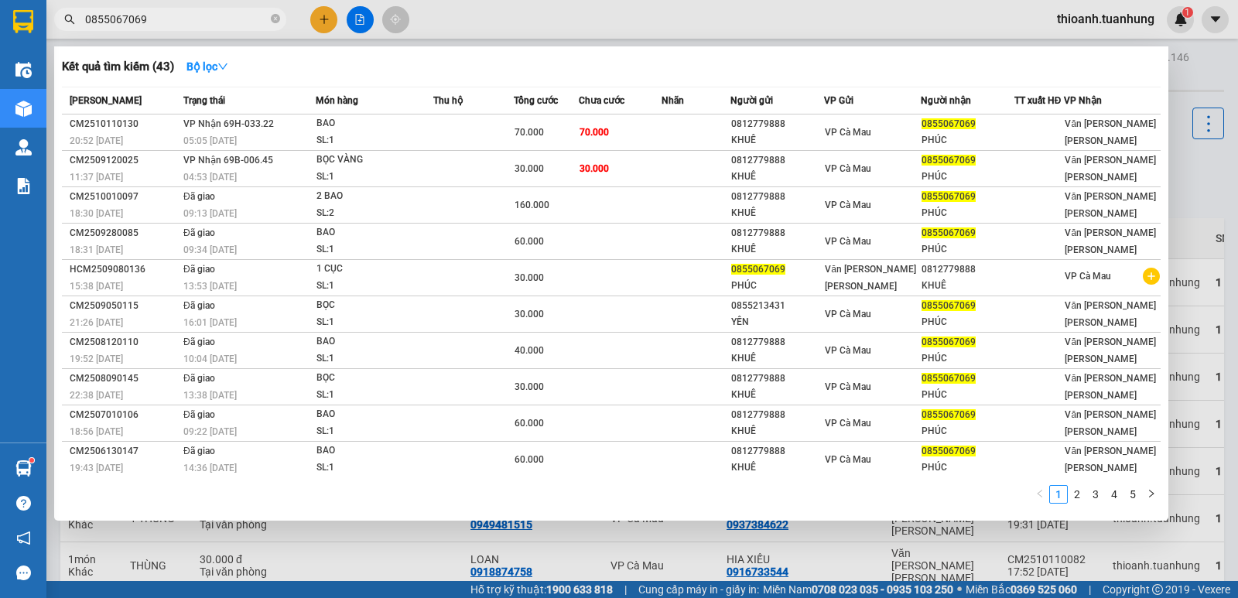
type input "0855067069"
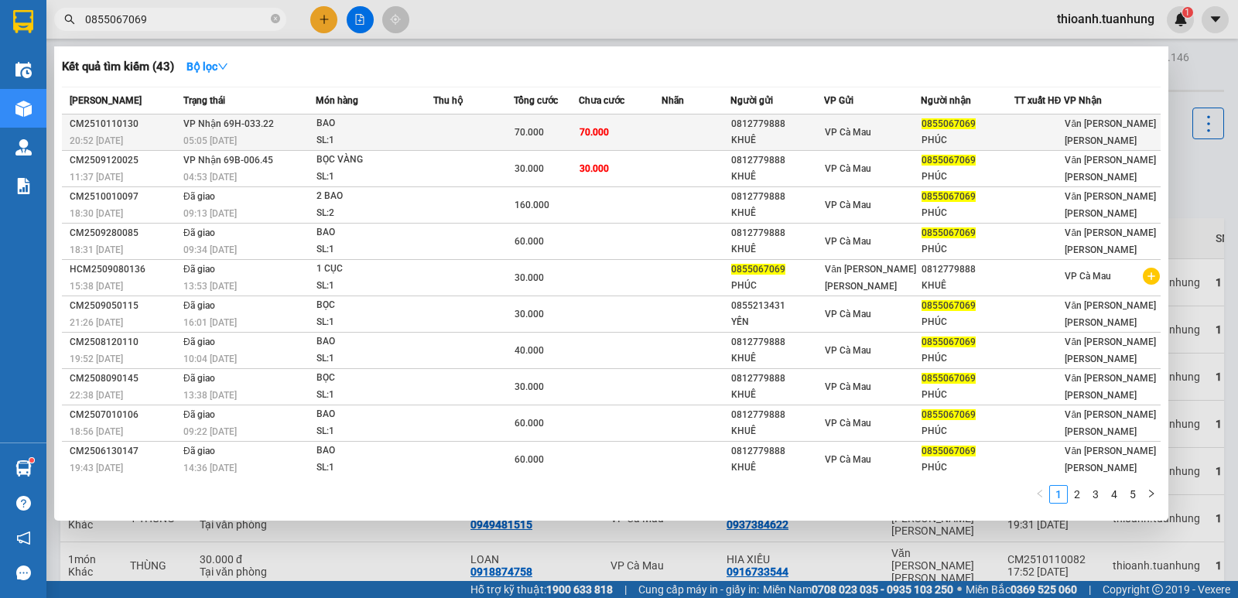
click at [921, 135] on td "0855067069 [PERSON_NAME]" at bounding box center [968, 132] width 94 height 36
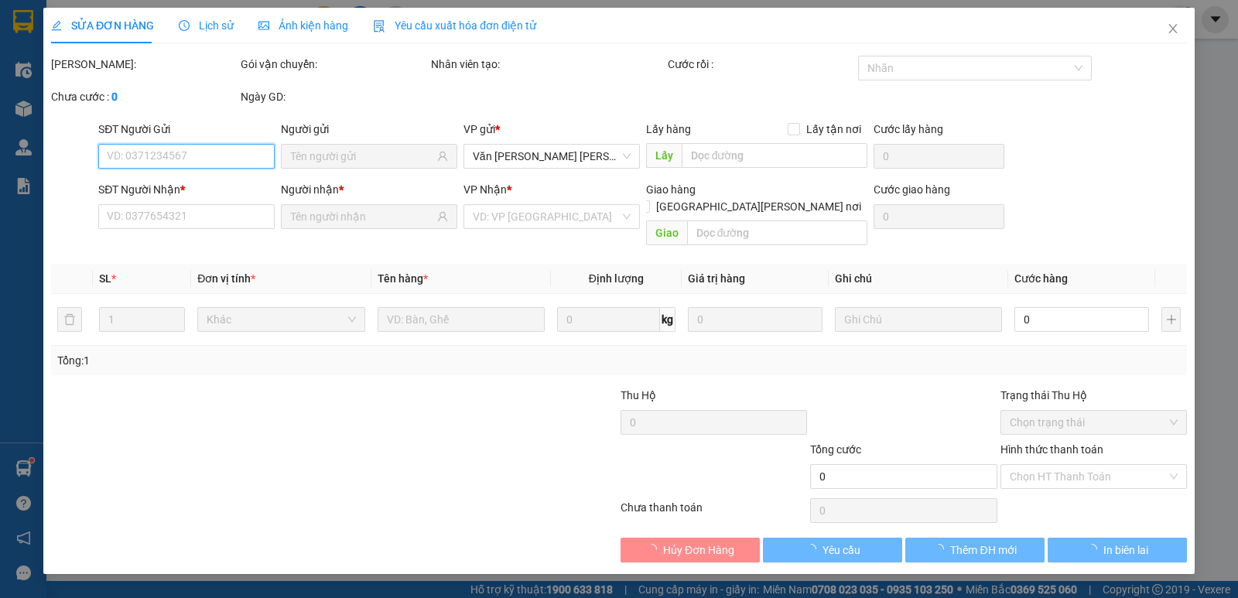
type input "0812779888"
type input "KHUÊ"
type input "0855067069"
type input "PHÚC"
type input "70.000"
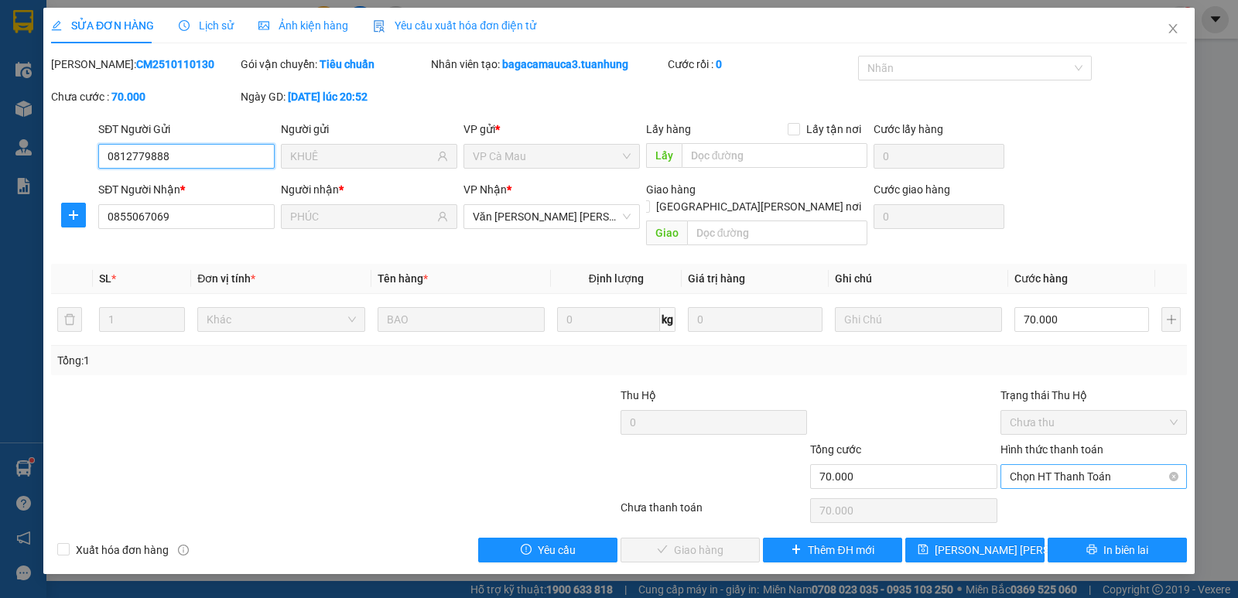
click at [1069, 465] on span "Chọn HT Thanh Toán" at bounding box center [1094, 476] width 168 height 23
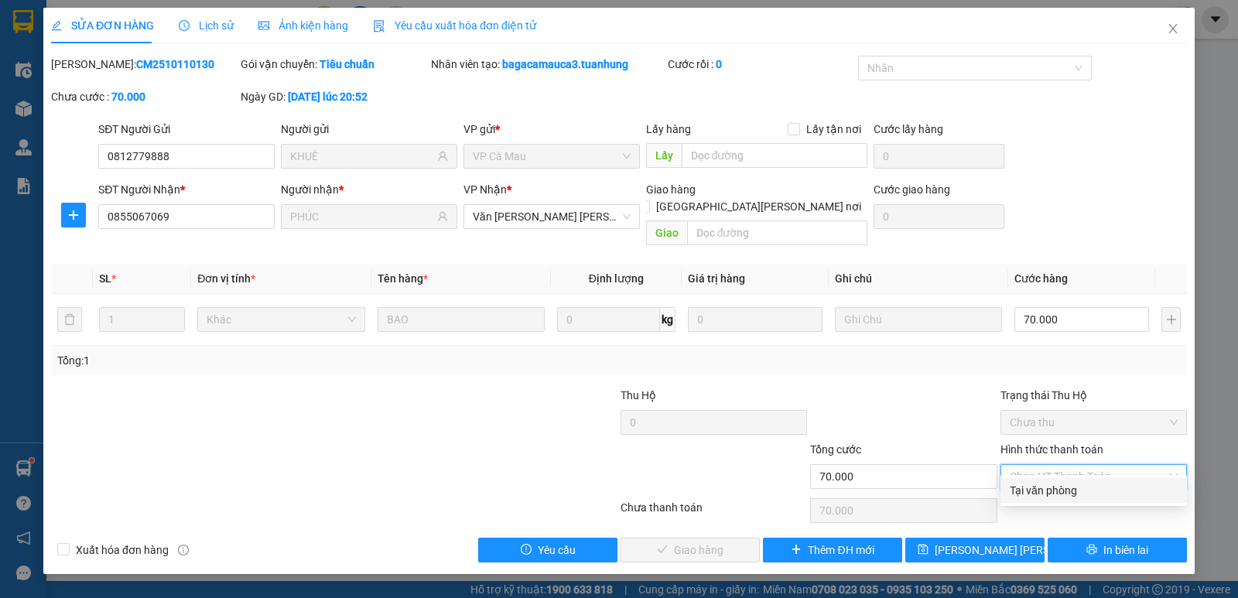
click at [1046, 488] on div "Tại văn phòng" at bounding box center [1094, 490] width 168 height 17
type input "0"
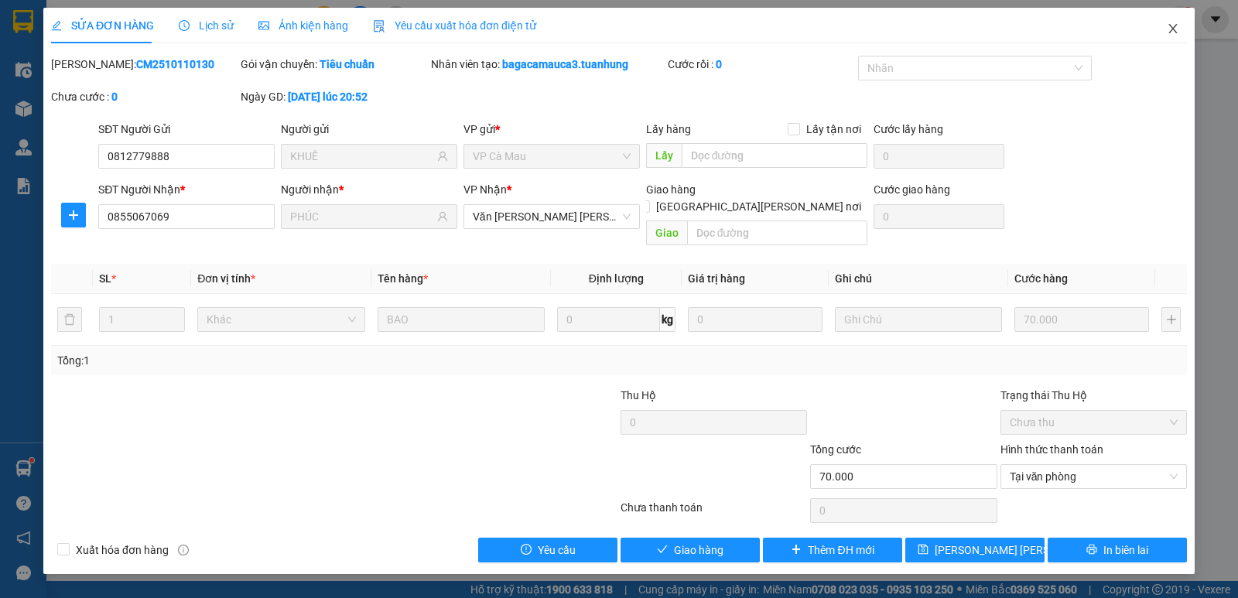
click at [1169, 26] on icon "close" at bounding box center [1172, 28] width 9 height 9
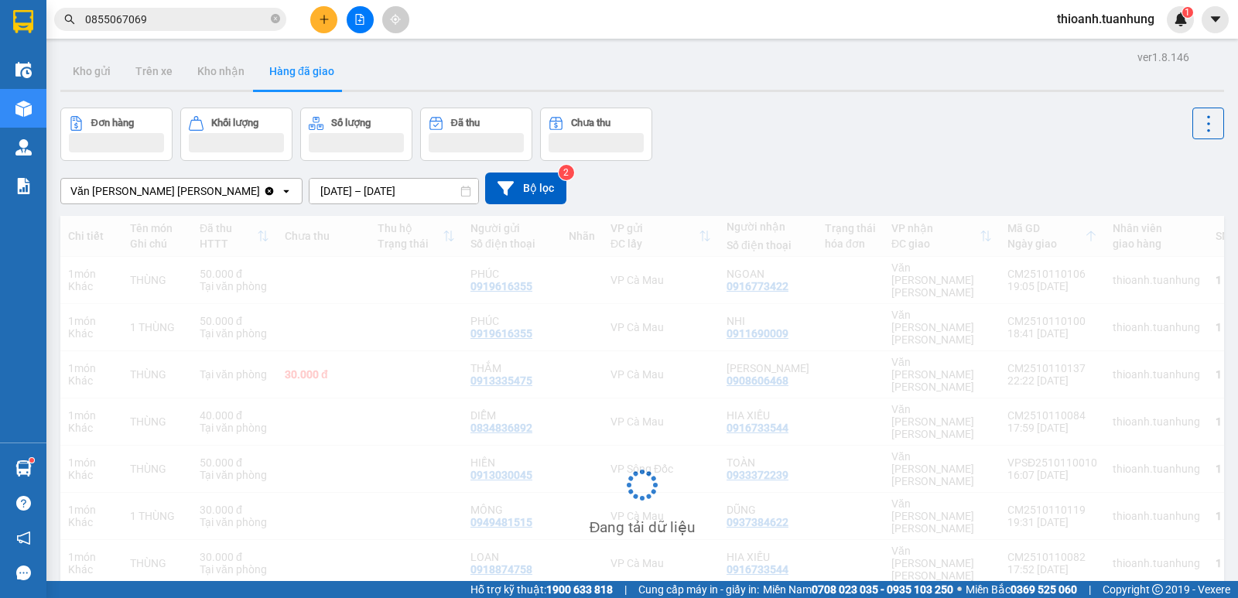
click at [125, 22] on input "0855067069" at bounding box center [176, 19] width 183 height 17
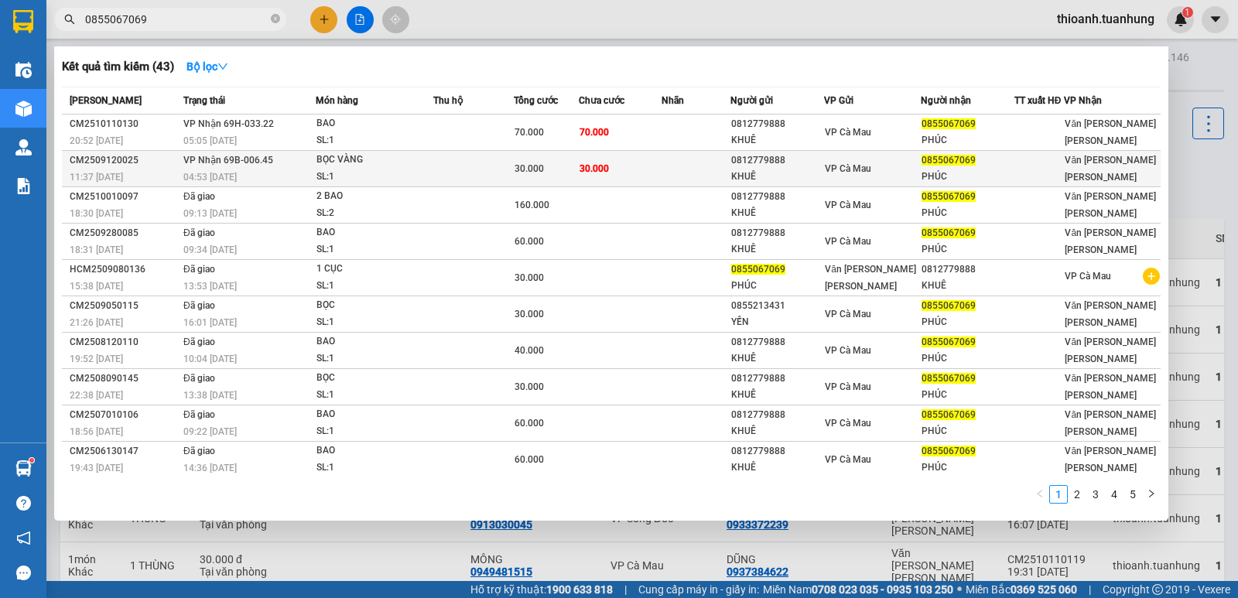
click at [327, 173] on div "SL: 1" at bounding box center [374, 177] width 116 height 17
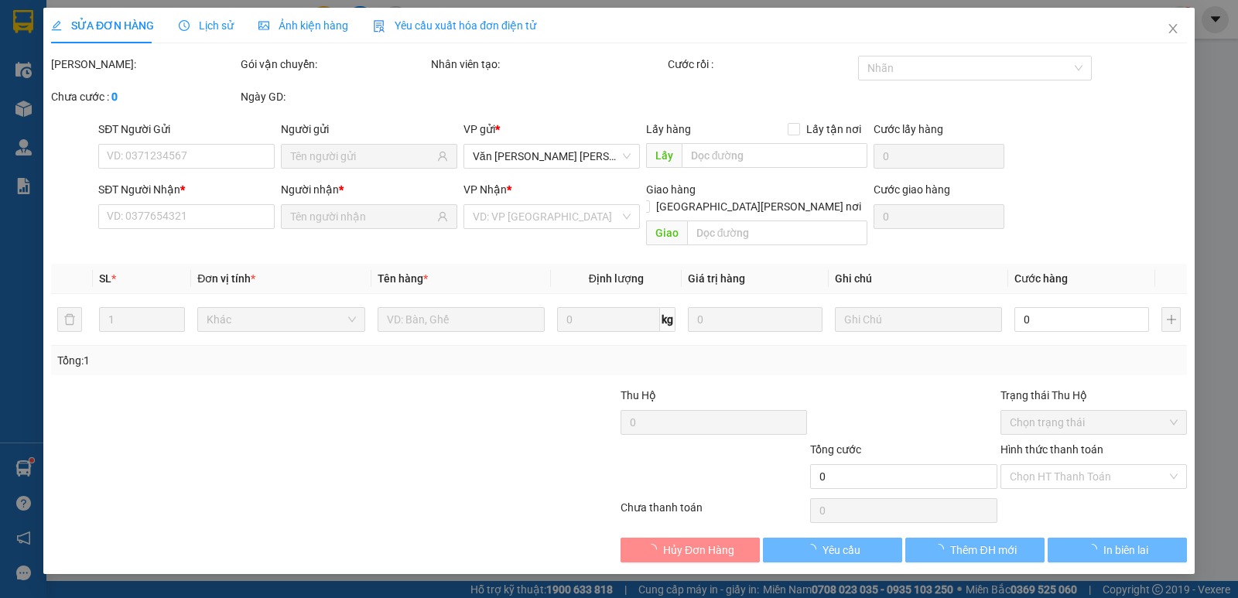
type input "0812779888"
type input "KHUÊ"
type input "0855067069"
type input "PHÚC"
type input "30.000"
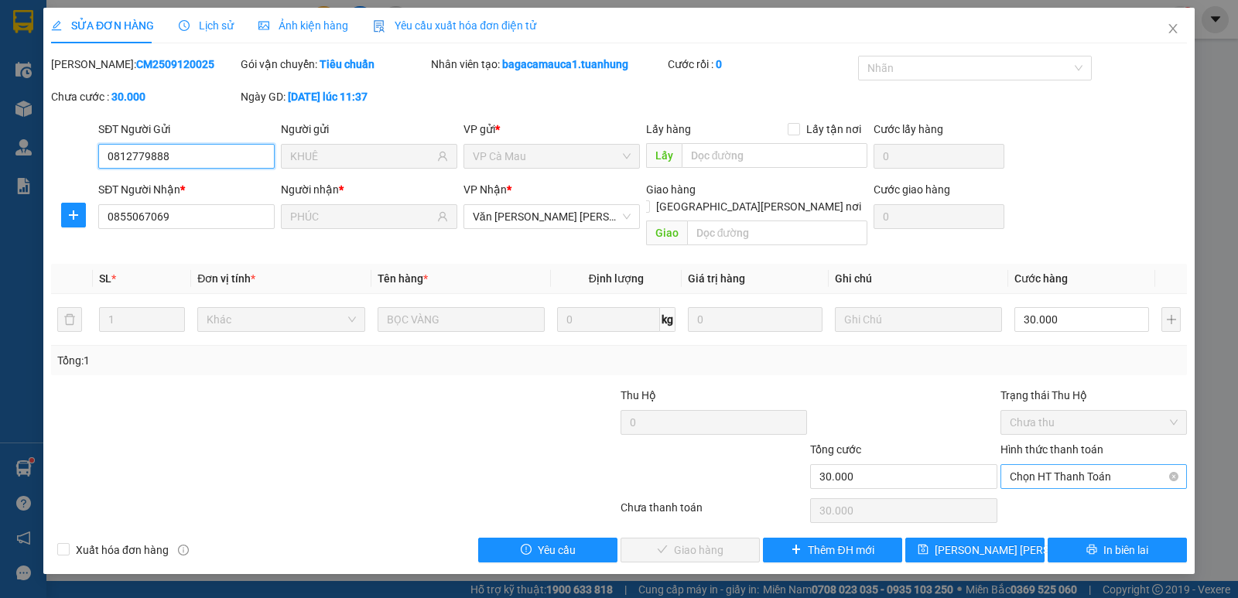
click at [1076, 465] on span "Chọn HT Thanh Toán" at bounding box center [1094, 476] width 168 height 23
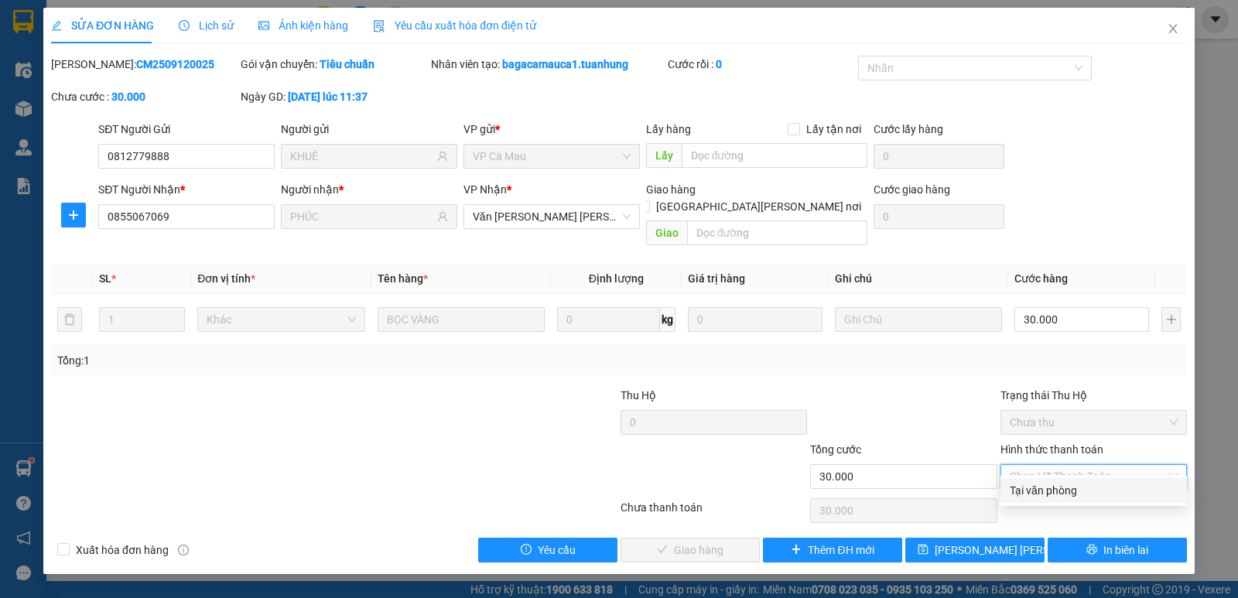
drag, startPoint x: 1064, startPoint y: 487, endPoint x: 955, endPoint y: 510, distance: 110.8
click at [1064, 487] on div "Tại văn phòng" at bounding box center [1094, 490] width 168 height 17
type input "0"
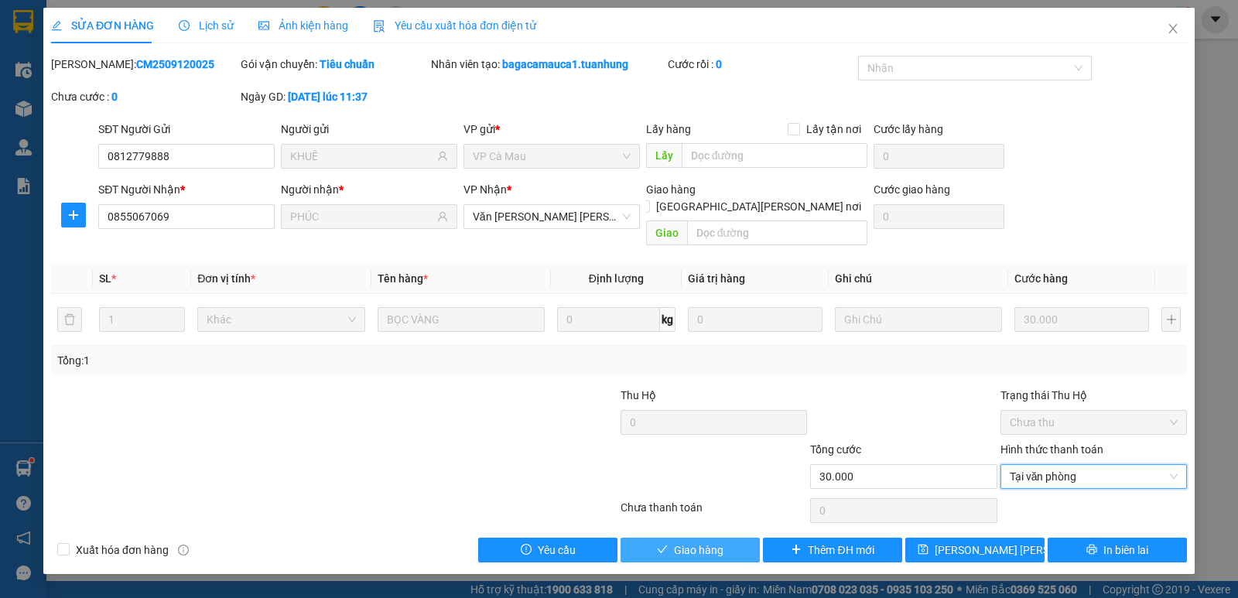
drag, startPoint x: 724, startPoint y: 534, endPoint x: 780, endPoint y: 532, distance: 55.7
click at [733, 538] on button "Giao hàng" at bounding box center [689, 550] width 139 height 25
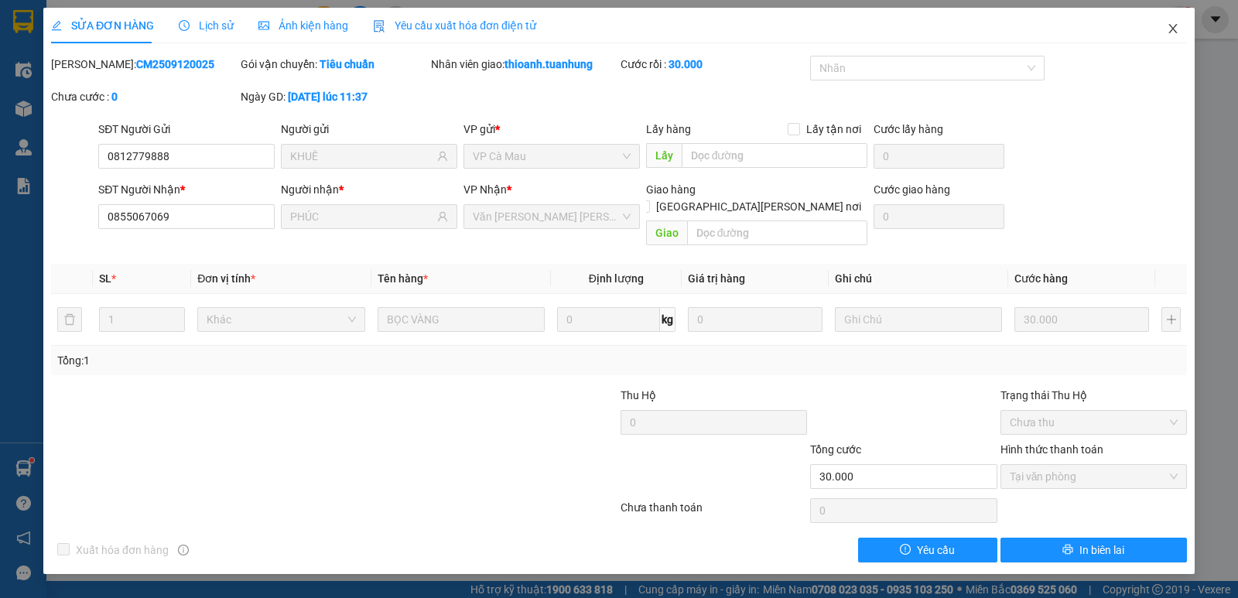
click at [1170, 24] on icon "close" at bounding box center [1173, 28] width 12 height 12
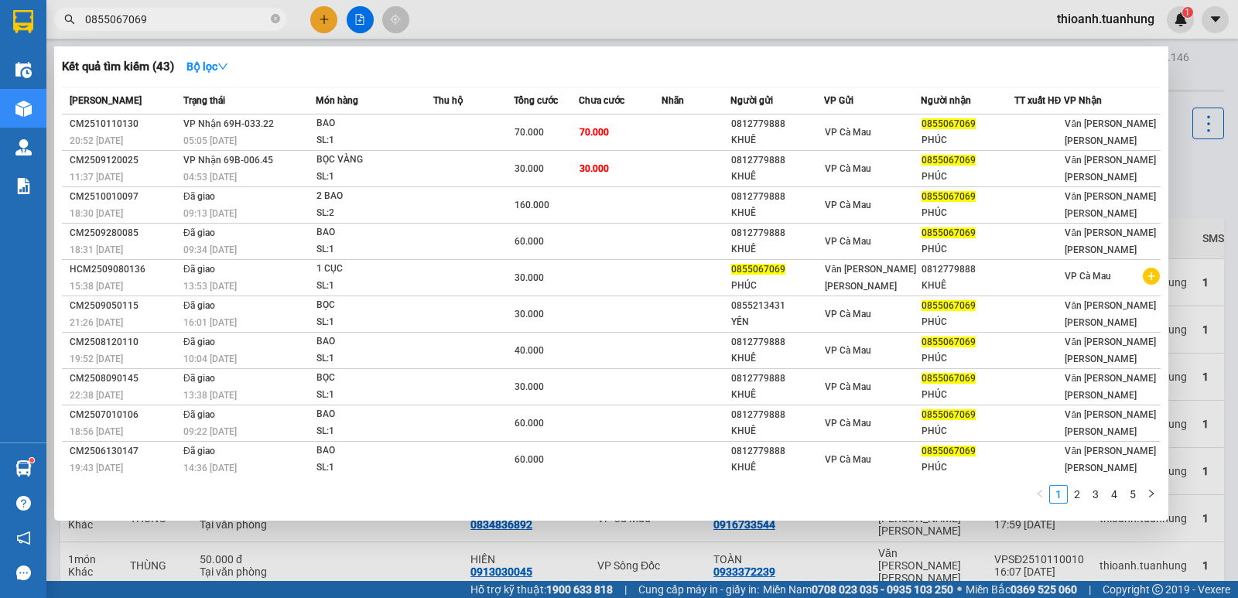
click at [116, 20] on input "0855067069" at bounding box center [176, 19] width 183 height 17
click at [271, 16] on icon "close-circle" at bounding box center [275, 18] width 9 height 9
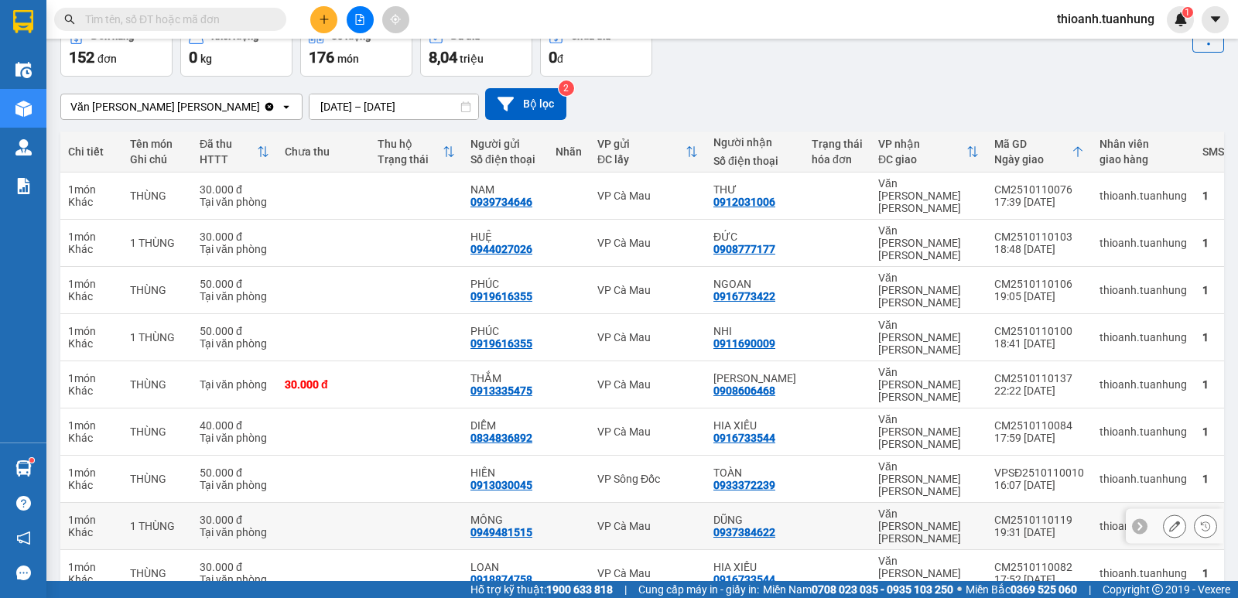
scroll to position [96, 0]
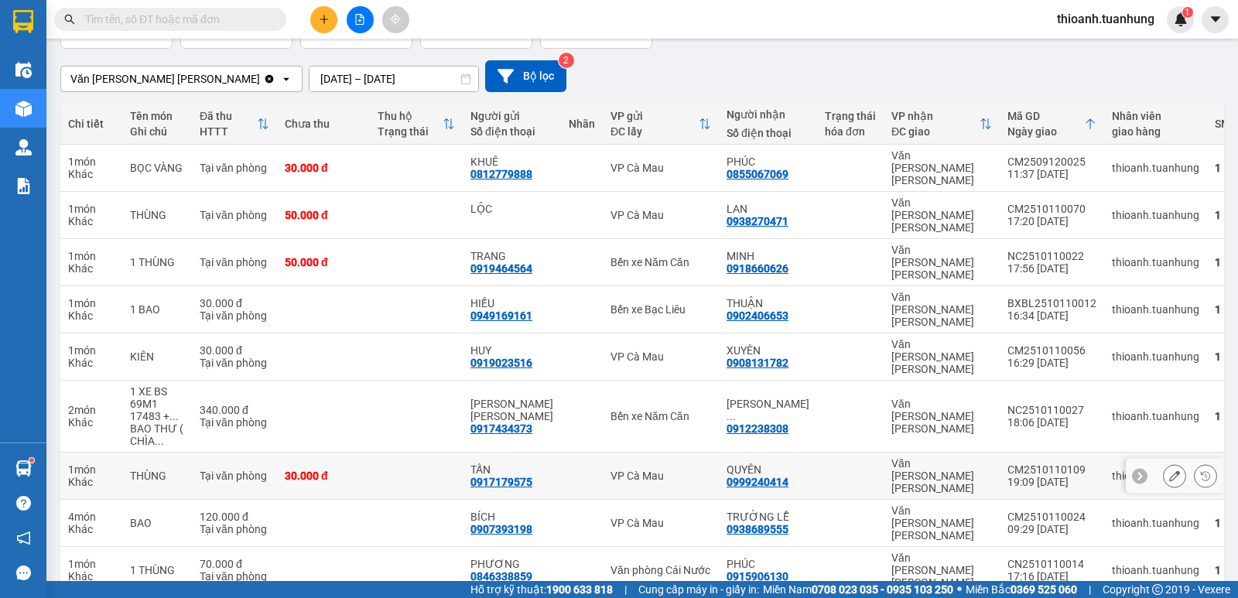
scroll to position [133, 0]
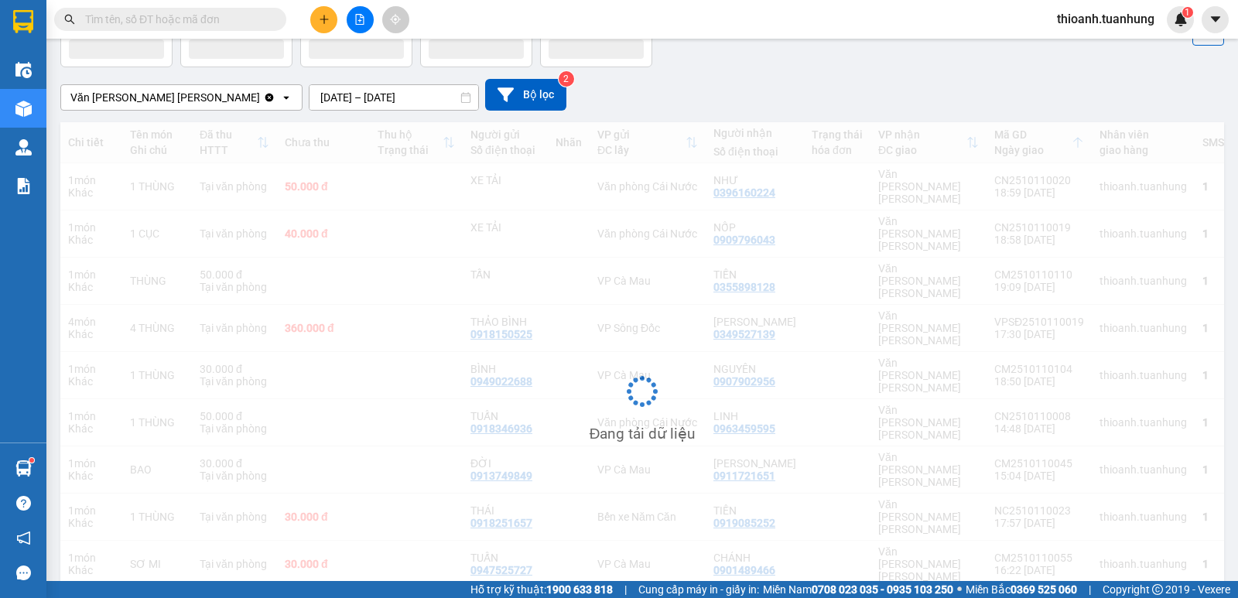
scroll to position [96, 0]
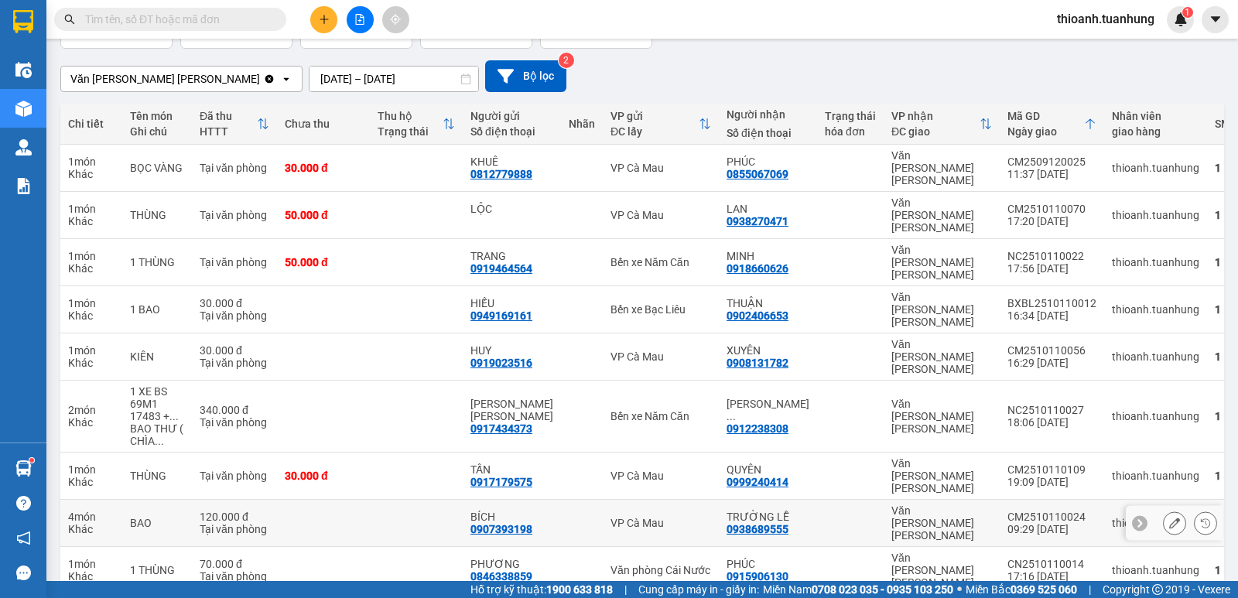
scroll to position [133, 0]
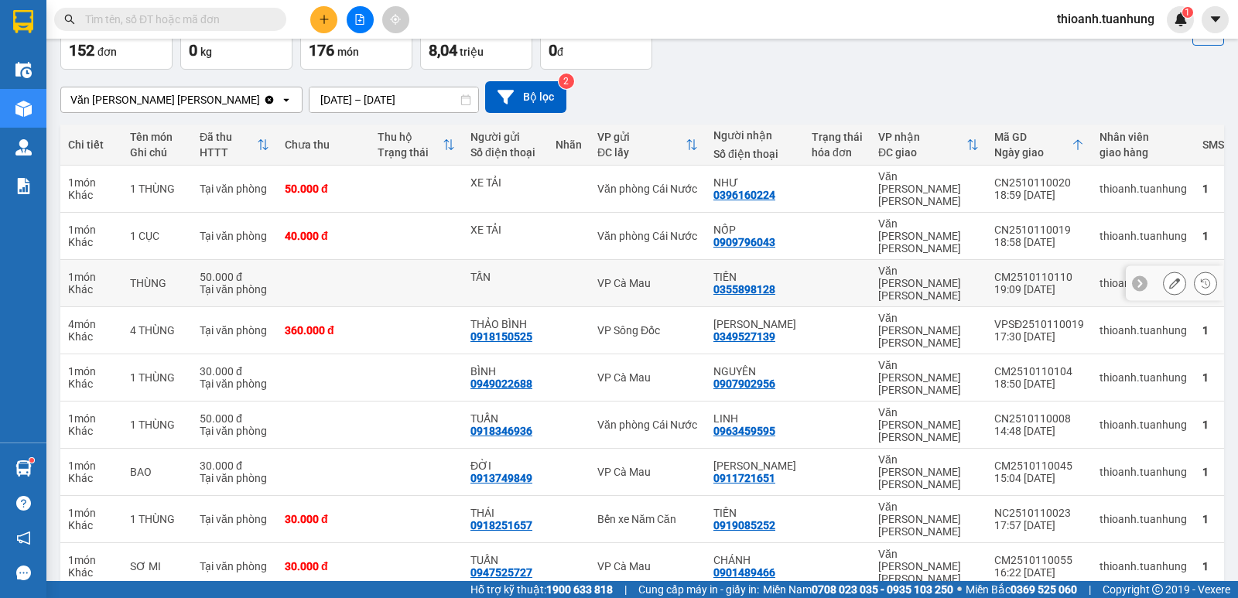
scroll to position [96, 0]
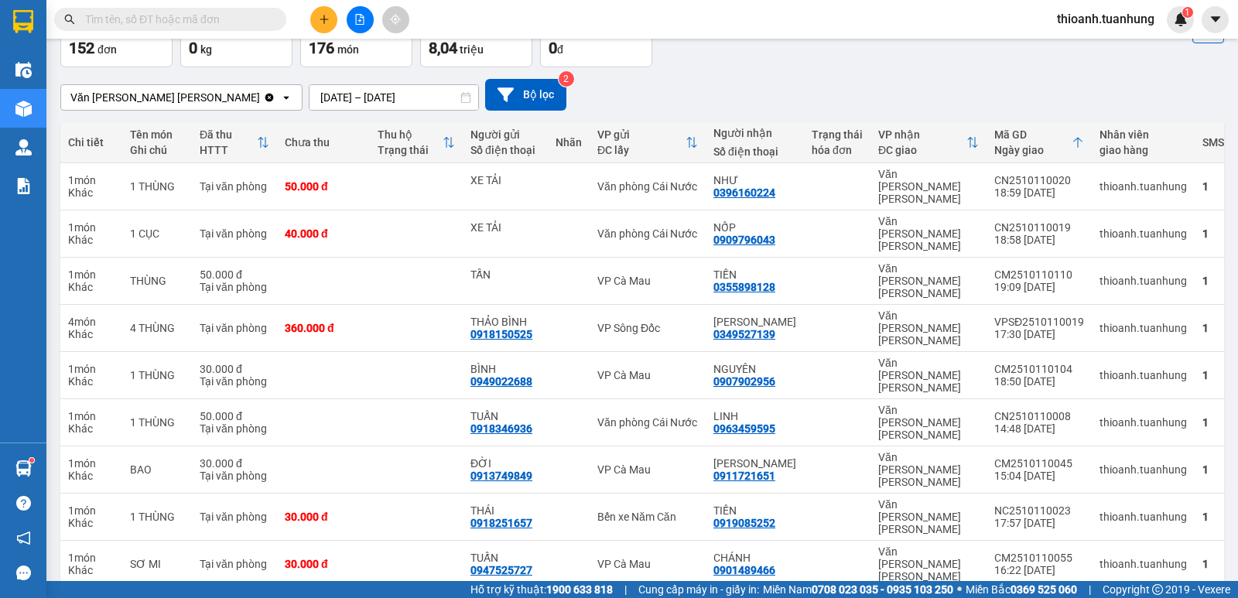
click at [216, 19] on input "text" at bounding box center [176, 19] width 183 height 17
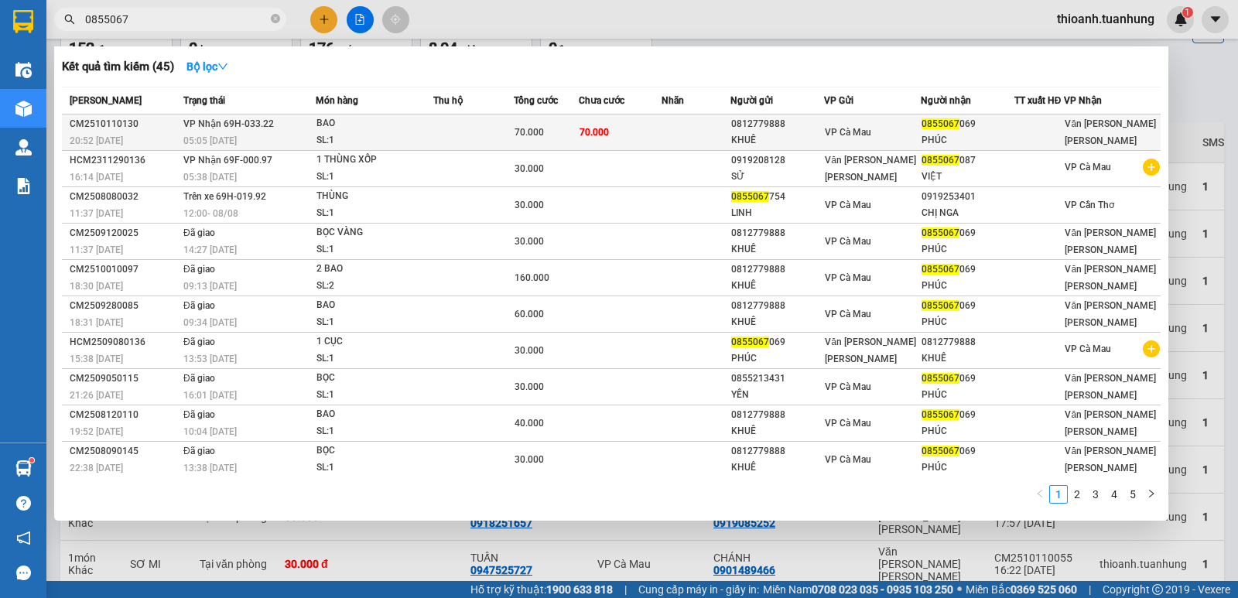
type input "0855067"
click at [593, 143] on td "70.000" at bounding box center [621, 132] width 84 height 36
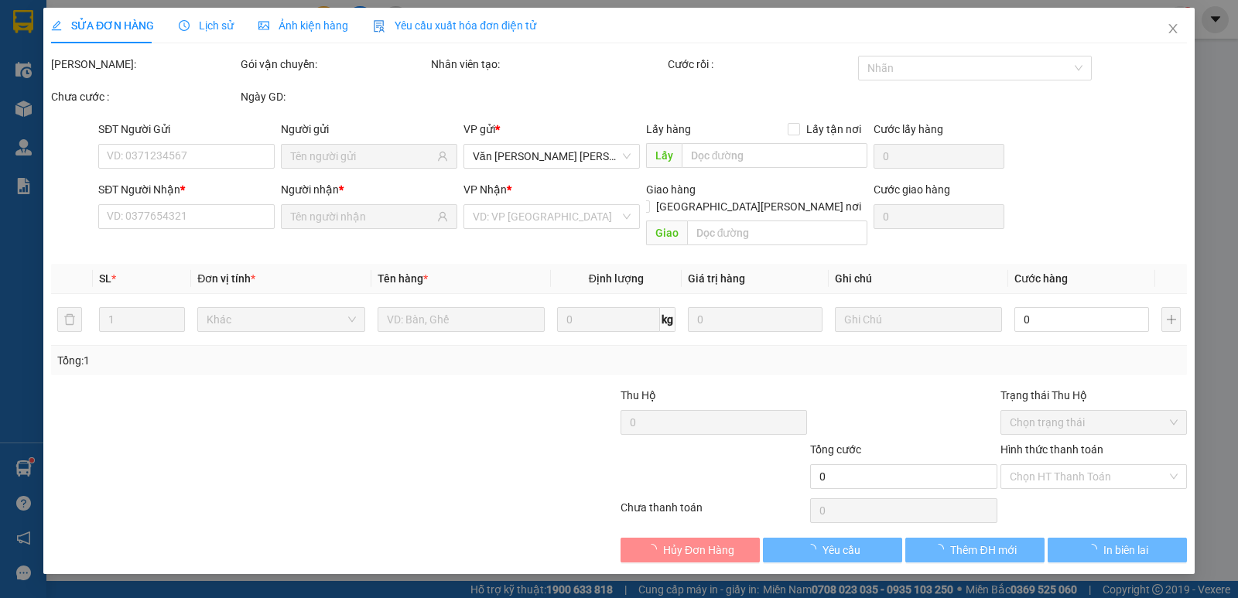
type input "0812779888"
type input "KHUÊ"
type input "0855067069"
type input "PHÚC"
type input "70.000"
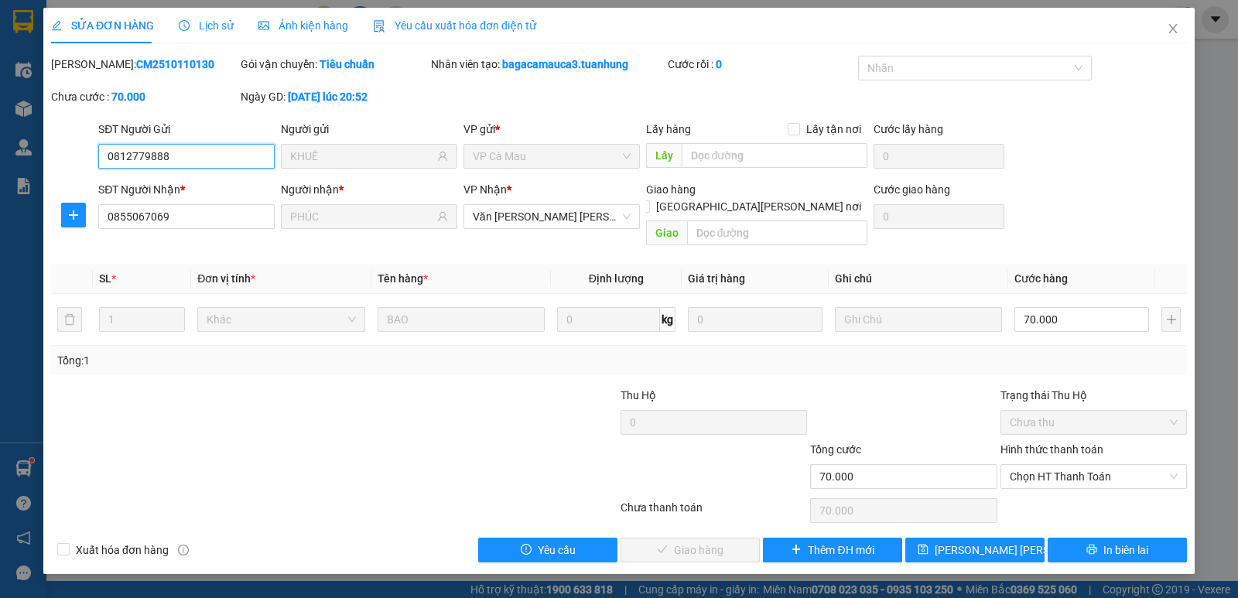
drag, startPoint x: 1034, startPoint y: 465, endPoint x: 1040, endPoint y: 474, distance: 11.2
click at [1040, 471] on div "Chọn HT Thanh Toán" at bounding box center [1093, 476] width 186 height 25
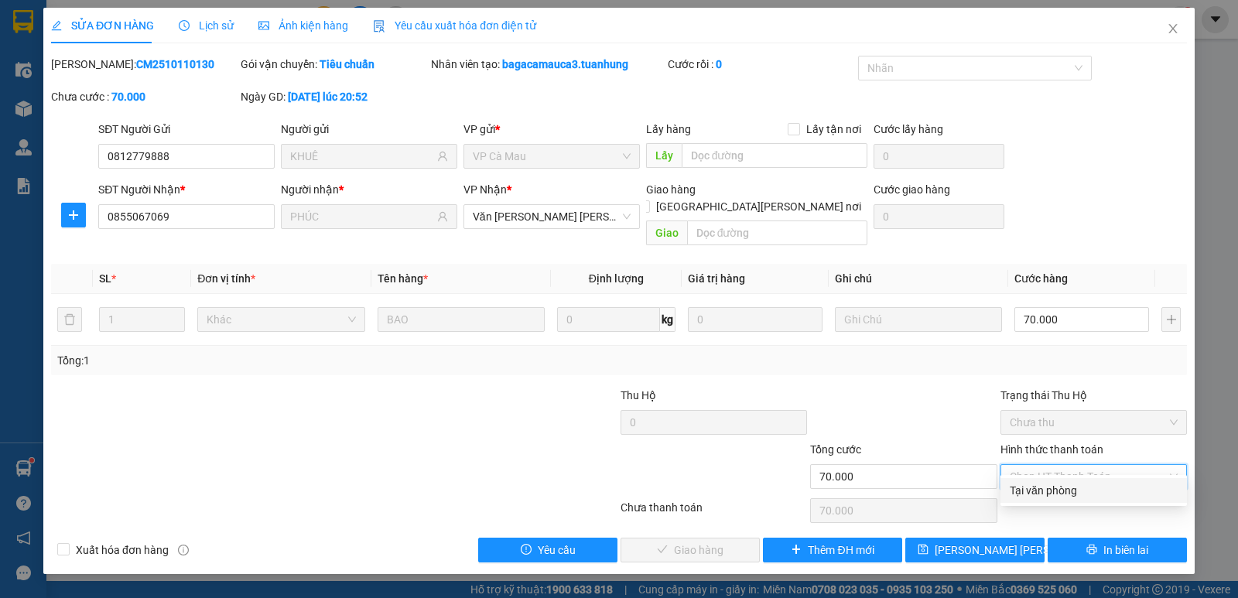
drag, startPoint x: 1039, startPoint y: 486, endPoint x: 955, endPoint y: 498, distance: 85.2
click at [1037, 487] on div "Tại văn phòng" at bounding box center [1094, 490] width 168 height 17
type input "0"
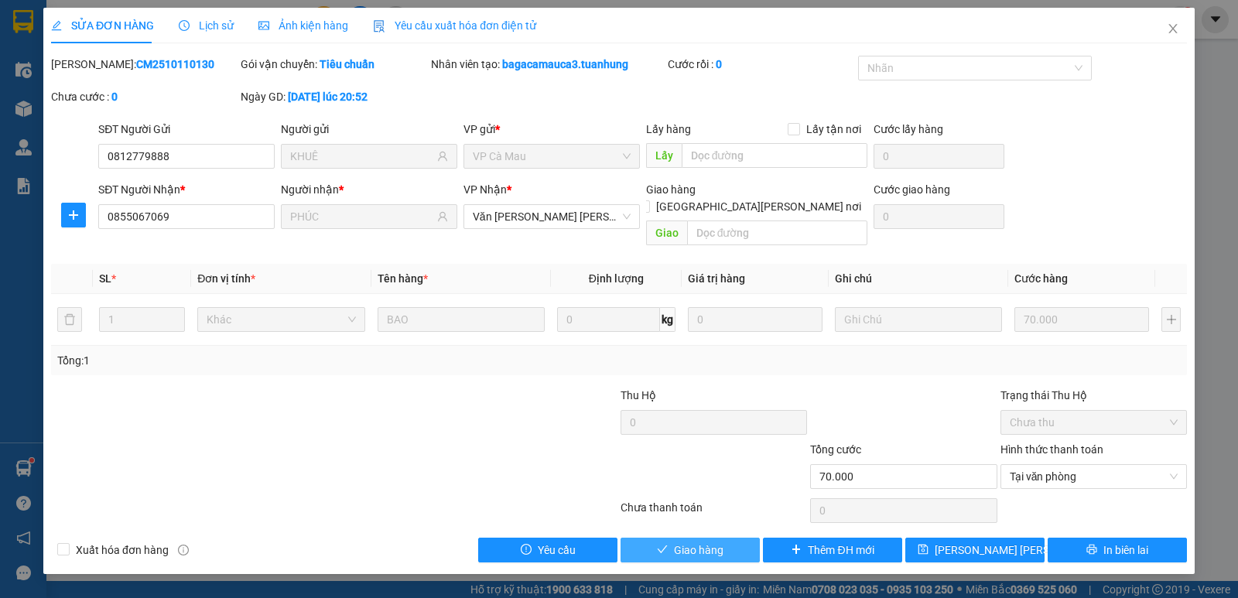
drag, startPoint x: 725, startPoint y: 534, endPoint x: 975, endPoint y: 428, distance: 271.4
click at [726, 538] on button "Giao hàng" at bounding box center [689, 550] width 139 height 25
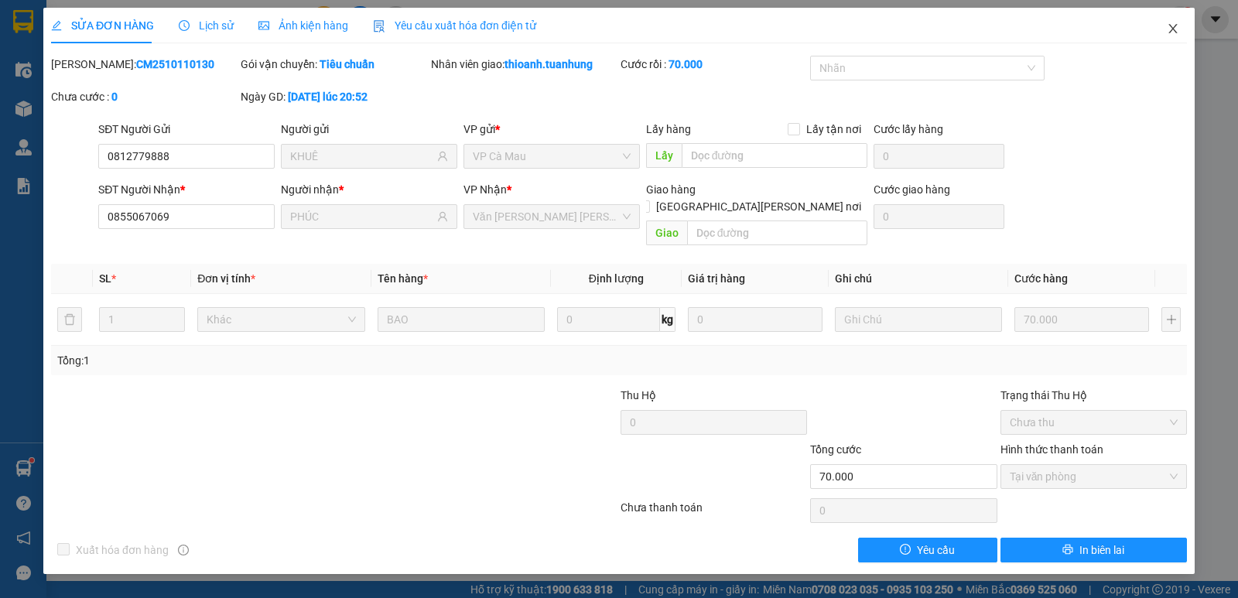
drag, startPoint x: 1174, startPoint y: 29, endPoint x: 668, endPoint y: 28, distance: 505.2
click at [1167, 30] on icon "close" at bounding box center [1173, 28] width 12 height 12
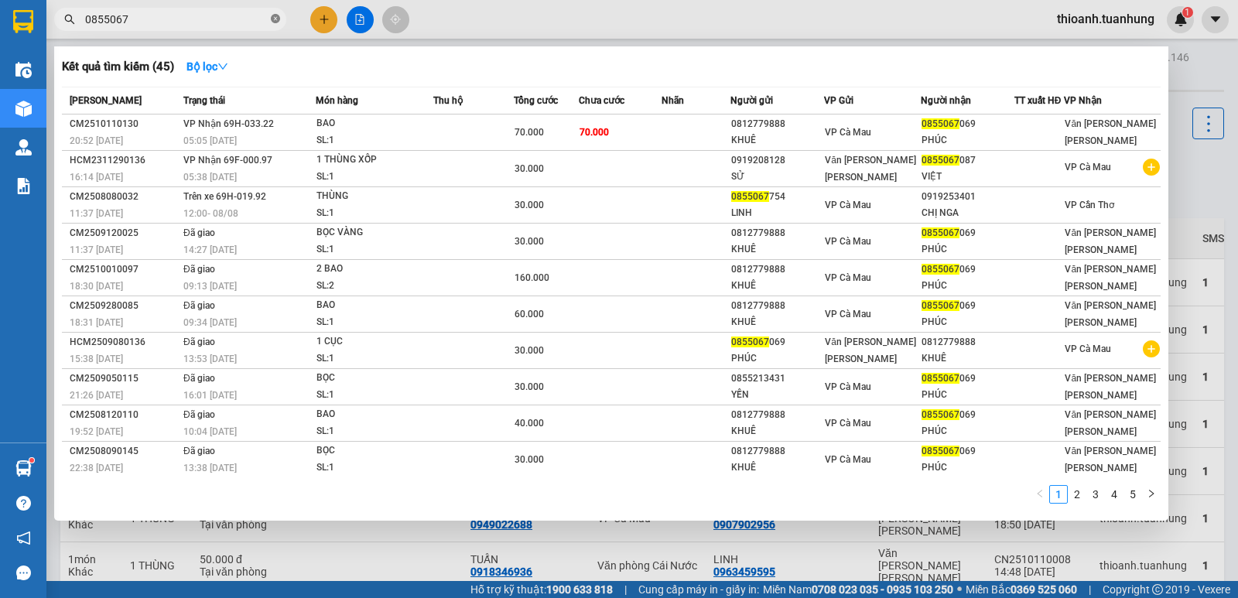
click at [277, 21] on icon "close-circle" at bounding box center [275, 18] width 9 height 9
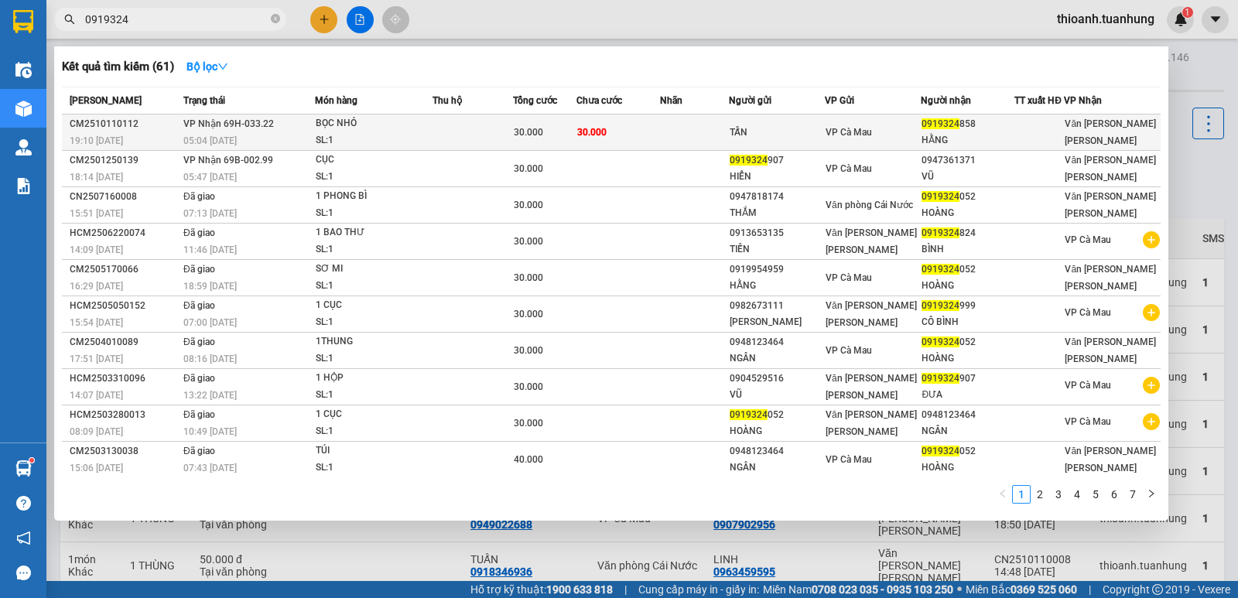
type input "0919324"
click at [659, 138] on td "30.000" at bounding box center [617, 132] width 83 height 36
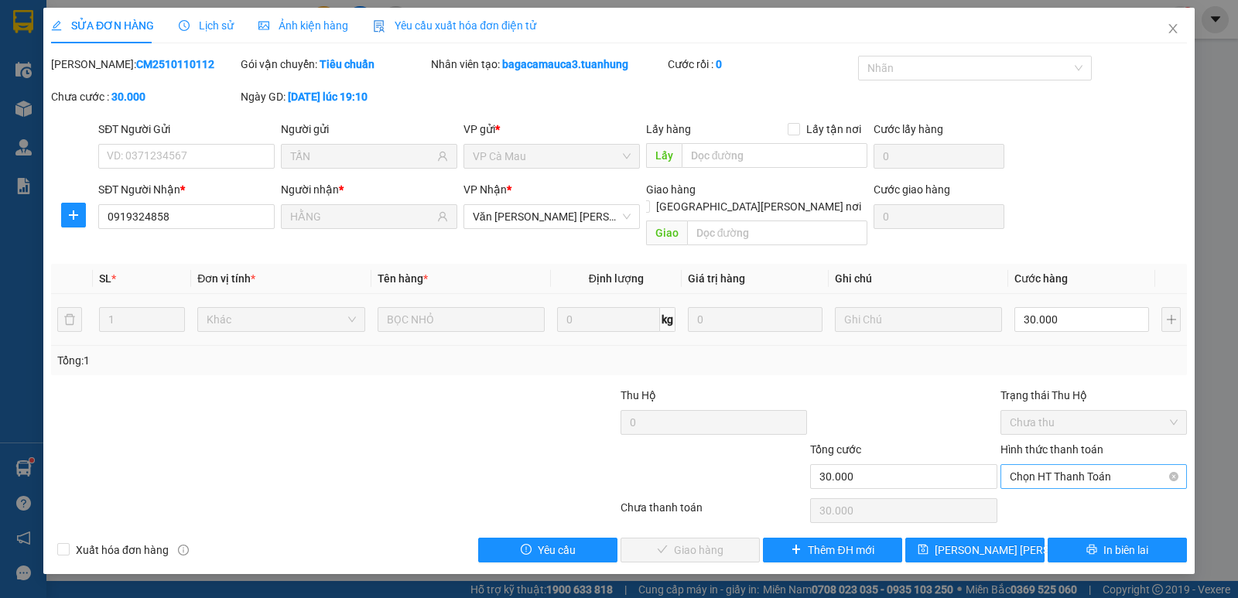
click at [1047, 465] on span "Chọn HT Thanh Toán" at bounding box center [1094, 476] width 168 height 23
drag, startPoint x: 1042, startPoint y: 488, endPoint x: 932, endPoint y: 496, distance: 110.1
click at [1040, 490] on div "Tại văn phòng" at bounding box center [1094, 490] width 168 height 17
type input "0"
click at [712, 542] on span "Giao hàng" at bounding box center [699, 550] width 50 height 17
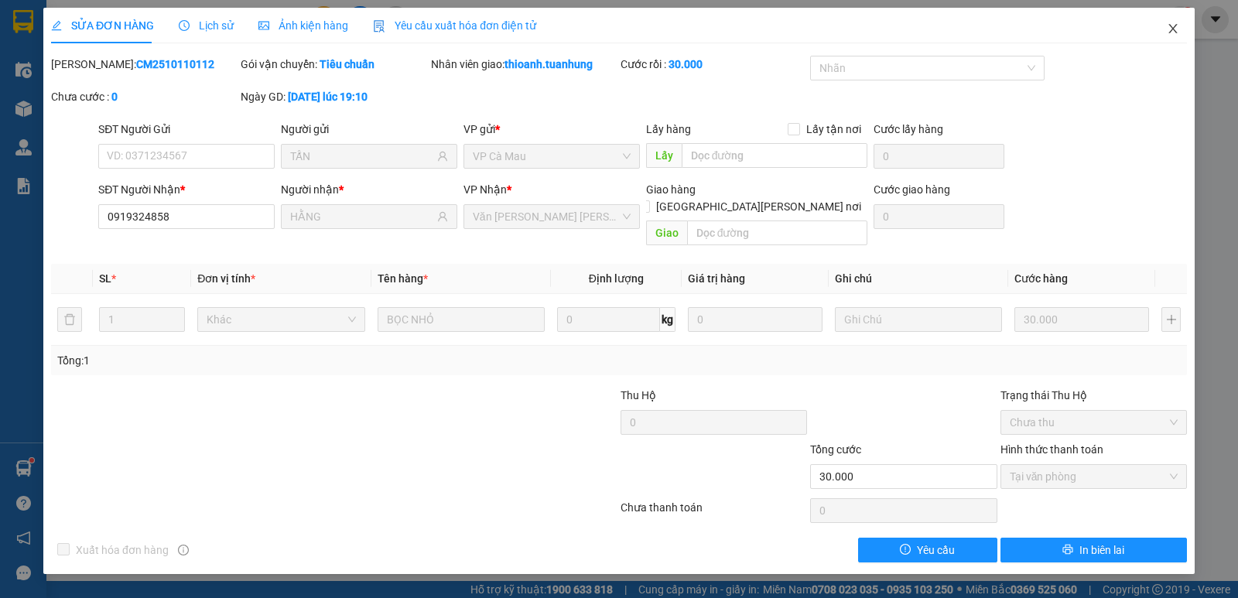
drag, startPoint x: 1174, startPoint y: 27, endPoint x: 704, endPoint y: 25, distance: 469.6
click at [1173, 28] on icon "close" at bounding box center [1173, 28] width 12 height 12
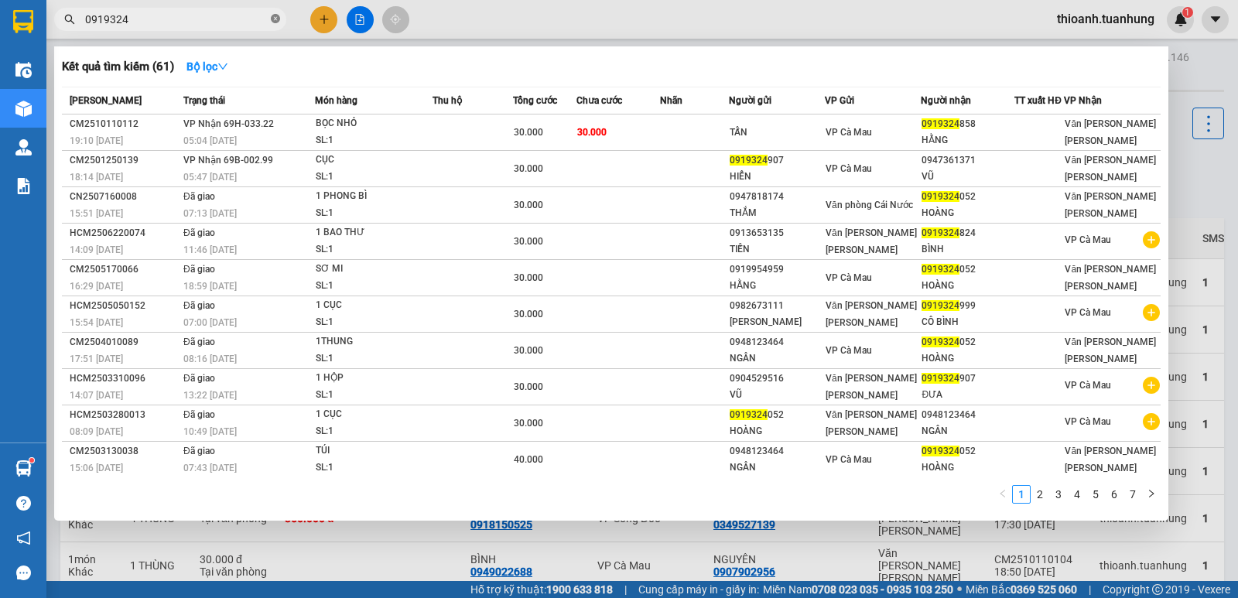
click at [275, 20] on icon "close-circle" at bounding box center [275, 18] width 9 height 9
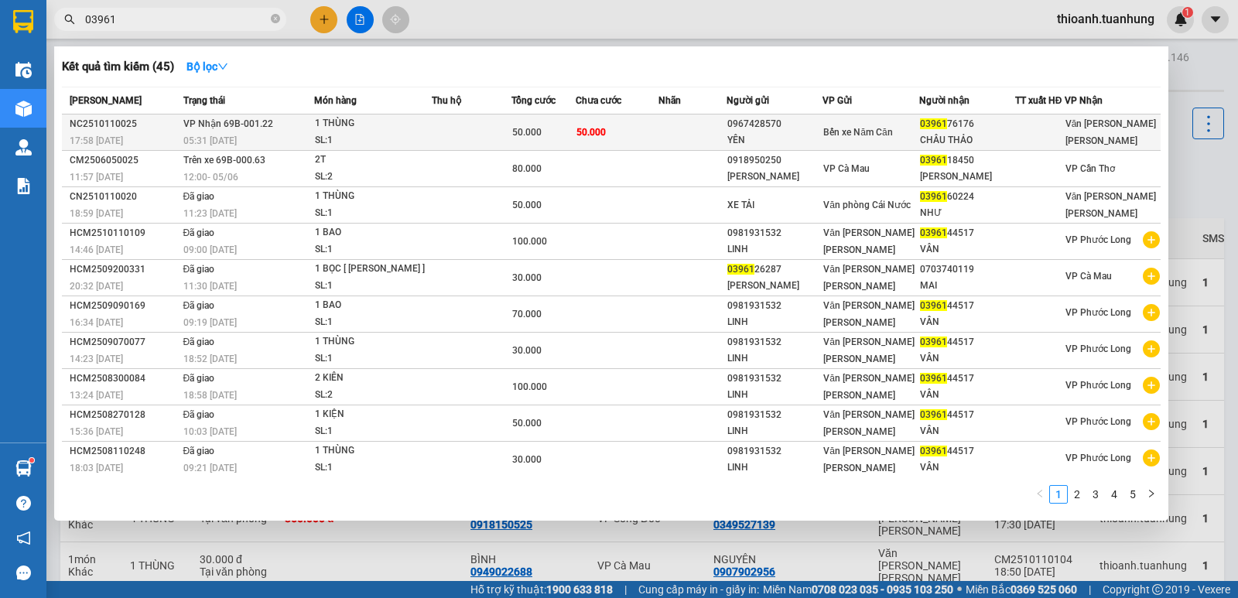
type input "03961"
click at [822, 141] on div "YÊN" at bounding box center [774, 140] width 94 height 16
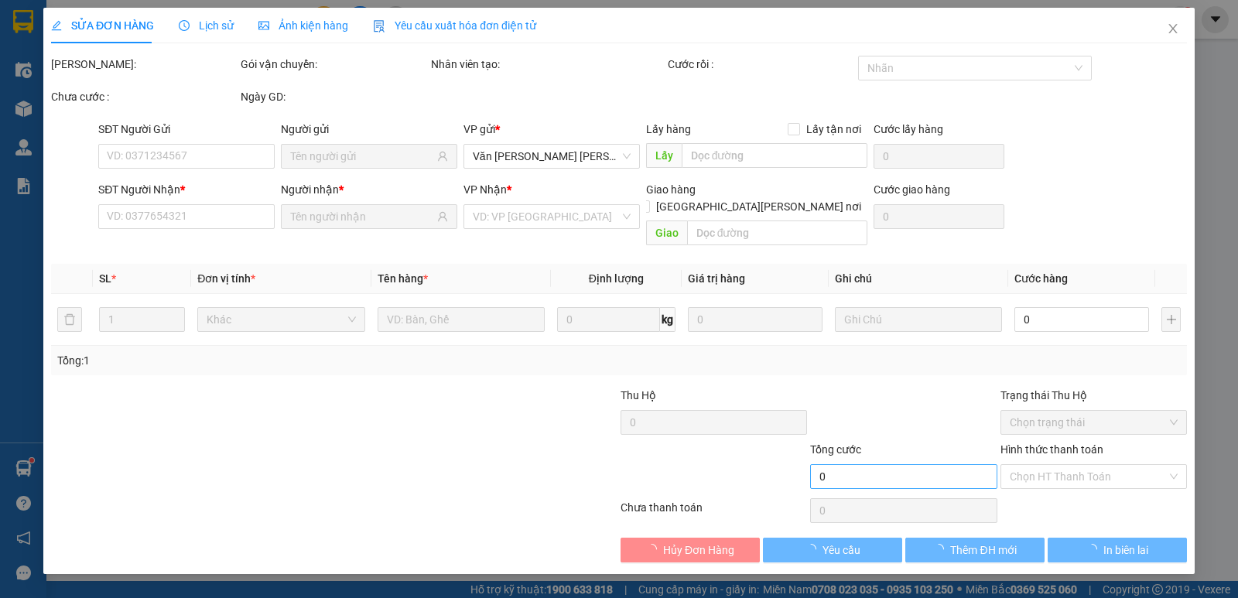
type input "0967428570"
type input "YÊN"
type input "0396176176"
type input "CHÂU THẢO"
type input "50.000"
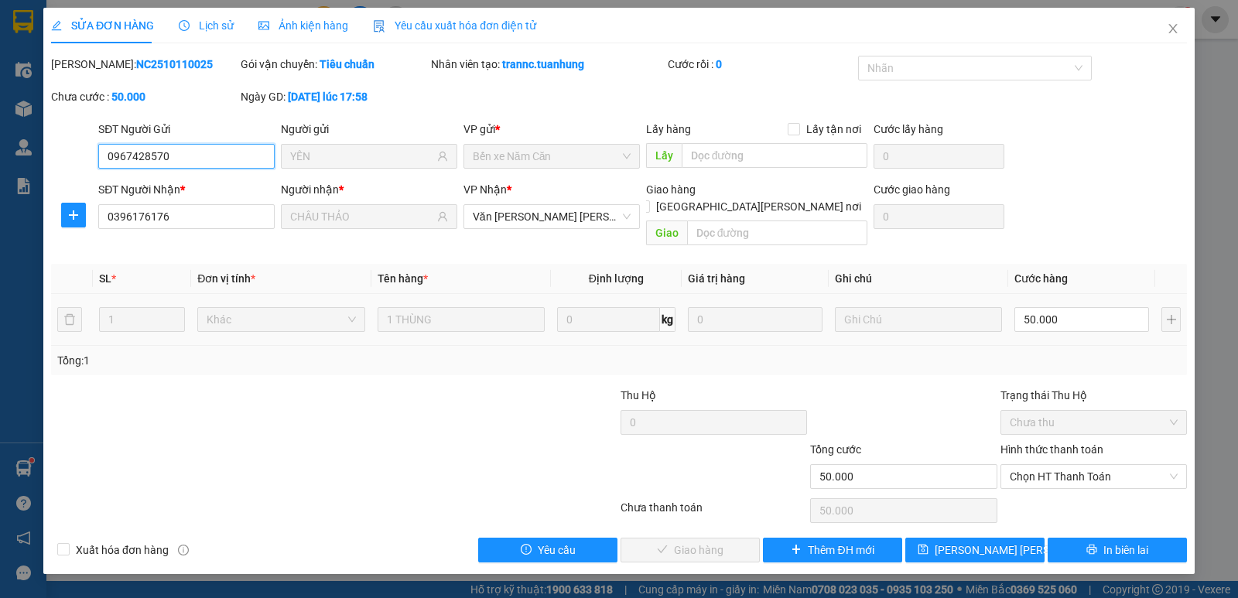
drag, startPoint x: 1055, startPoint y: 462, endPoint x: 1061, endPoint y: 477, distance: 15.7
click at [1058, 468] on span "Chọn HT Thanh Toán" at bounding box center [1094, 476] width 168 height 23
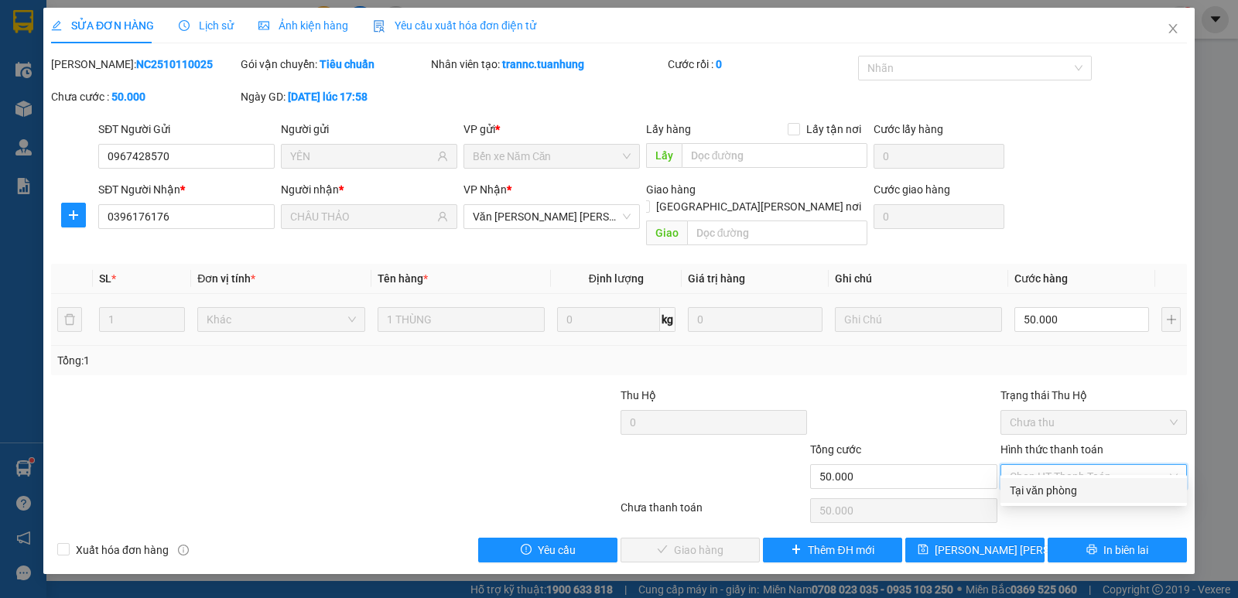
drag, startPoint x: 1058, startPoint y: 487, endPoint x: 1030, endPoint y: 494, distance: 28.7
click at [1056, 489] on div "Tại văn phòng" at bounding box center [1094, 490] width 168 height 17
type input "0"
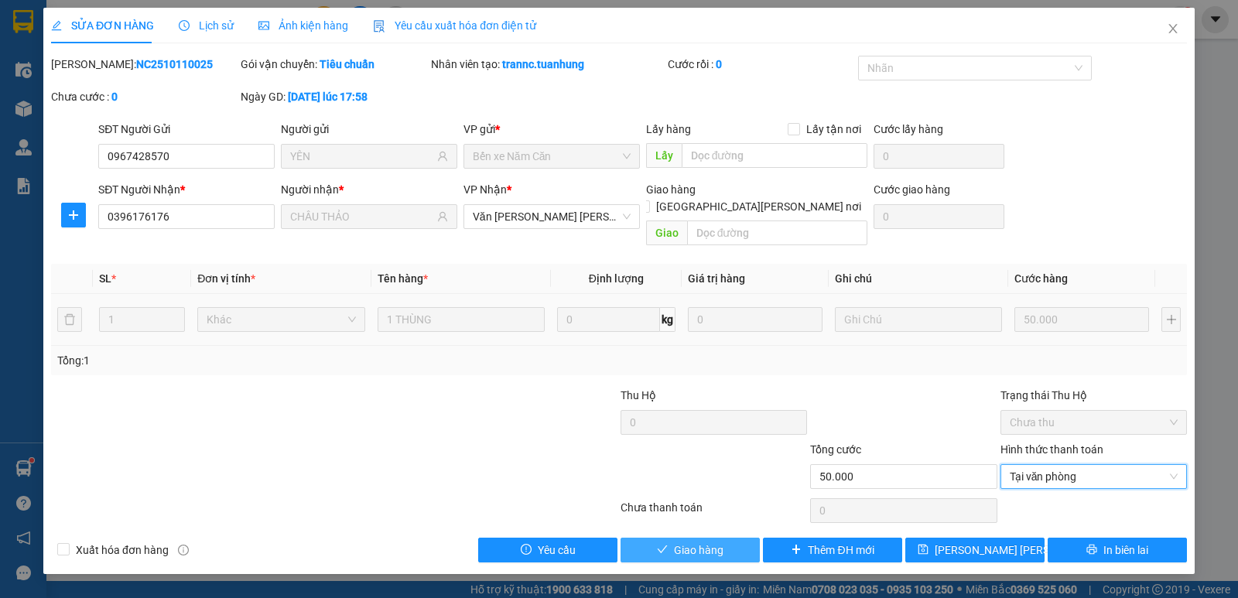
drag, startPoint x: 726, startPoint y: 526, endPoint x: 783, endPoint y: 486, distance: 69.3
click at [731, 538] on button "Giao hàng" at bounding box center [689, 550] width 139 height 25
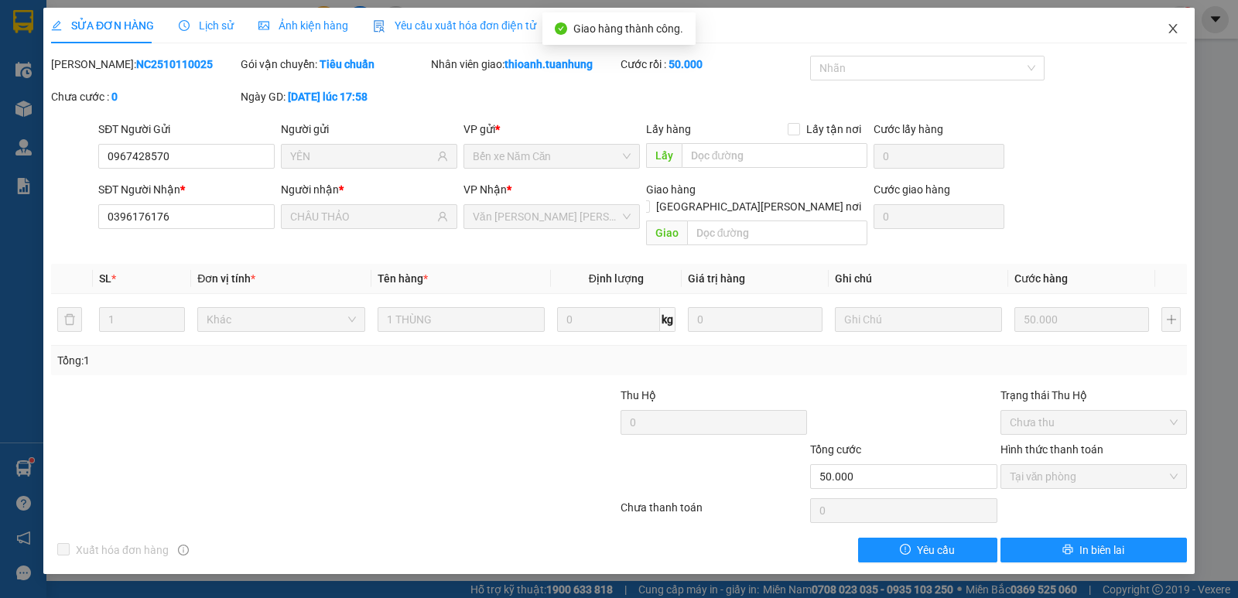
drag, startPoint x: 1176, startPoint y: 24, endPoint x: 559, endPoint y: 8, distance: 616.8
click at [1174, 26] on icon "close" at bounding box center [1173, 28] width 12 height 12
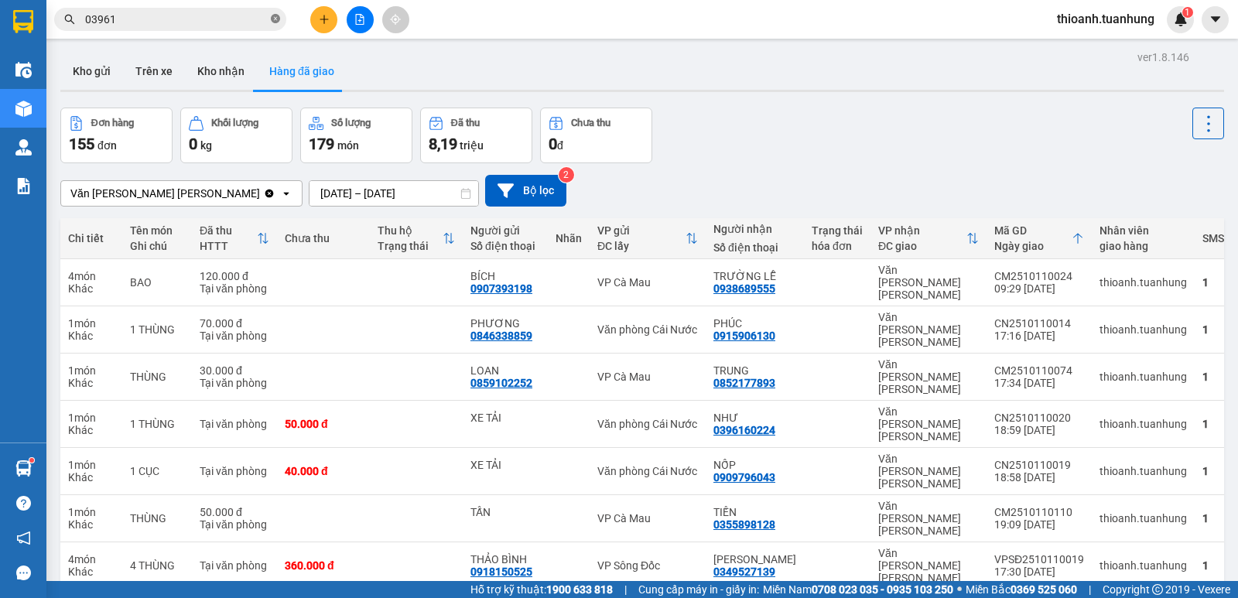
click at [278, 20] on icon "close-circle" at bounding box center [275, 18] width 9 height 9
click at [207, 12] on input "text" at bounding box center [176, 19] width 183 height 17
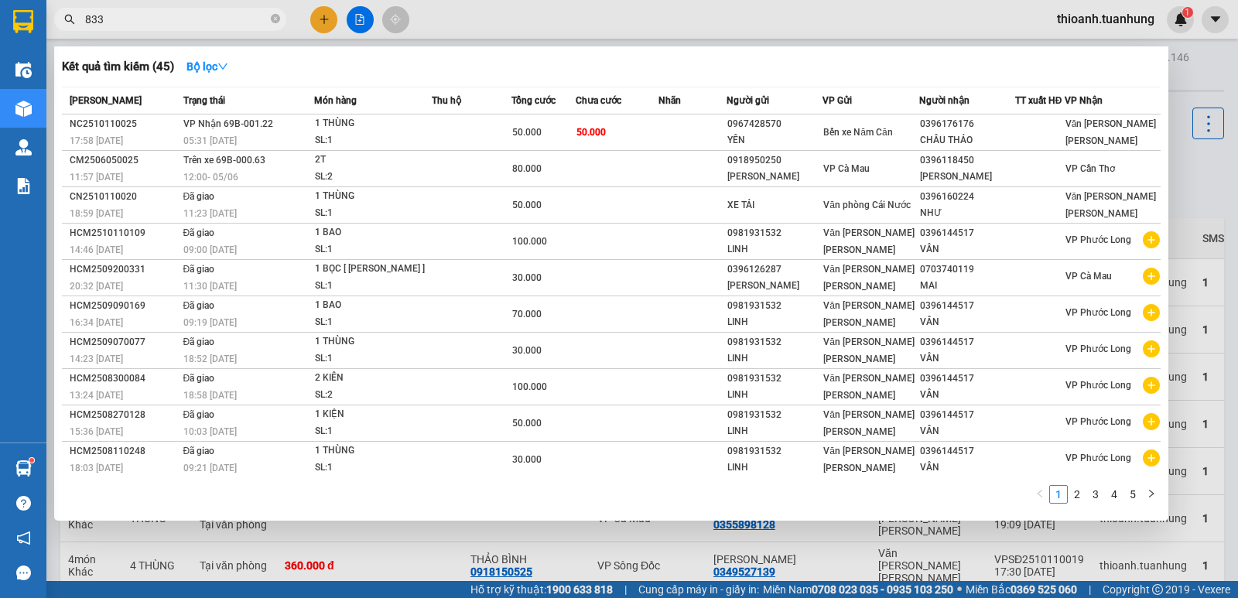
type input "8332"
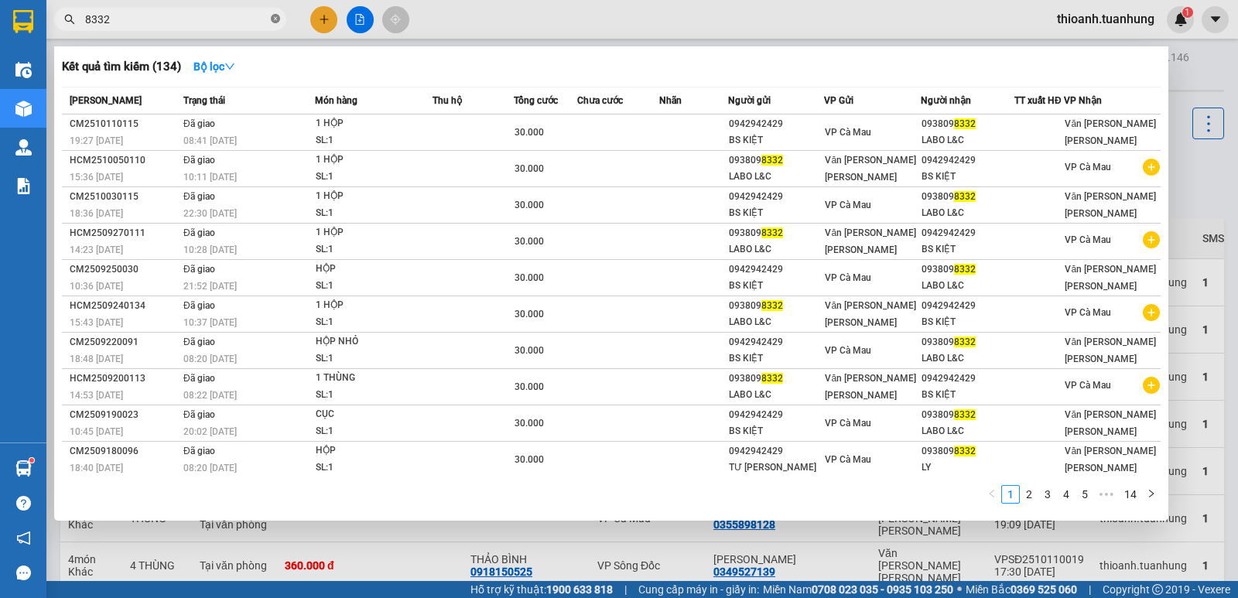
click at [276, 18] on icon "close-circle" at bounding box center [275, 18] width 9 height 9
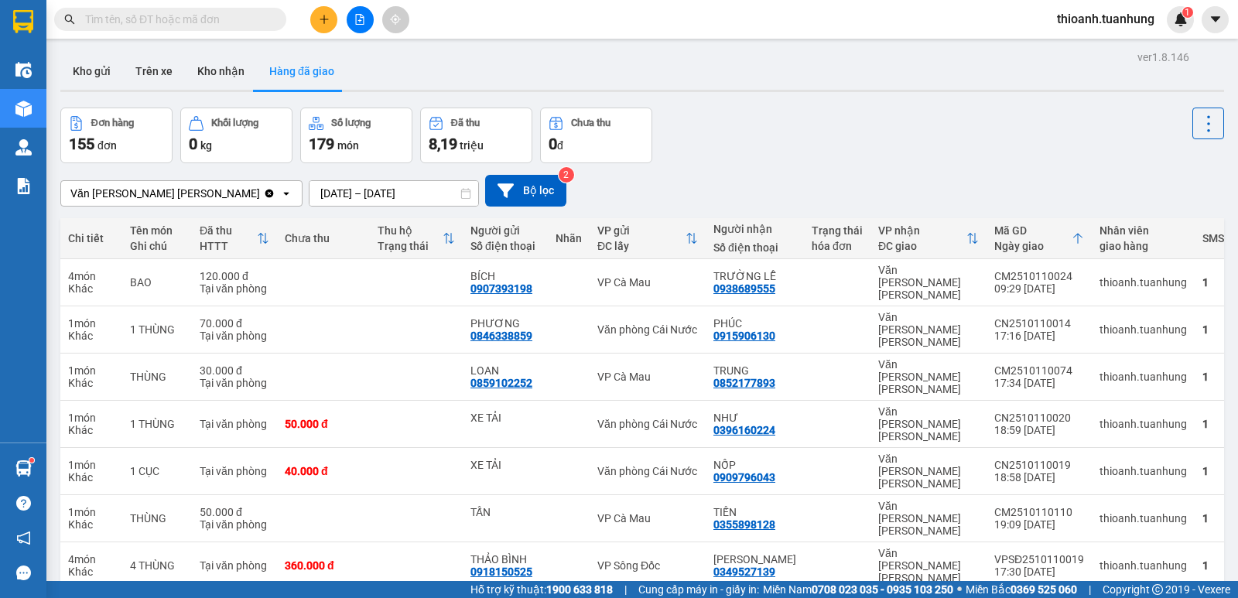
click at [247, 21] on input "text" at bounding box center [176, 19] width 183 height 17
click at [173, 21] on input "text" at bounding box center [176, 19] width 183 height 17
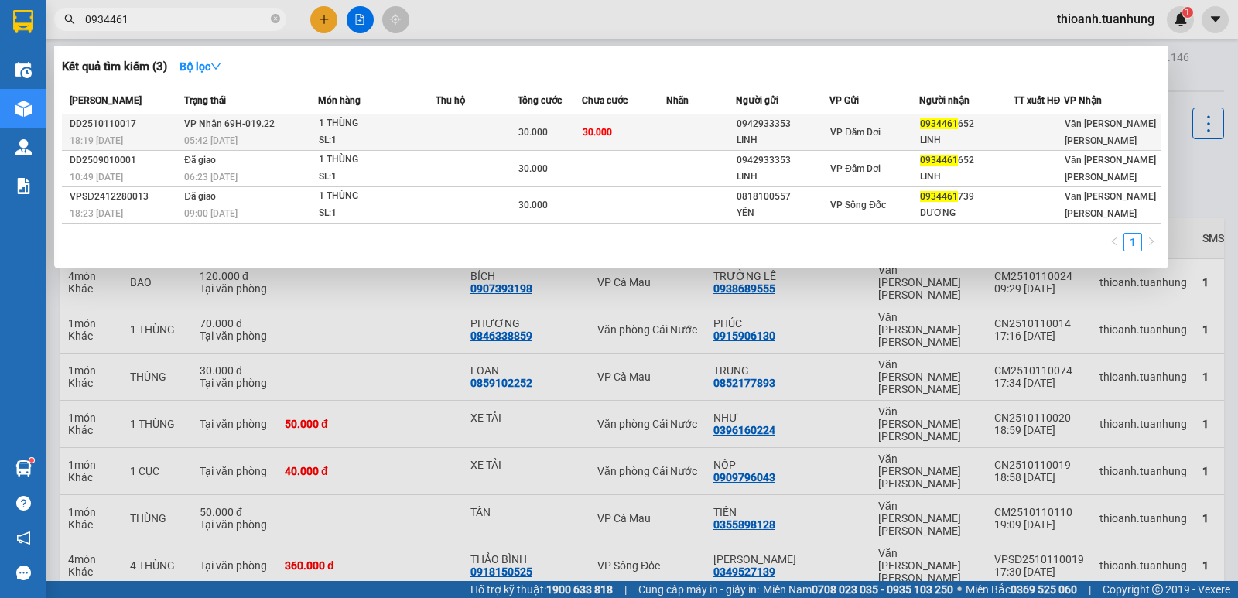
type input "0934461"
click at [952, 132] on div "0934461 652" at bounding box center [966, 124] width 93 height 16
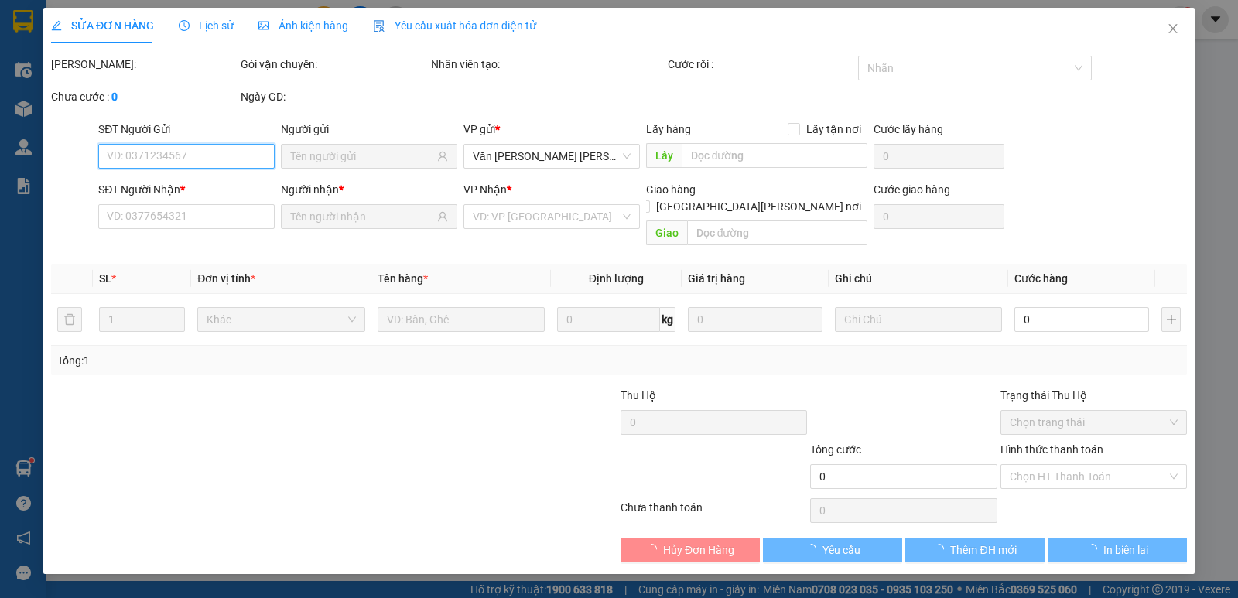
type input "0942933353"
type input "LINH"
type input "0934461652"
type input "LINH"
type input "30.000"
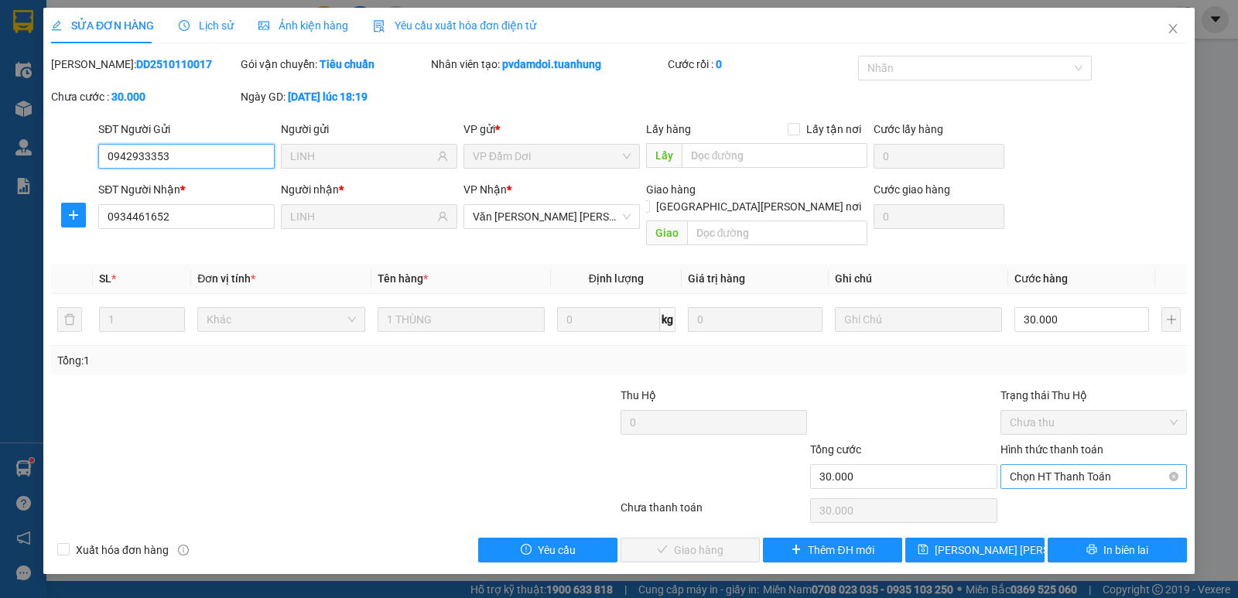
click at [1040, 465] on span "Chọn HT Thanh Toán" at bounding box center [1094, 476] width 168 height 23
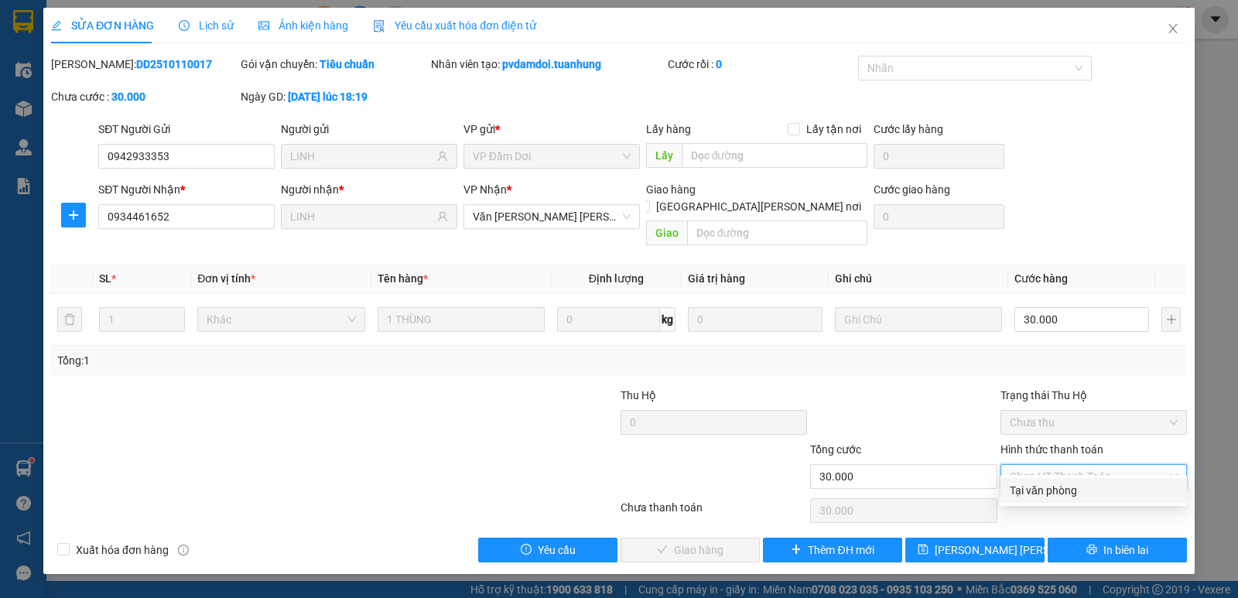
drag, startPoint x: 1040, startPoint y: 488, endPoint x: 917, endPoint y: 498, distance: 124.2
click at [1040, 489] on div "Tại văn phòng" at bounding box center [1094, 490] width 168 height 17
type input "0"
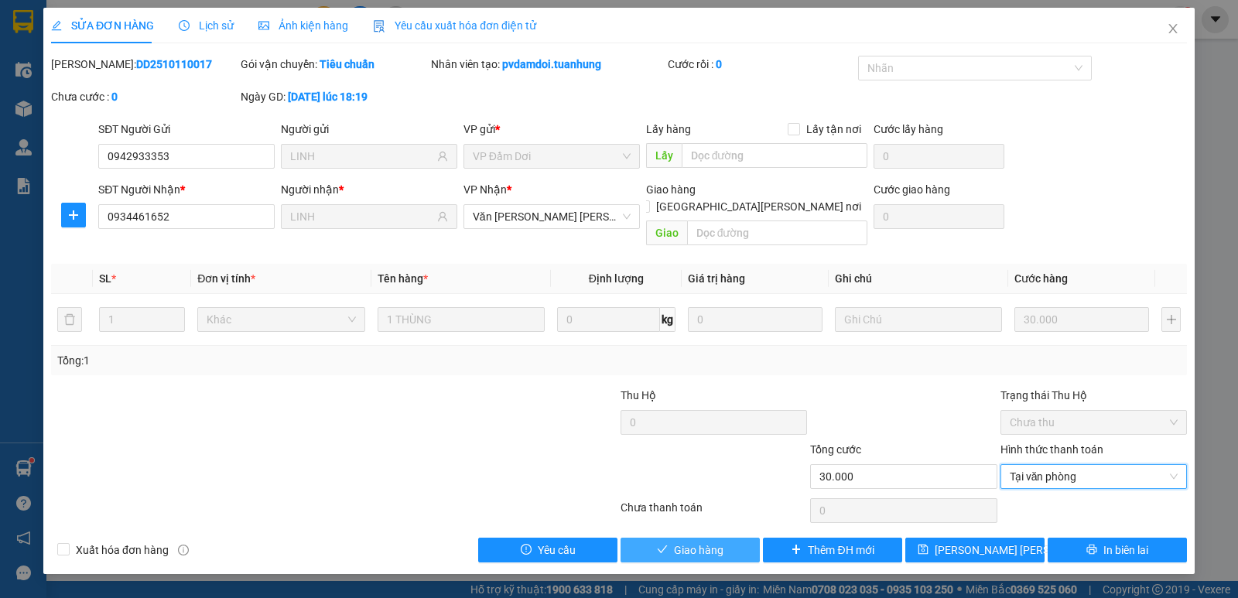
click at [731, 538] on button "Giao hàng" at bounding box center [689, 550] width 139 height 25
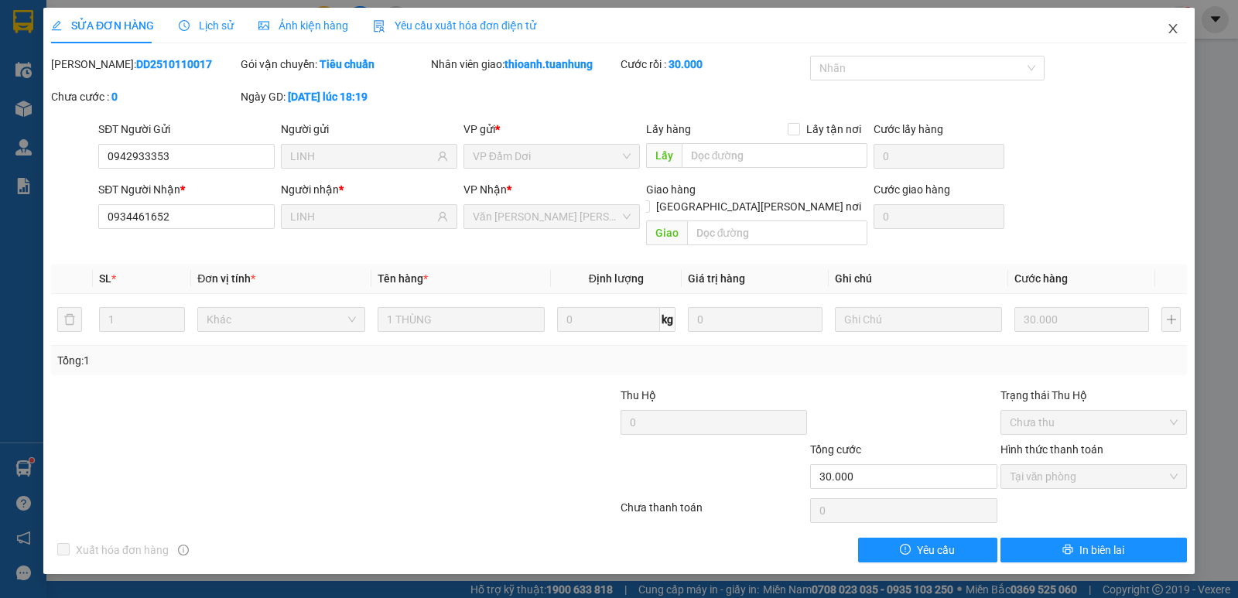
drag, startPoint x: 1175, startPoint y: 30, endPoint x: 924, endPoint y: 20, distance: 251.6
click at [1174, 30] on icon "close" at bounding box center [1173, 28] width 12 height 12
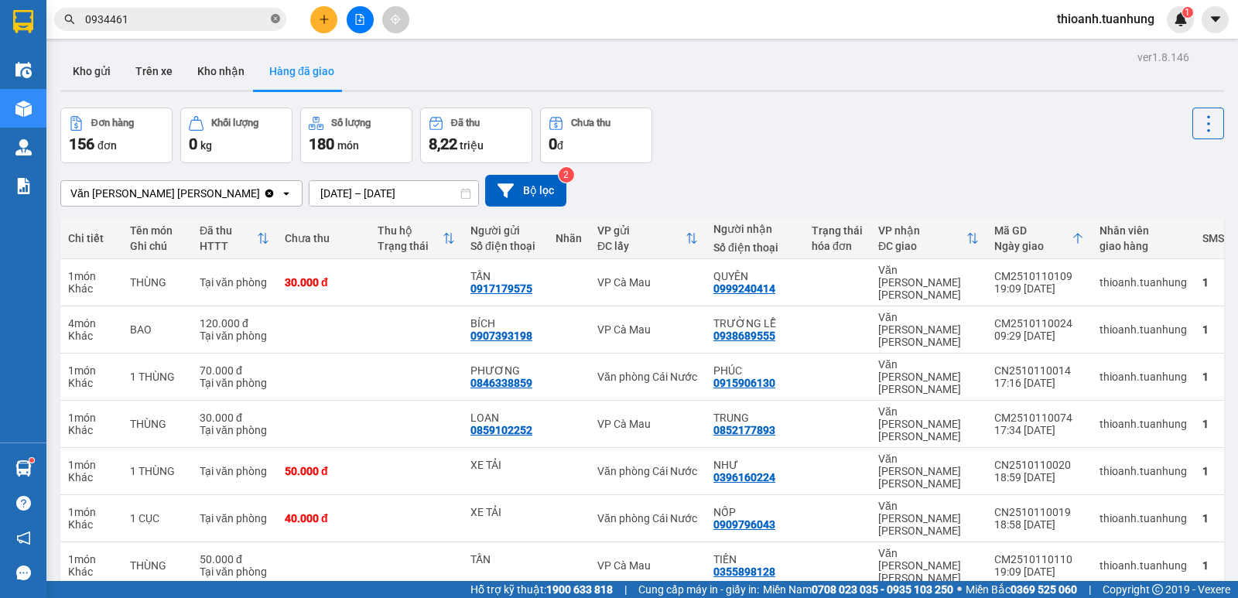
click at [276, 22] on icon "close-circle" at bounding box center [275, 18] width 9 height 9
click at [261, 20] on input "text" at bounding box center [176, 19] width 183 height 17
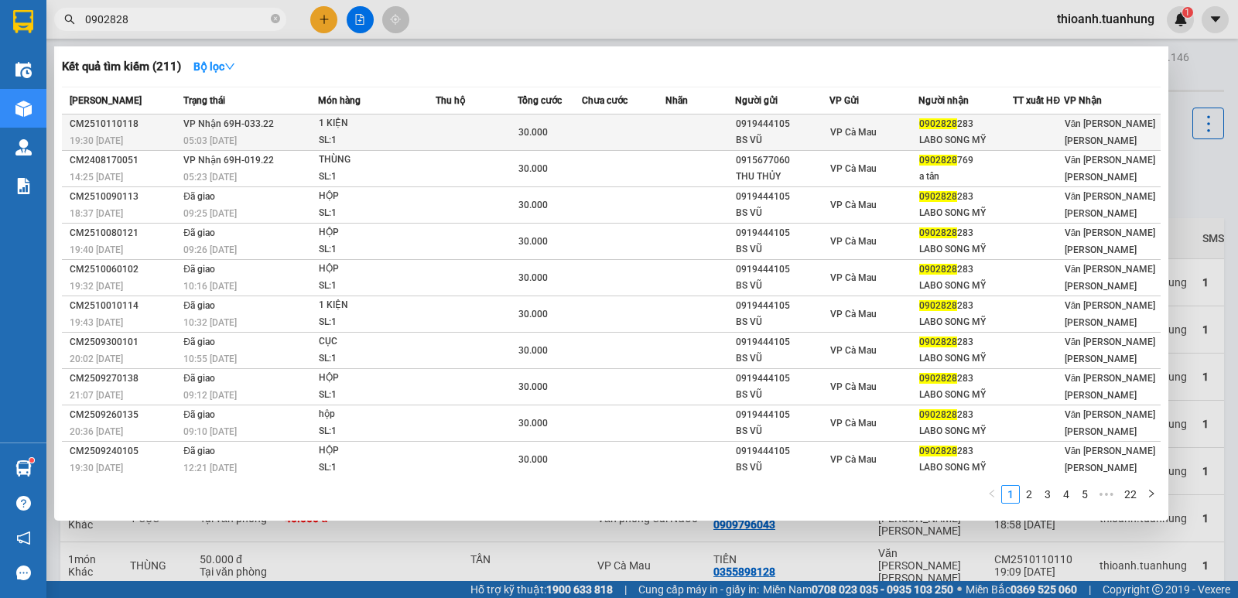
type input "0902828"
click at [728, 137] on td at bounding box center [700, 132] width 70 height 36
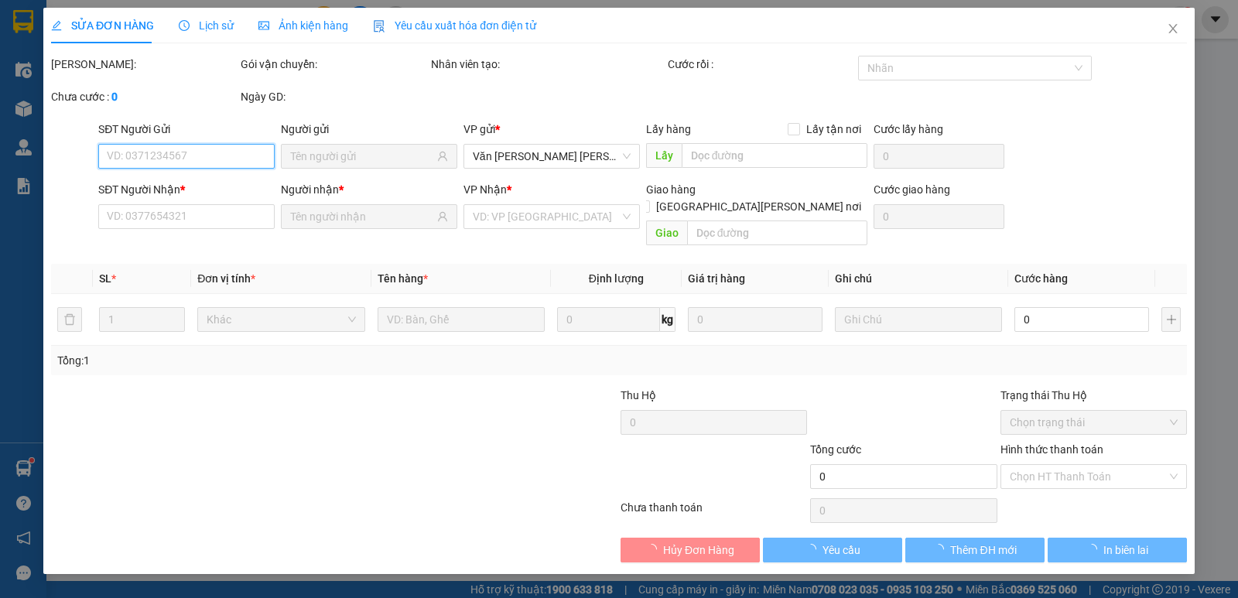
type input "0919444105"
type input "BS VŨ"
type input "0902828283"
type input "LABO SONG MỸ"
type input "30.000"
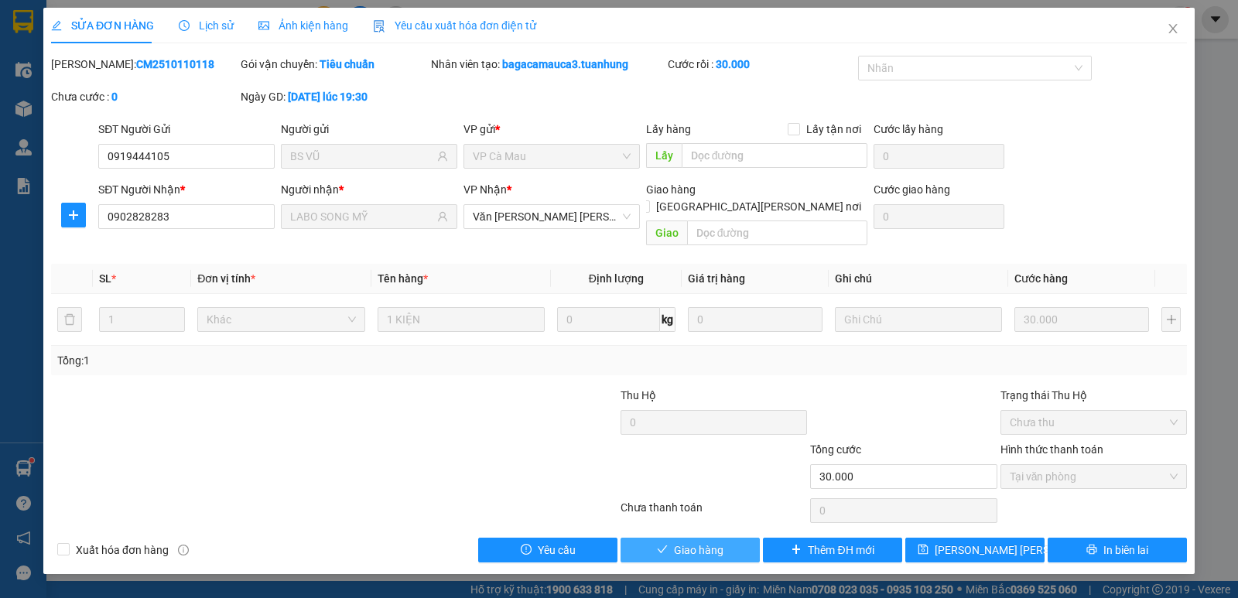
drag, startPoint x: 725, startPoint y: 531, endPoint x: 736, endPoint y: 524, distance: 12.9
click at [735, 538] on button "Giao hàng" at bounding box center [689, 550] width 139 height 25
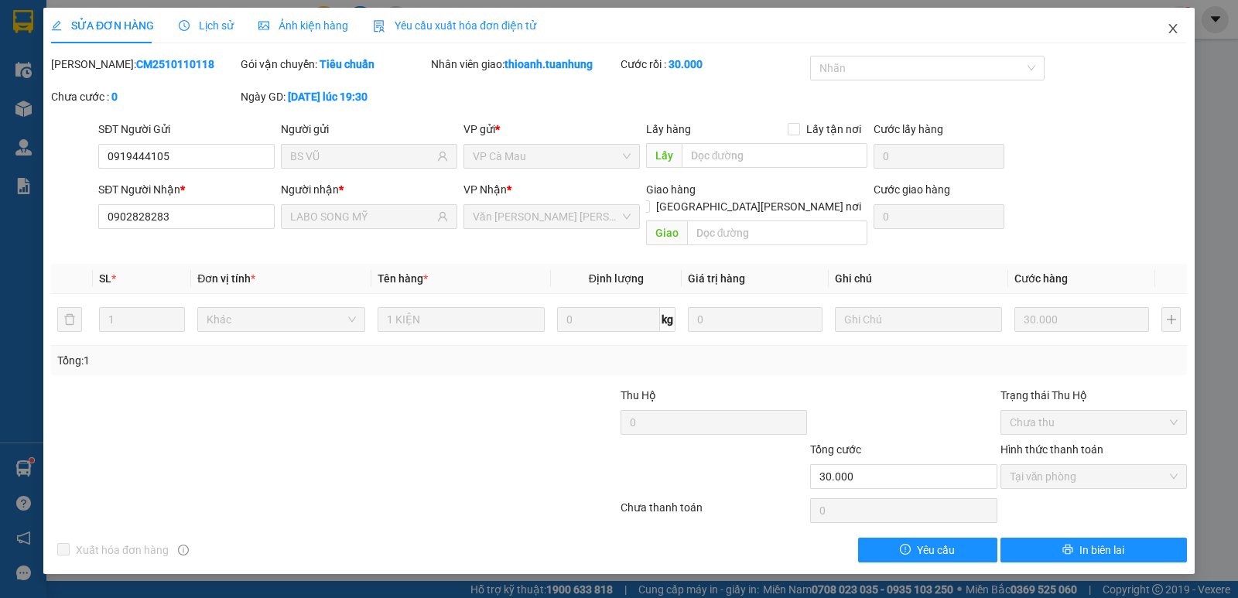
click at [1172, 29] on icon "close" at bounding box center [1173, 28] width 12 height 12
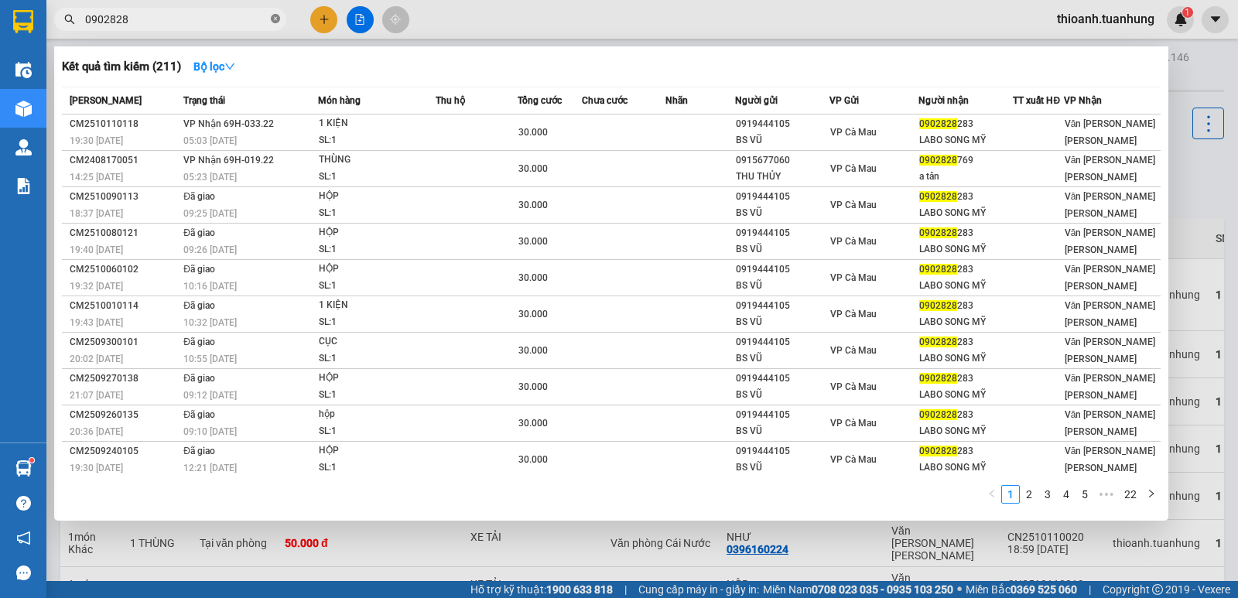
click at [273, 17] on icon "close-circle" at bounding box center [275, 18] width 9 height 9
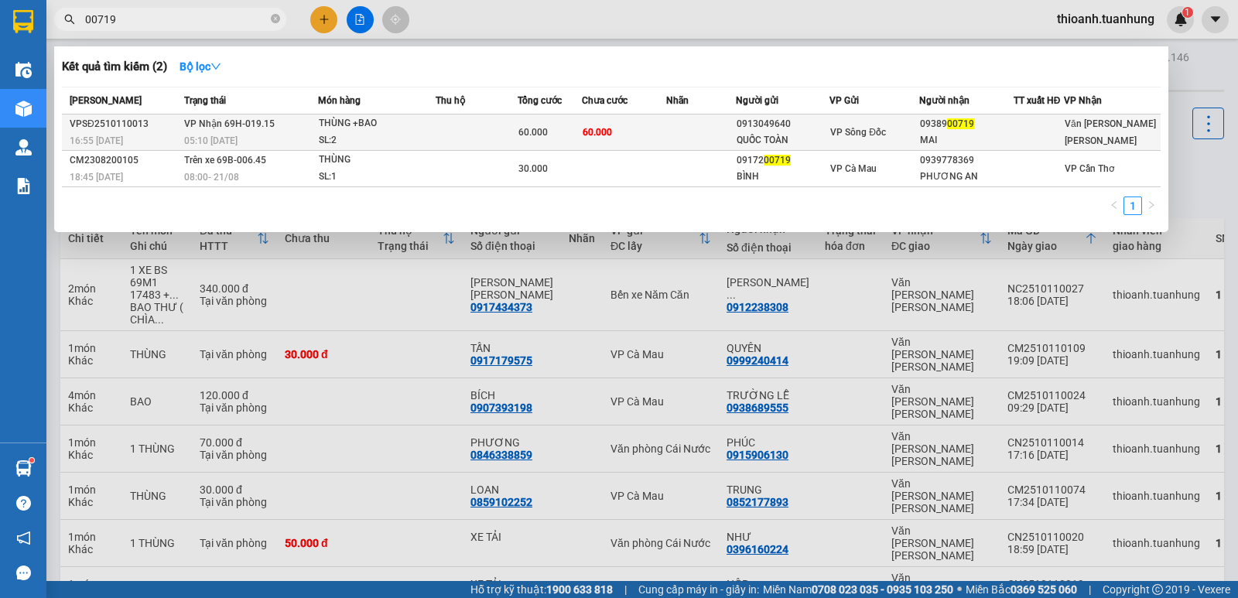
type input "00719"
click at [863, 131] on span "VP Sông Đốc" at bounding box center [858, 132] width 56 height 11
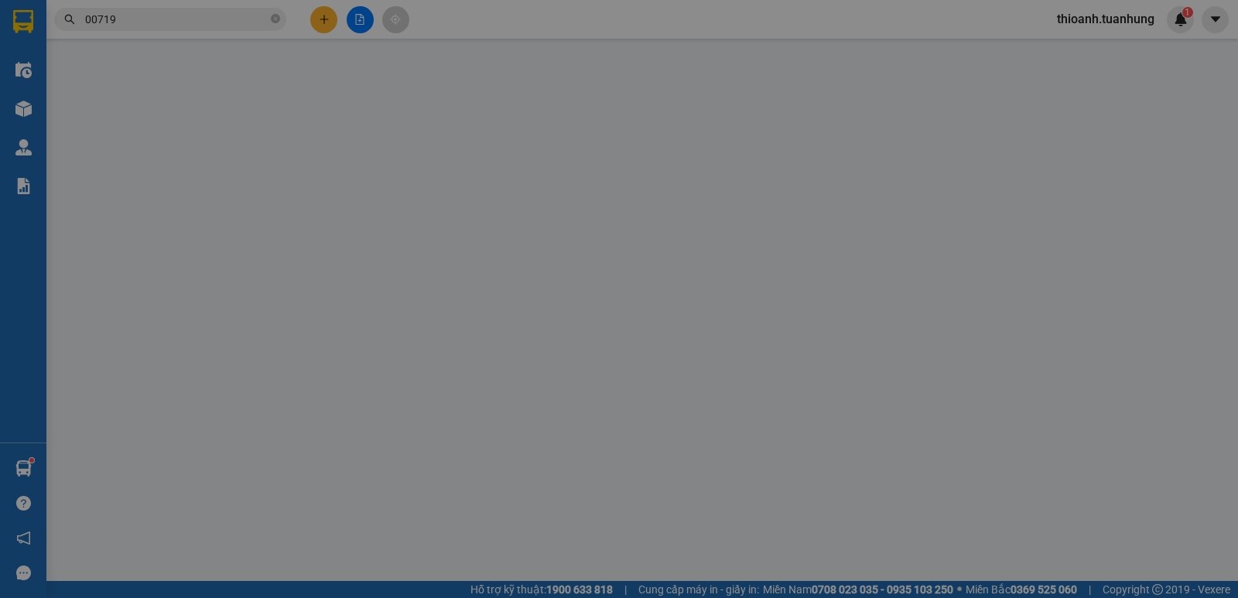
type input "0913049640"
type input "QUỐC TOÀN"
type input "0938900719"
type input "MAI"
type input "60.000"
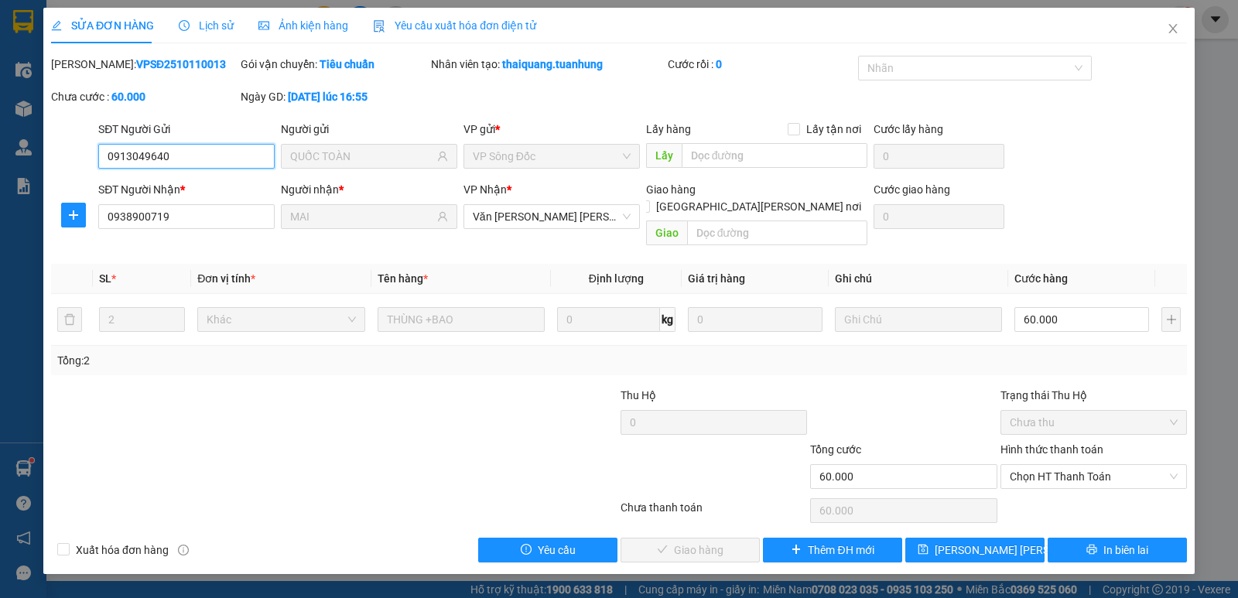
drag, startPoint x: 1054, startPoint y: 463, endPoint x: 1054, endPoint y: 473, distance: 10.8
click at [1054, 465] on span "Chọn HT Thanh Toán" at bounding box center [1094, 476] width 168 height 23
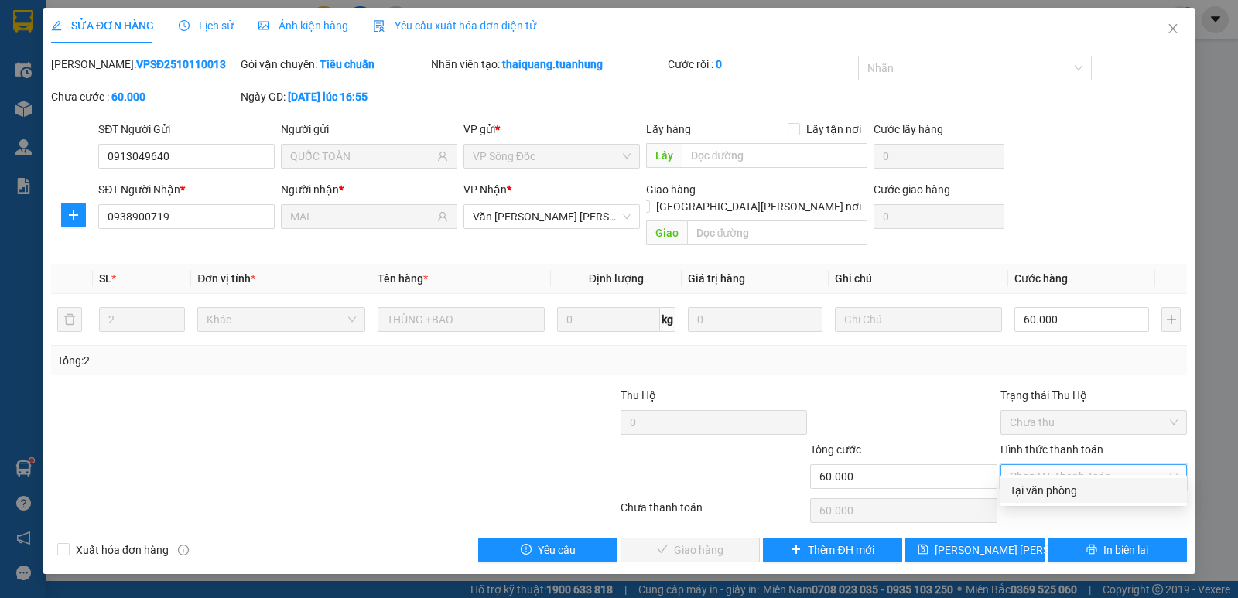
drag, startPoint x: 1043, startPoint y: 489, endPoint x: 983, endPoint y: 496, distance: 60.0
click at [1043, 490] on div "Tại văn phòng" at bounding box center [1094, 490] width 168 height 17
type input "0"
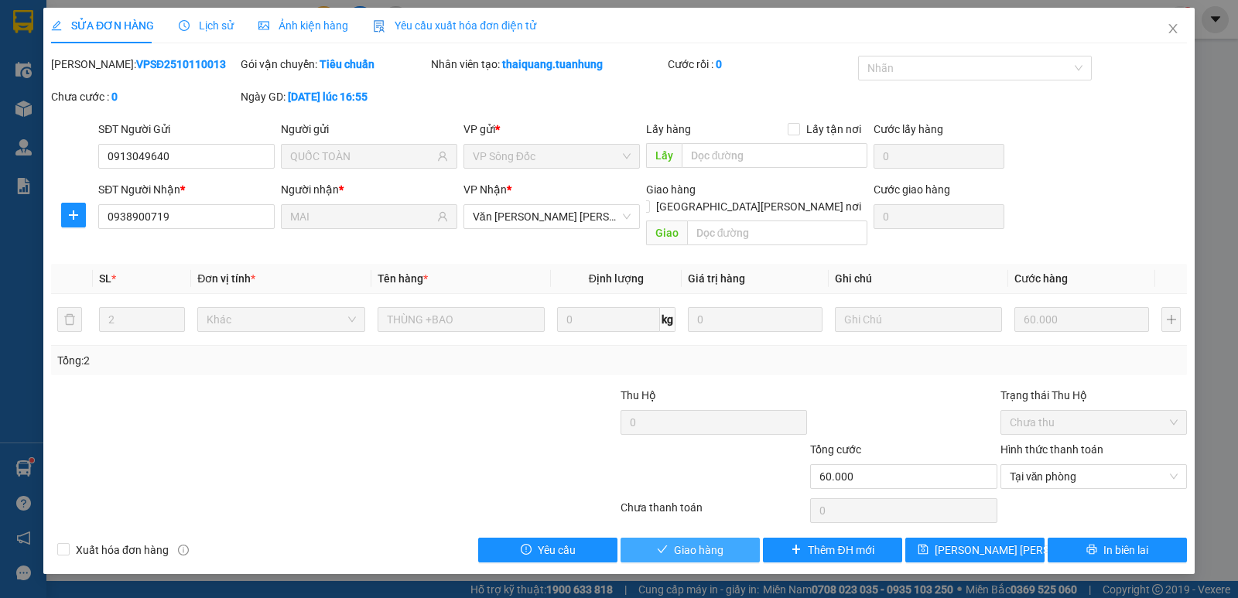
drag, startPoint x: 719, startPoint y: 531, endPoint x: 729, endPoint y: 507, distance: 26.3
click at [723, 538] on button "Giao hàng" at bounding box center [689, 550] width 139 height 25
